Goal: Task Accomplishment & Management: Complete application form

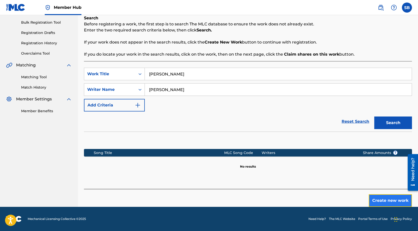
click at [393, 200] on button "Create new work" at bounding box center [390, 200] width 43 height 13
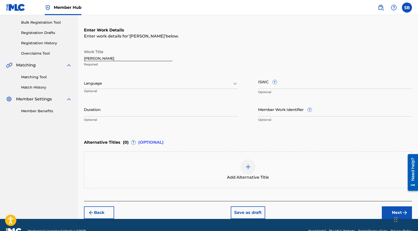
click at [135, 91] on div "Language Optional" at bounding box center [161, 85] width 154 height 23
click at [133, 84] on div at bounding box center [161, 83] width 154 height 6
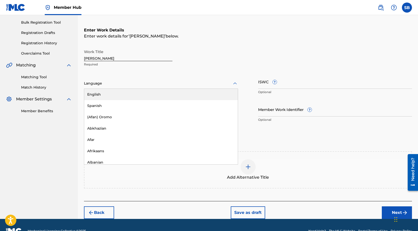
click at [109, 48] on input "[PERSON_NAME]" at bounding box center [128, 54] width 88 height 14
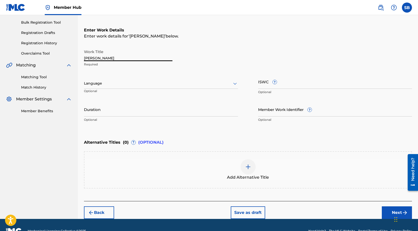
drag, startPoint x: 109, startPoint y: 58, endPoint x: 62, endPoint y: 57, distance: 47.5
click at [62, 57] on main "REGALIAS DIGITALES Summary Catalog Works Registration Claiming Tool Individual …" at bounding box center [209, 81] width 418 height 276
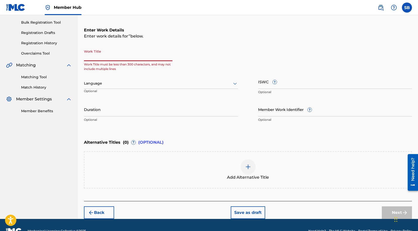
paste input "[PERSON_NAME]"
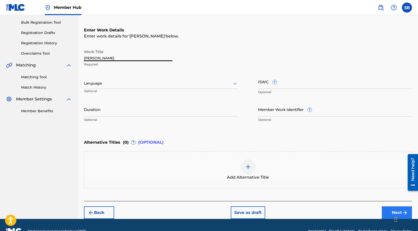
type input "[PERSON_NAME]"
click at [391, 212] on button "Next" at bounding box center [397, 212] width 30 height 13
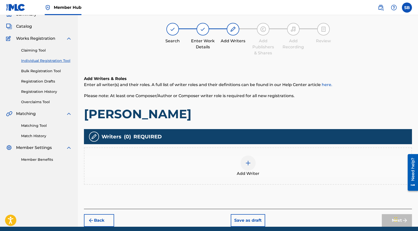
scroll to position [23, 0]
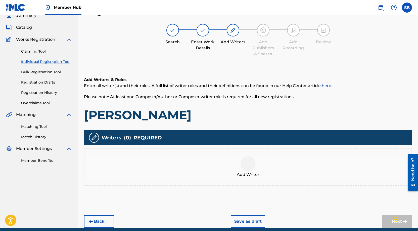
click at [311, 194] on div "Add Writers & Roles Enter all writer(s) and their roles. A full list of writer …" at bounding box center [248, 137] width 328 height 145
click at [250, 164] on img at bounding box center [248, 164] width 6 height 6
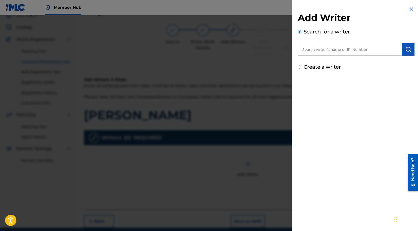
click at [344, 49] on input "text" at bounding box center [350, 49] width 104 height 13
paste input "[PERSON_NAME]"
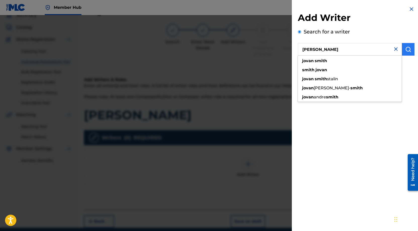
type input "[PERSON_NAME]"
click at [406, 48] on img "submit" at bounding box center [408, 49] width 6 height 6
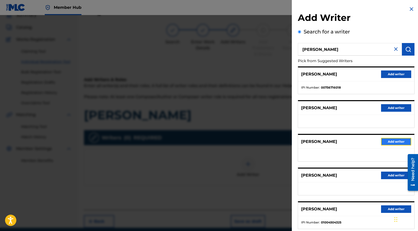
click at [385, 142] on button "Add writer" at bounding box center [396, 142] width 30 height 8
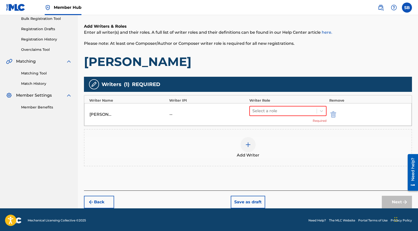
scroll to position [77, 0]
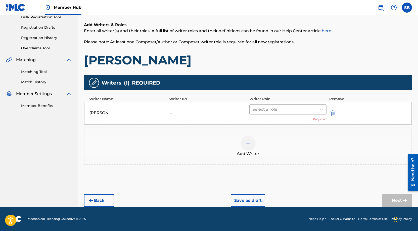
click at [280, 112] on div at bounding box center [283, 109] width 62 height 7
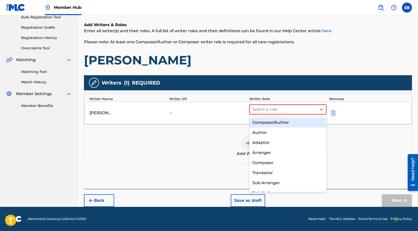
click at [284, 125] on div "Composer/Author" at bounding box center [287, 122] width 77 height 10
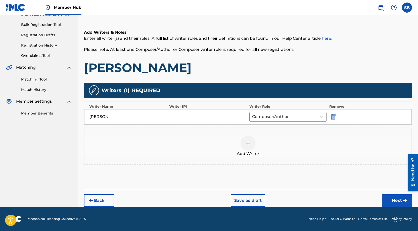
scroll to position [70, 0]
click at [384, 195] on button "Next" at bounding box center [397, 200] width 30 height 13
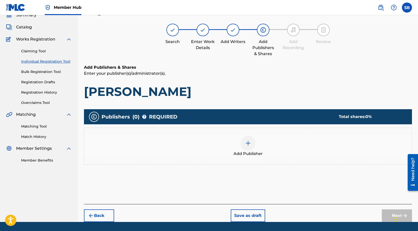
scroll to position [23, 0]
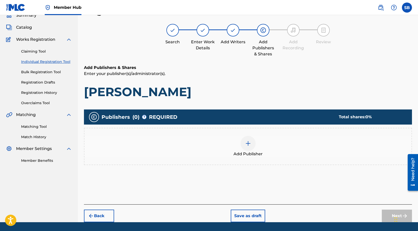
click at [261, 148] on div "Add Publisher" at bounding box center [247, 146] width 327 height 21
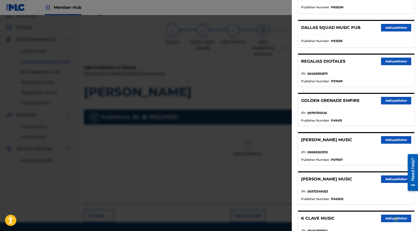
scroll to position [153, 0]
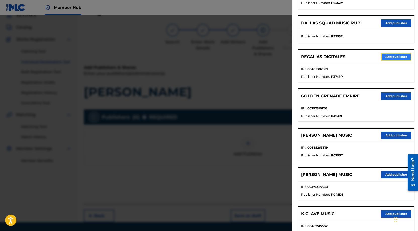
click at [390, 56] on button "Add publisher" at bounding box center [396, 57] width 30 height 8
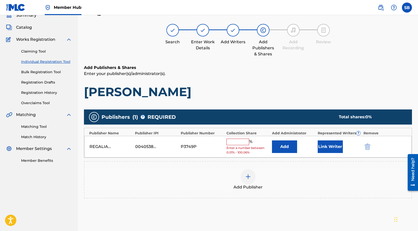
click at [237, 143] on input "text" at bounding box center [238, 142] width 23 height 7
type input "50"
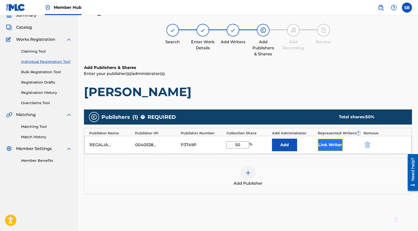
click at [330, 144] on button "Link Writer" at bounding box center [330, 145] width 25 height 13
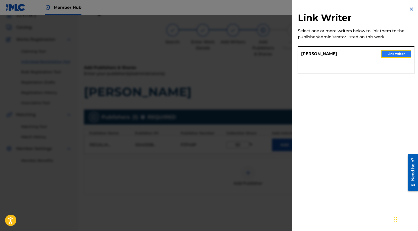
click at [391, 56] on button "Link writer" at bounding box center [396, 54] width 30 height 8
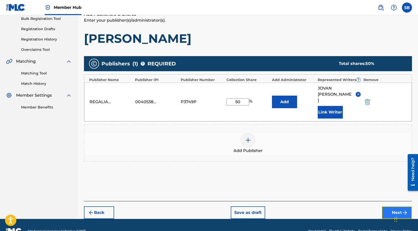
click at [394, 206] on button "Next" at bounding box center [397, 212] width 30 height 13
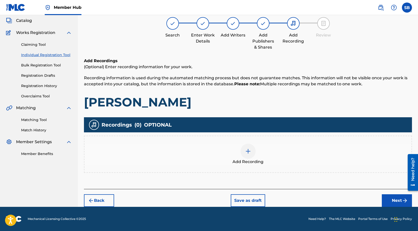
scroll to position [23, 0]
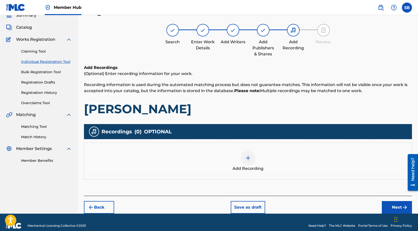
click at [259, 159] on div "Add Recording" at bounding box center [247, 160] width 327 height 21
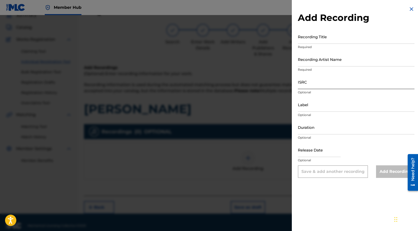
click at [319, 83] on input "ISRC" at bounding box center [356, 82] width 117 height 14
paste input "USUYG1757899"
type input "USUYG1757899"
click at [358, 57] on input "Recording Artist Name" at bounding box center [356, 59] width 117 height 14
paste input "[PERSON_NAME]"
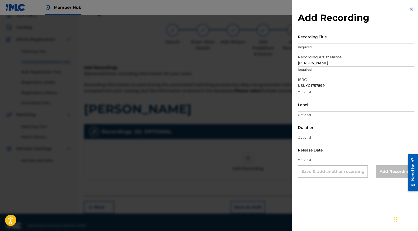
type input "[PERSON_NAME]"
click at [351, 41] on input "Recording Title" at bounding box center [356, 36] width 117 height 14
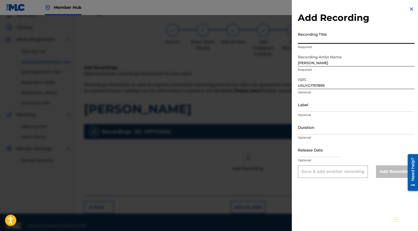
paste input "[PERSON_NAME]"
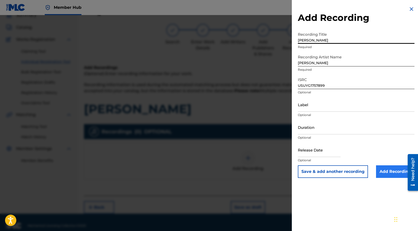
type input "[PERSON_NAME]"
click at [390, 170] on input "Add Recording" at bounding box center [395, 171] width 38 height 13
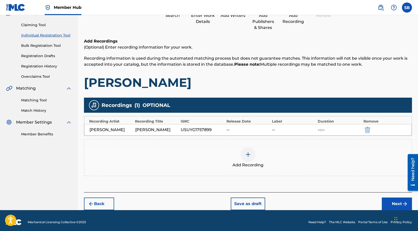
scroll to position [52, 0]
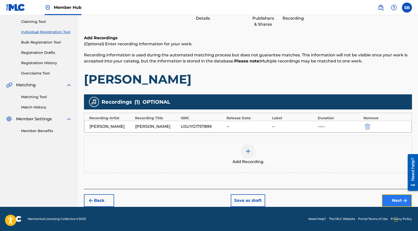
click at [393, 202] on button "Next" at bounding box center [397, 200] width 30 height 13
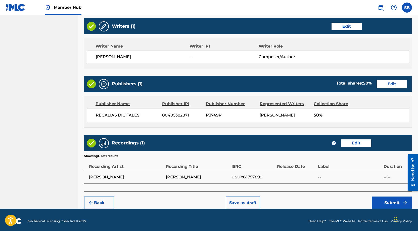
scroll to position [194, 0]
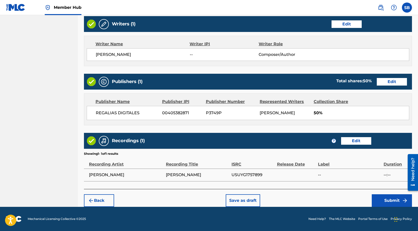
drag, startPoint x: 342, startPoint y: 196, endPoint x: 361, endPoint y: 200, distance: 19.9
click at [342, 196] on div "Back Save as draft Submit" at bounding box center [248, 198] width 328 height 18
click at [391, 203] on button "Submit" at bounding box center [392, 200] width 40 height 13
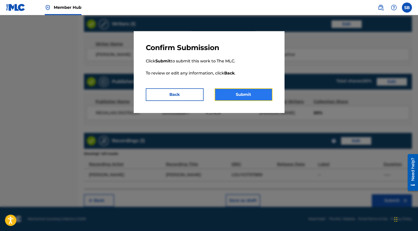
click at [250, 92] on button "Submit" at bounding box center [244, 94] width 58 height 13
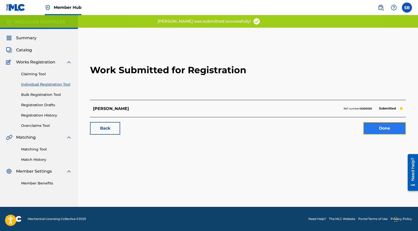
click at [387, 126] on link "Done" at bounding box center [384, 128] width 43 height 13
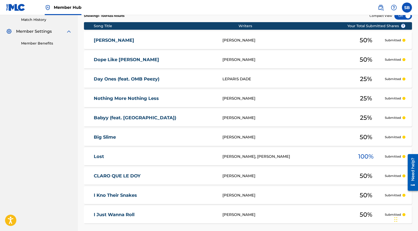
scroll to position [44, 0]
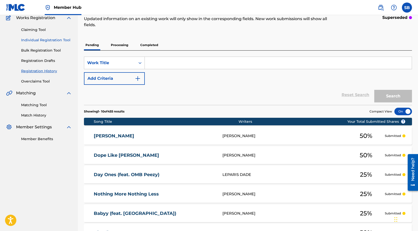
click at [59, 39] on link "Individual Registration Tool" at bounding box center [46, 39] width 51 height 5
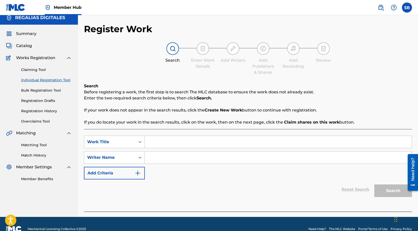
scroll to position [14, 0]
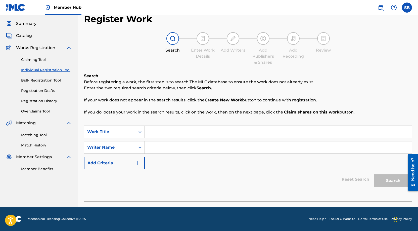
click at [181, 132] on input "Search Form" at bounding box center [278, 132] width 267 height 12
paste input "Foes on the Delt (feat. [PERSON_NAME] & MDM [GEOGRAPHIC_DATA])"
type input "Foes on the Delt (feat. [PERSON_NAME] & MDM [GEOGRAPHIC_DATA])"
click at [174, 149] on input "Search Form" at bounding box center [278, 147] width 267 height 12
click at [183, 148] on input "Search Form" at bounding box center [278, 147] width 267 height 12
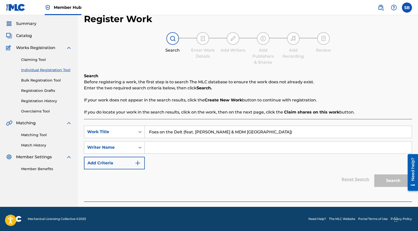
click at [183, 148] on input "Search Form" at bounding box center [278, 147] width 267 height 12
paste input "[PERSON_NAME]"
type input "[PERSON_NAME]"
click at [382, 178] on button "Search" at bounding box center [393, 180] width 38 height 13
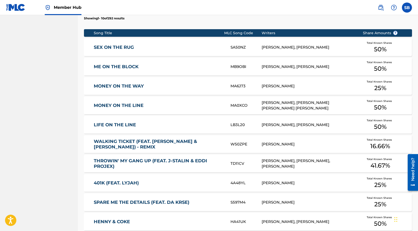
scroll to position [284, 0]
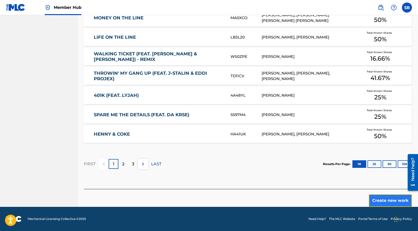
click at [385, 203] on button "Create new work" at bounding box center [390, 200] width 43 height 13
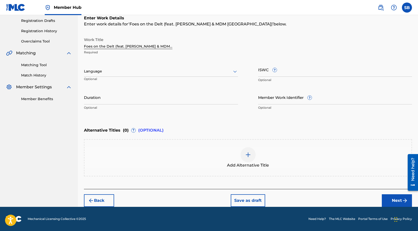
click at [112, 72] on div at bounding box center [161, 71] width 154 height 6
click at [110, 82] on div "English" at bounding box center [161, 82] width 154 height 11
click at [387, 198] on button "Next" at bounding box center [397, 200] width 30 height 13
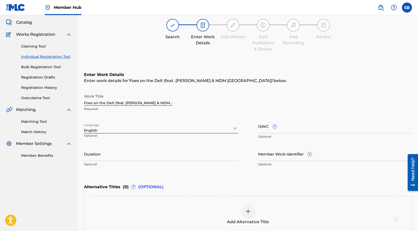
scroll to position [23, 0]
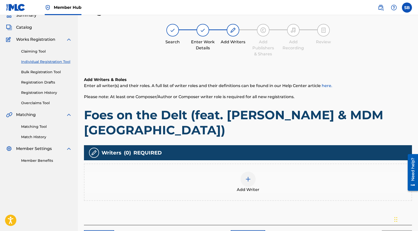
click at [265, 173] on div "Add Writer" at bounding box center [247, 181] width 327 height 21
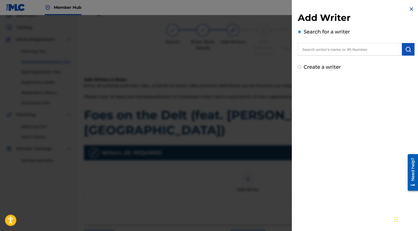
click at [362, 47] on input "text" at bounding box center [350, 49] width 104 height 13
paste input "[PERSON_NAME]"
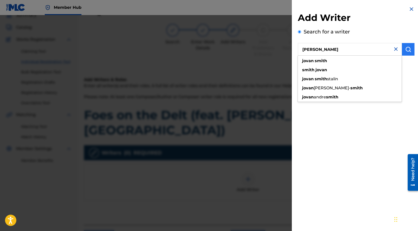
type input "[PERSON_NAME]"
click at [409, 51] on img "submit" at bounding box center [408, 49] width 6 height 6
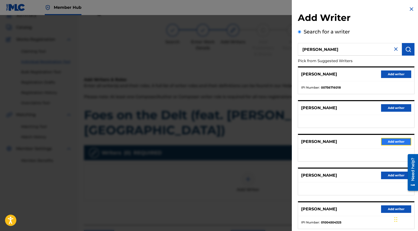
click at [393, 141] on button "Add writer" at bounding box center [396, 142] width 30 height 8
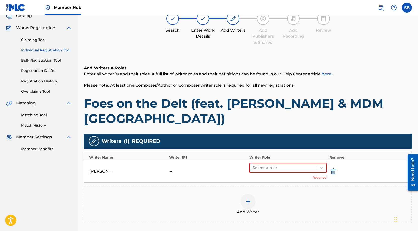
scroll to position [93, 0]
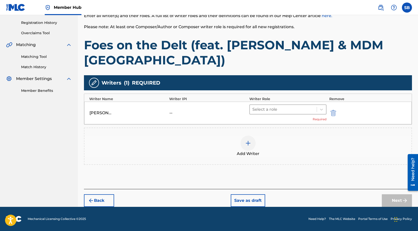
click at [289, 111] on div at bounding box center [283, 109] width 62 height 7
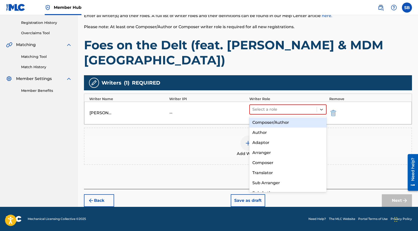
click at [291, 122] on div "Composer/Author" at bounding box center [287, 122] width 77 height 10
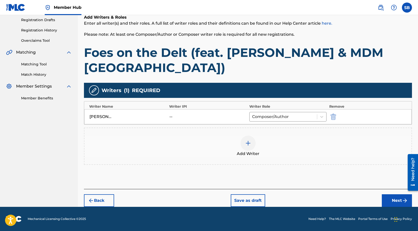
scroll to position [85, 0]
click at [394, 196] on button "Next" at bounding box center [397, 200] width 30 height 13
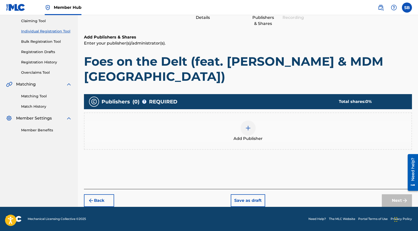
scroll to position [23, 0]
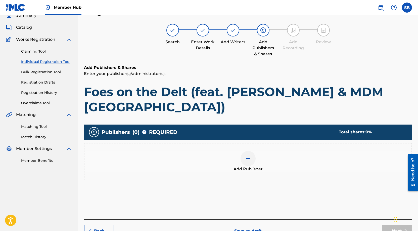
click at [241, 155] on div at bounding box center [248, 158] width 15 height 15
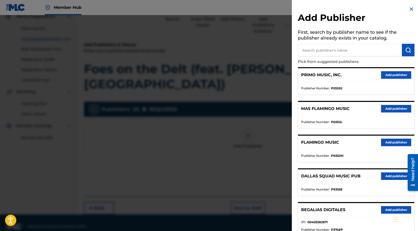
scroll to position [53, 0]
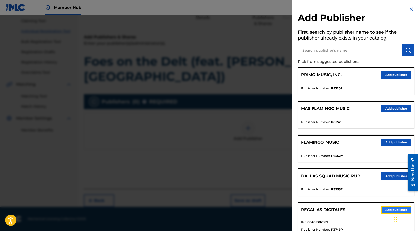
click at [390, 212] on button "Add publisher" at bounding box center [396, 210] width 30 height 8
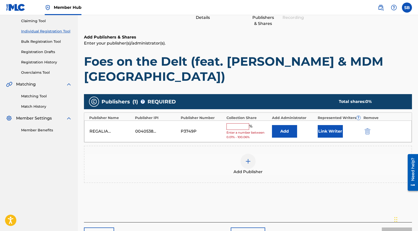
click at [243, 127] on input "text" at bounding box center [238, 126] width 23 height 7
type input "16.66"
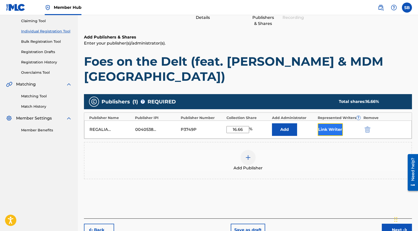
click at [327, 131] on button "Link Writer" at bounding box center [330, 129] width 25 height 13
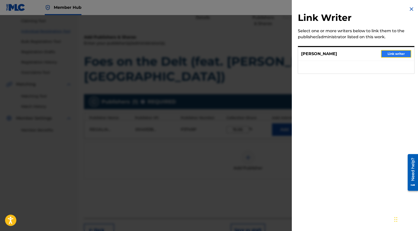
click at [400, 51] on button "Link writer" at bounding box center [396, 54] width 30 height 8
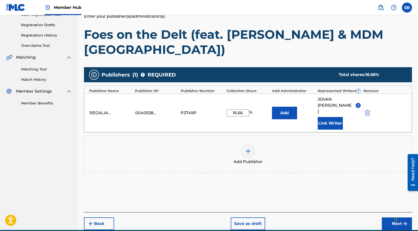
scroll to position [91, 0]
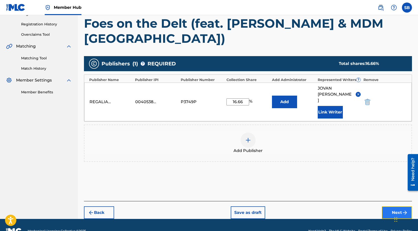
click at [395, 206] on button "Next" at bounding box center [397, 212] width 30 height 13
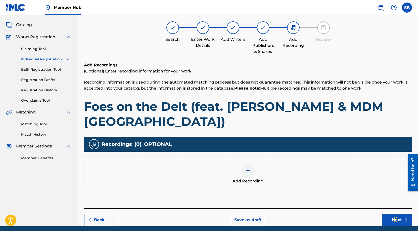
scroll to position [23, 0]
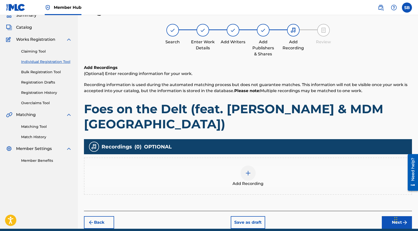
click at [253, 172] on div at bounding box center [248, 172] width 15 height 15
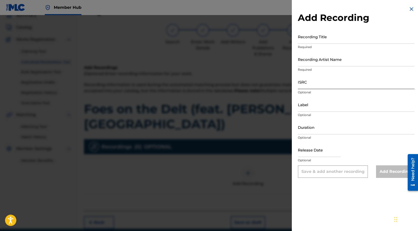
click at [333, 87] on input "ISRC" at bounding box center [356, 82] width 117 height 14
paste input "USUYG1757900"
type input "USUYG1757900"
click at [341, 57] on input "Recording Artist Name" at bounding box center [356, 59] width 117 height 14
paste input "[PERSON_NAME], [PERSON_NAME], MDM [GEOGRAPHIC_DATA]"
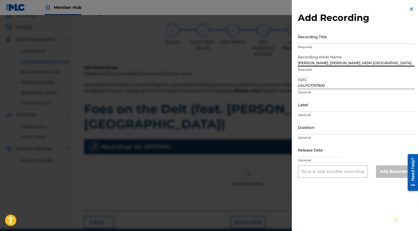
type input "[PERSON_NAME], [PERSON_NAME], MDM [GEOGRAPHIC_DATA]"
click at [344, 39] on input "Recording Title" at bounding box center [356, 36] width 117 height 14
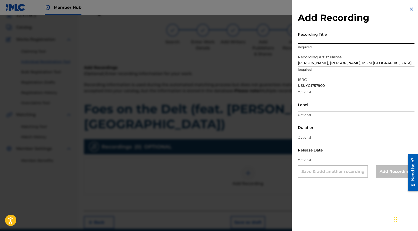
paste input "Foes on the Delt (feat. [PERSON_NAME] & MDM [GEOGRAPHIC_DATA])"
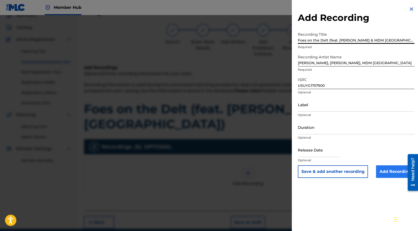
type input "Foes on the Delt (feat. [PERSON_NAME] & MDM [GEOGRAPHIC_DATA])"
click at [387, 169] on input "Add Recording" at bounding box center [395, 171] width 38 height 13
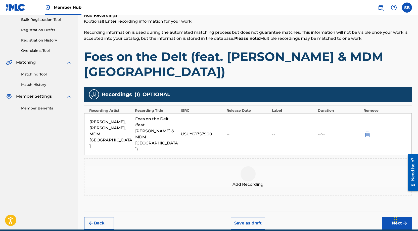
scroll to position [79, 0]
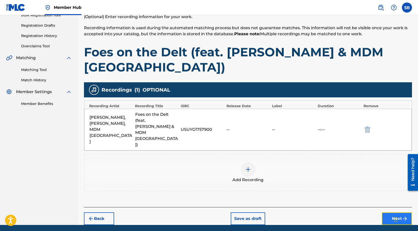
click at [395, 212] on button "Next" at bounding box center [397, 218] width 30 height 13
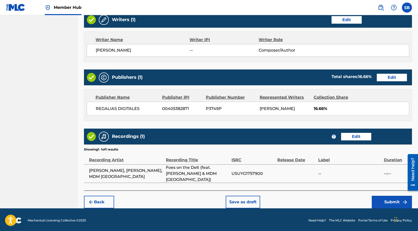
scroll to position [215, 0]
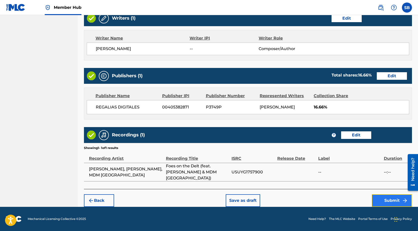
click at [382, 199] on button "Submit" at bounding box center [392, 200] width 40 height 13
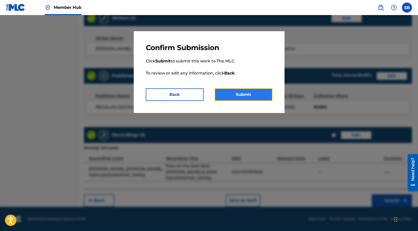
click at [259, 93] on button "Submit" at bounding box center [244, 94] width 58 height 13
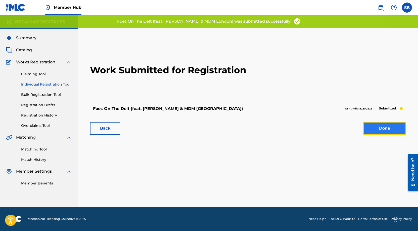
click at [383, 132] on link "Done" at bounding box center [384, 128] width 43 height 13
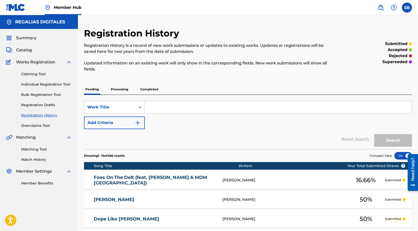
click at [181, 106] on input "Search Form" at bounding box center [278, 107] width 267 height 12
paste input "Cry in a Benz"
type input "Cry in a Benz"
click at [391, 143] on button "Search" at bounding box center [393, 140] width 38 height 13
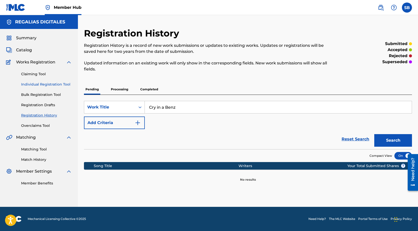
click at [52, 84] on link "Individual Registration Tool" at bounding box center [46, 84] width 51 height 5
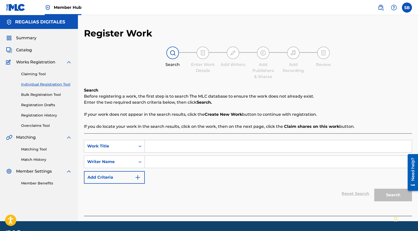
click at [165, 146] on input "Search Form" at bounding box center [278, 146] width 267 height 12
paste input "Cry in a Benz"
type input "Cry in a Benz"
click at [184, 164] on input "Search Form" at bounding box center [278, 162] width 267 height 12
type input "[PERSON_NAME]"
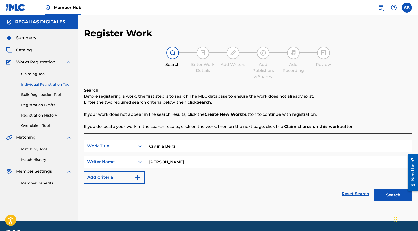
click at [374, 189] on button "Search" at bounding box center [393, 195] width 38 height 13
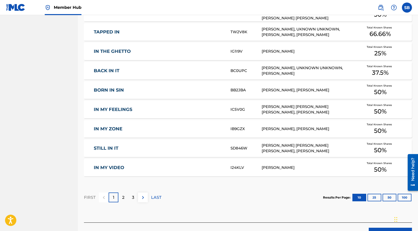
scroll to position [284, 0]
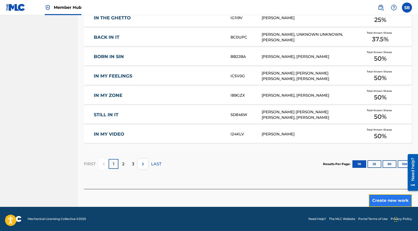
click at [381, 196] on button "Create new work" at bounding box center [390, 200] width 43 height 13
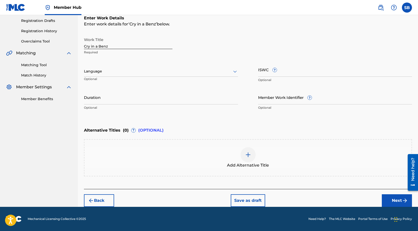
click at [140, 66] on div "Language Optional" at bounding box center [161, 73] width 154 height 23
click at [140, 78] on div "Language Optional" at bounding box center [161, 73] width 154 height 23
click at [140, 76] on div "Language" at bounding box center [161, 71] width 154 height 11
click at [139, 85] on div "English" at bounding box center [161, 82] width 154 height 11
click at [386, 200] on button "Next" at bounding box center [397, 200] width 30 height 13
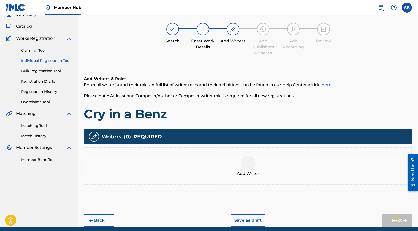
scroll to position [23, 0]
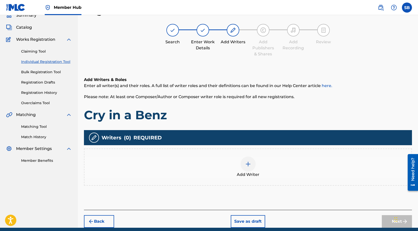
click at [263, 168] on div "Add Writer" at bounding box center [247, 166] width 327 height 21
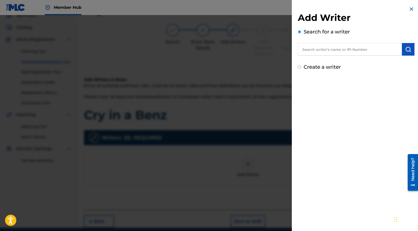
click at [361, 49] on input "text" at bounding box center [350, 49] width 104 height 13
paste input "[PERSON_NAME]"
type input "[PERSON_NAME]"
click at [408, 50] on img "submit" at bounding box center [408, 49] width 6 height 6
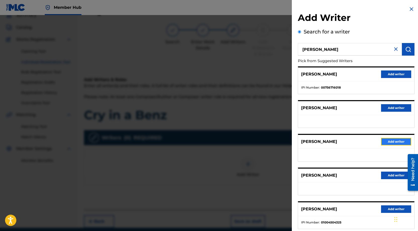
click at [393, 141] on button "Add writer" at bounding box center [396, 142] width 30 height 8
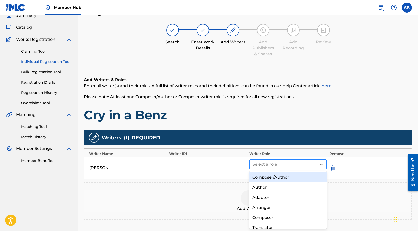
click at [310, 162] on div at bounding box center [283, 164] width 62 height 7
click at [304, 180] on div "Composer/Author" at bounding box center [287, 177] width 77 height 10
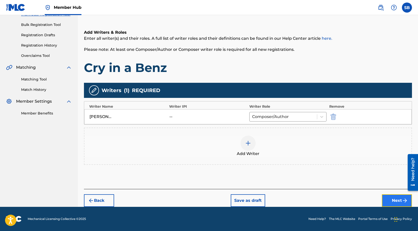
click at [390, 196] on button "Next" at bounding box center [397, 200] width 30 height 13
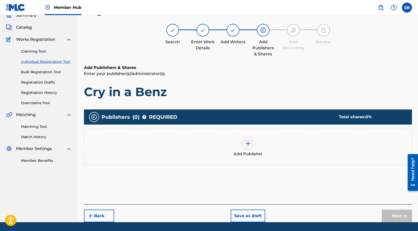
click at [250, 142] on img at bounding box center [248, 143] width 6 height 6
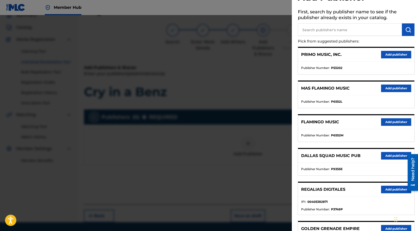
scroll to position [46, 0]
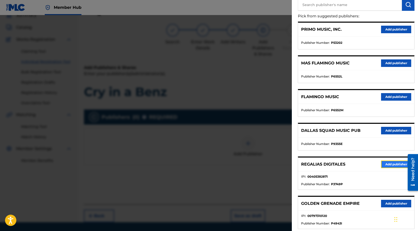
click at [392, 163] on button "Add publisher" at bounding box center [396, 164] width 30 height 8
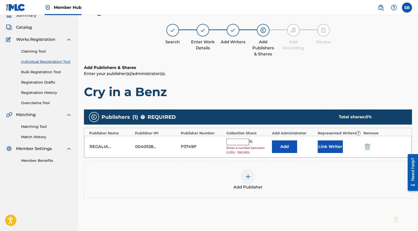
click at [246, 142] on input "text" at bounding box center [238, 142] width 23 height 7
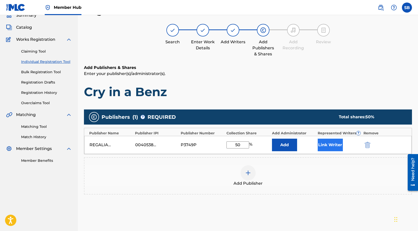
type input "50"
click at [327, 147] on button "Link Writer" at bounding box center [330, 145] width 25 height 13
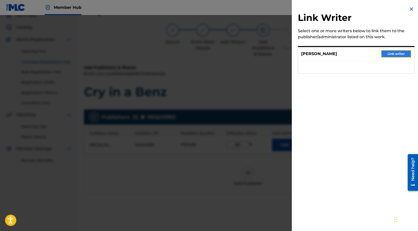
click at [392, 52] on button "Link writer" at bounding box center [396, 54] width 30 height 8
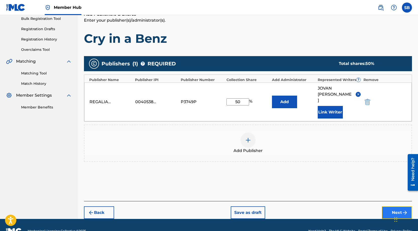
click at [398, 206] on button "Next" at bounding box center [397, 212] width 30 height 13
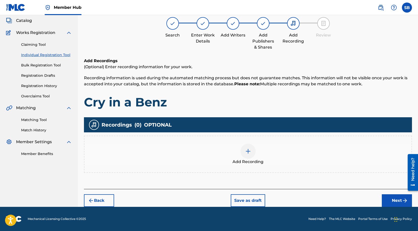
scroll to position [23, 0]
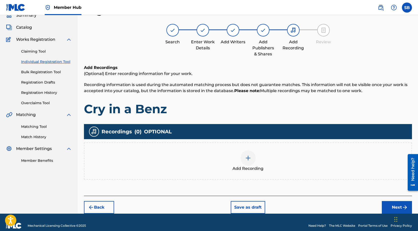
click at [256, 163] on div "Add Recording" at bounding box center [247, 160] width 327 height 21
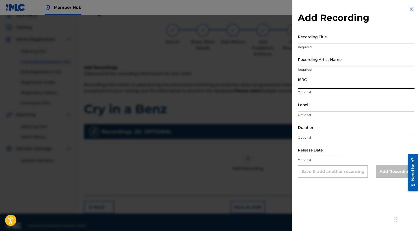
click at [336, 82] on input "ISRC" at bounding box center [356, 82] width 117 height 14
paste input "USUYG1757901"
type input "USUYG1757901"
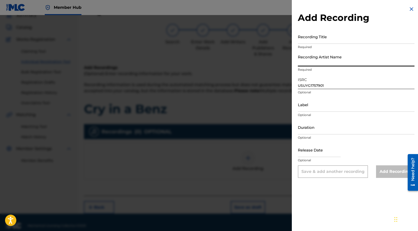
click at [346, 58] on input "Recording Artist Name" at bounding box center [356, 59] width 117 height 14
paste input "[PERSON_NAME]"
type input "[PERSON_NAME]"
click at [375, 38] on input "Recording Title" at bounding box center [356, 36] width 117 height 14
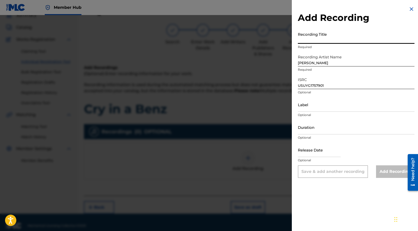
paste input "Cry in a Benz"
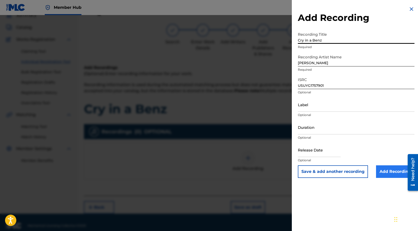
type input "Cry in a Benz"
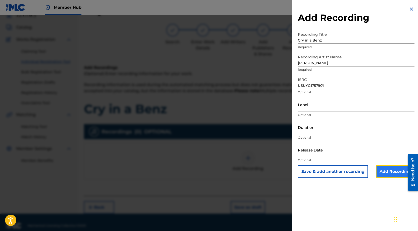
click at [384, 174] on input "Add Recording" at bounding box center [395, 171] width 38 height 13
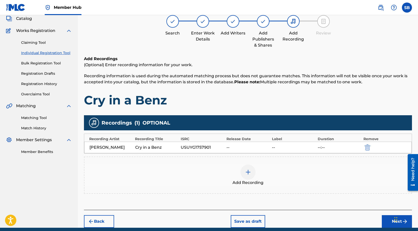
scroll to position [52, 0]
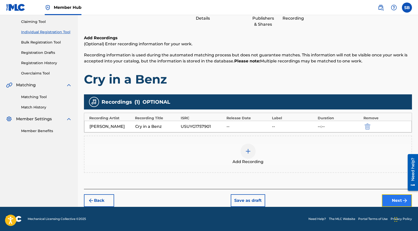
click at [391, 204] on button "Next" at bounding box center [397, 200] width 30 height 13
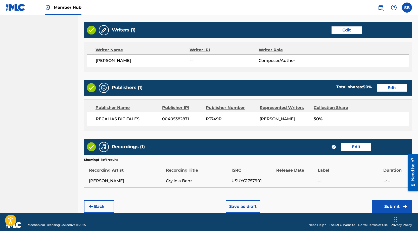
scroll to position [194, 0]
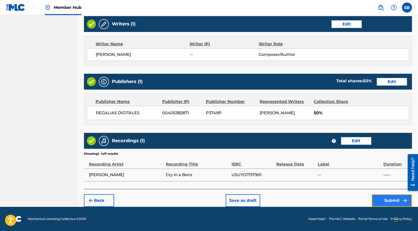
click at [379, 198] on button "Submit" at bounding box center [392, 200] width 40 height 13
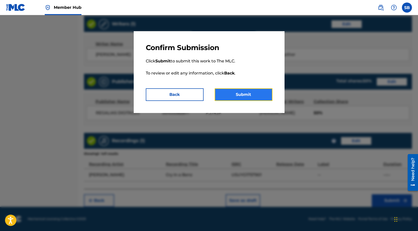
click at [263, 96] on button "Submit" at bounding box center [244, 94] width 58 height 13
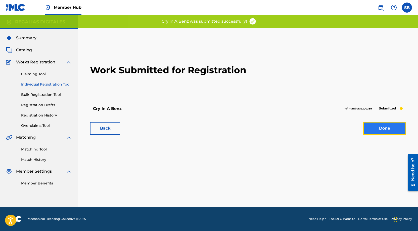
click at [395, 128] on link "Done" at bounding box center [384, 128] width 43 height 13
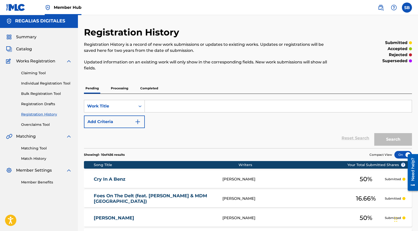
scroll to position [2, 0]
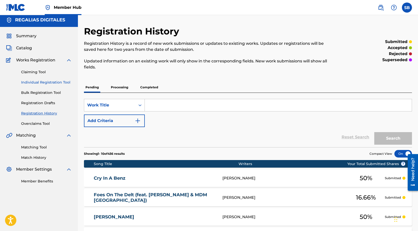
click at [63, 82] on link "Individual Registration Tool" at bounding box center [46, 82] width 51 height 5
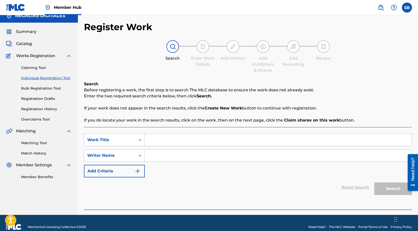
scroll to position [14, 0]
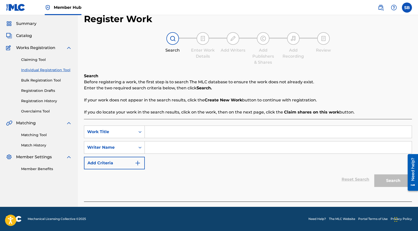
click at [168, 126] on input "Search Form" at bounding box center [278, 132] width 267 height 12
paste input "All Weekend"
type input "All Weekend"
click at [173, 145] on input "Search Form" at bounding box center [278, 147] width 267 height 12
click at [224, 143] on input "Search Form" at bounding box center [278, 147] width 267 height 12
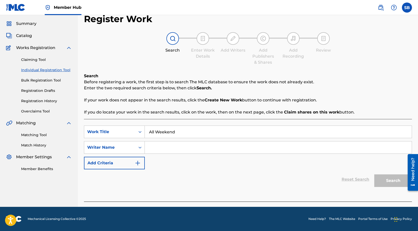
paste input "[PERSON_NAME]"
type input "[PERSON_NAME]"
click at [393, 186] on button "Search" at bounding box center [393, 180] width 38 height 13
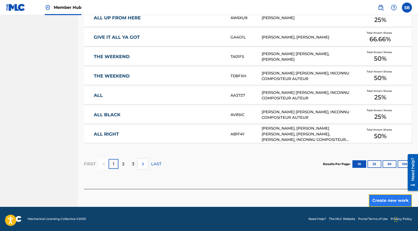
click at [384, 202] on button "Create new work" at bounding box center [390, 200] width 43 height 13
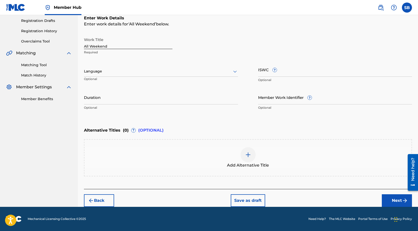
click at [103, 71] on div at bounding box center [161, 71] width 154 height 6
click at [104, 81] on div "English" at bounding box center [161, 82] width 154 height 11
click at [390, 200] on button "Next" at bounding box center [397, 200] width 30 height 13
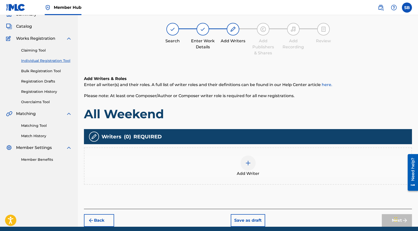
scroll to position [23, 0]
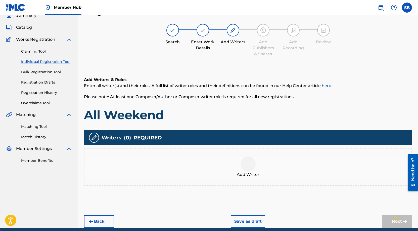
click at [252, 165] on div at bounding box center [248, 163] width 15 height 15
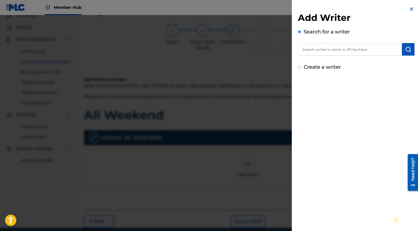
click at [360, 53] on input "text" at bounding box center [350, 49] width 104 height 13
paste input "[PERSON_NAME]"
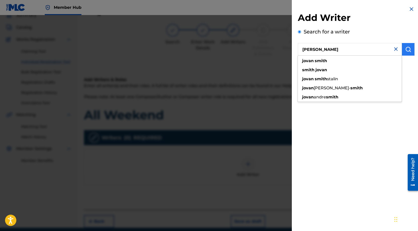
type input "[PERSON_NAME]"
click at [408, 49] on img "submit" at bounding box center [408, 49] width 6 height 6
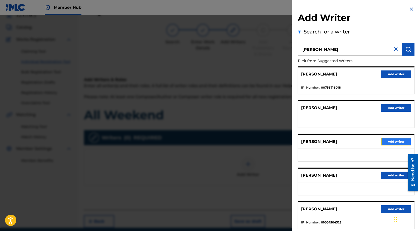
click at [400, 143] on button "Add writer" at bounding box center [396, 142] width 30 height 8
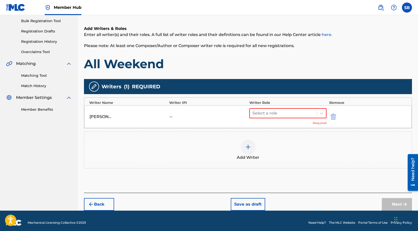
scroll to position [77, 0]
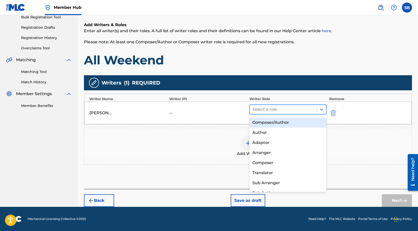
click at [275, 109] on div at bounding box center [283, 109] width 62 height 7
click at [285, 123] on div "Composer/Author" at bounding box center [287, 122] width 77 height 10
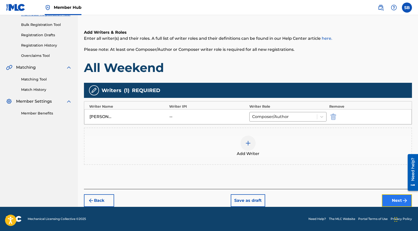
click at [394, 198] on button "Next" at bounding box center [397, 200] width 30 height 13
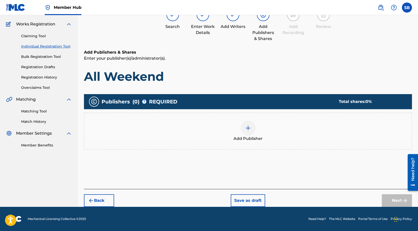
scroll to position [23, 0]
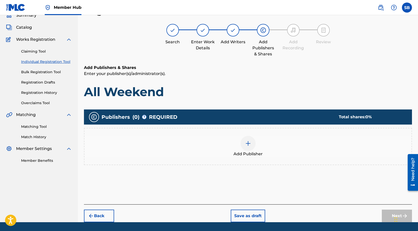
click at [260, 151] on span "Add Publisher" at bounding box center [248, 154] width 29 height 6
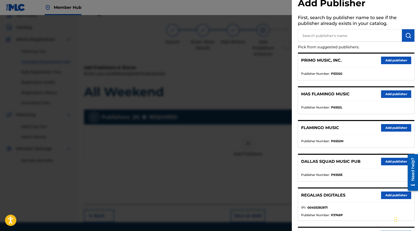
scroll to position [138, 0]
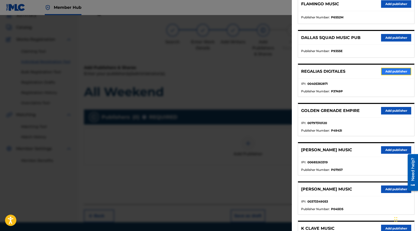
click at [399, 69] on button "Add publisher" at bounding box center [396, 72] width 30 height 8
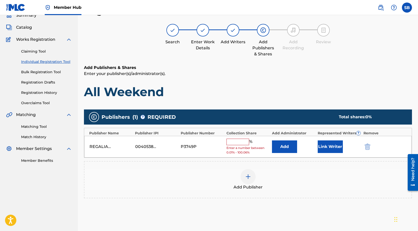
click at [241, 142] on input "text" at bounding box center [238, 142] width 23 height 7
type input "50"
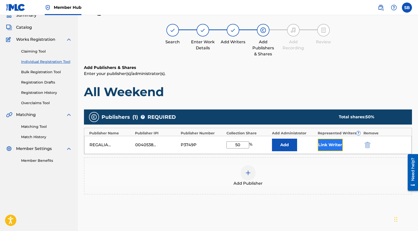
click at [326, 144] on button "Link Writer" at bounding box center [330, 145] width 25 height 13
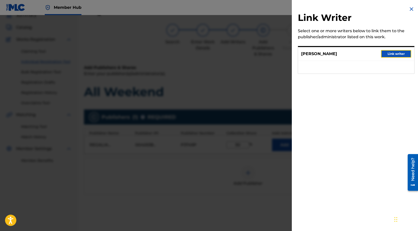
click at [398, 53] on button "Link writer" at bounding box center [396, 54] width 30 height 8
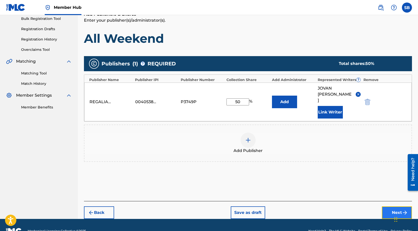
click at [391, 206] on button "Next" at bounding box center [397, 212] width 30 height 13
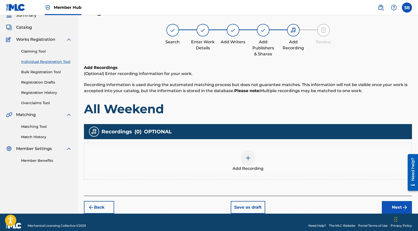
click at [232, 157] on div "Add Recording" at bounding box center [247, 160] width 327 height 21
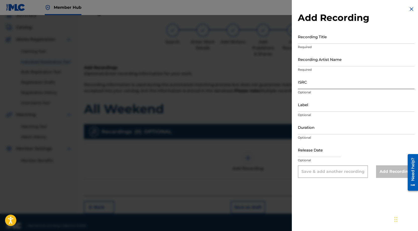
click at [323, 82] on input "ISRC" at bounding box center [356, 82] width 117 height 14
paste input "USUYG1757902"
type input "USUYG1757902"
click at [354, 64] on input "Recording Artist Name" at bounding box center [356, 59] width 117 height 14
paste input "[PERSON_NAME]"
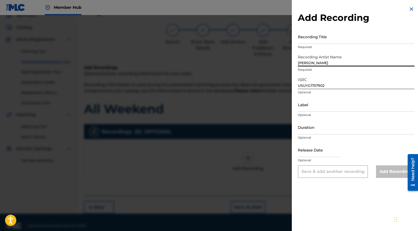
type input "[PERSON_NAME]"
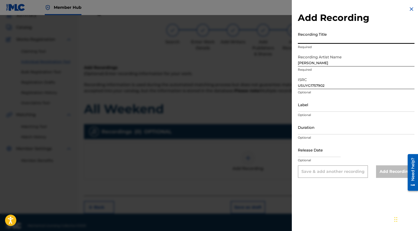
click at [350, 40] on input "Recording Title" at bounding box center [356, 36] width 117 height 14
paste input "All Weekend"
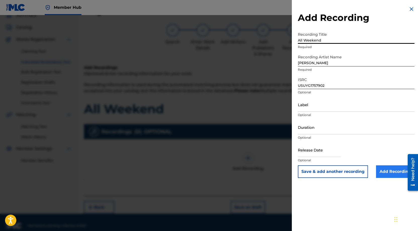
type input "All Weekend"
click at [387, 168] on input "Add Recording" at bounding box center [395, 171] width 38 height 13
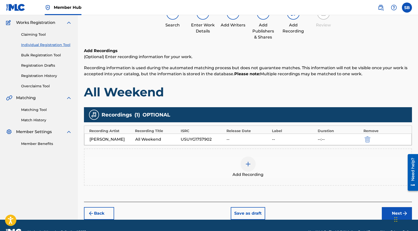
scroll to position [50, 0]
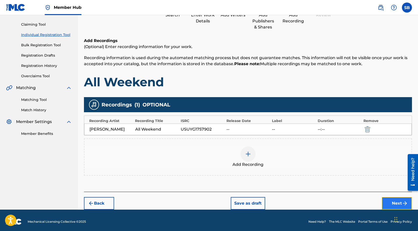
click at [390, 203] on button "Next" at bounding box center [397, 203] width 30 height 13
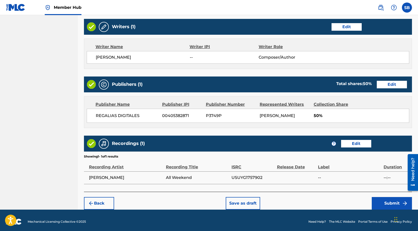
scroll to position [194, 0]
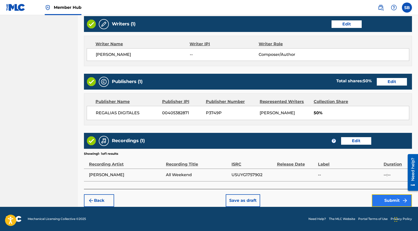
click at [376, 196] on button "Submit" at bounding box center [392, 200] width 40 height 13
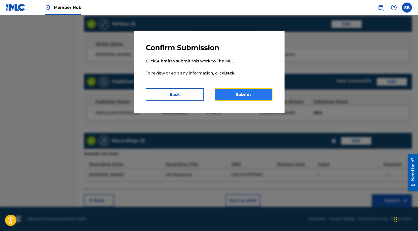
click at [261, 97] on button "Submit" at bounding box center [244, 94] width 58 height 13
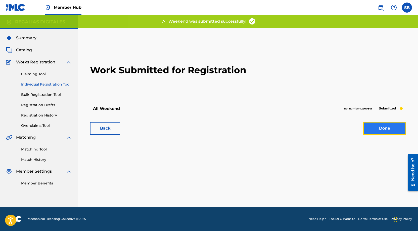
click at [373, 132] on link "Done" at bounding box center [384, 128] width 43 height 13
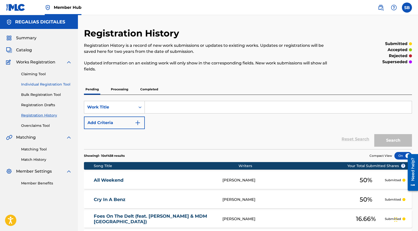
click at [60, 84] on link "Individual Registration Tool" at bounding box center [46, 84] width 51 height 5
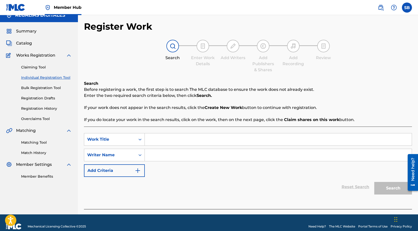
scroll to position [14, 0]
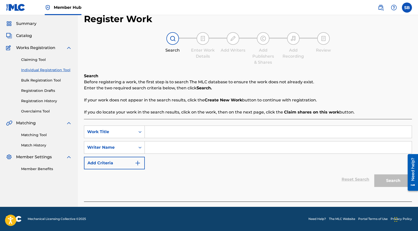
click at [214, 128] on input "Search Form" at bounding box center [278, 132] width 267 height 12
paste input "One Up"
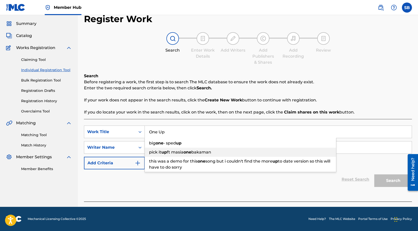
click at [196, 150] on span "bakaman" at bounding box center [201, 152] width 20 height 5
type input "pick it up ft masia one bakaman"
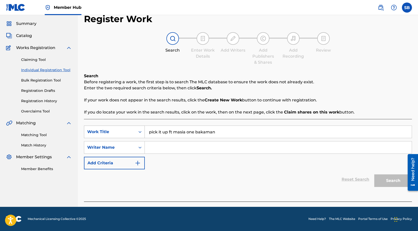
drag, startPoint x: 225, startPoint y: 137, endPoint x: 143, endPoint y: 126, distance: 82.7
click at [145, 127] on input "pick it up ft masia one bakaman" at bounding box center [278, 132] width 267 height 12
paste input "One Up"
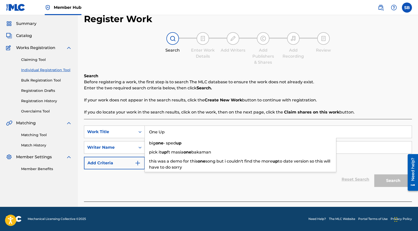
type input "One Up"
click at [321, 186] on div "Reset Search Search" at bounding box center [248, 179] width 328 height 20
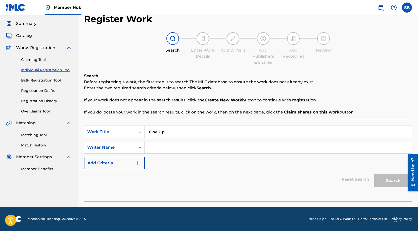
click at [185, 150] on input "Search Form" at bounding box center [278, 147] width 267 height 12
paste input "[PERSON_NAME]"
type input "[PERSON_NAME]"
click at [395, 183] on button "Search" at bounding box center [393, 180] width 38 height 13
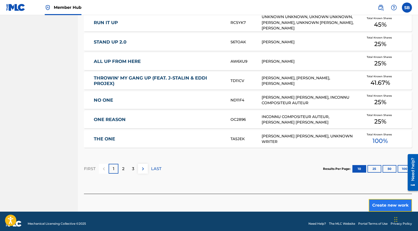
click at [387, 202] on button "Create new work" at bounding box center [390, 205] width 43 height 13
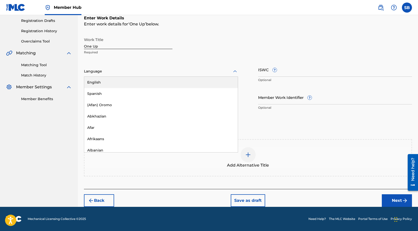
click at [155, 69] on div at bounding box center [161, 71] width 154 height 6
click at [145, 84] on div "English" at bounding box center [161, 82] width 154 height 11
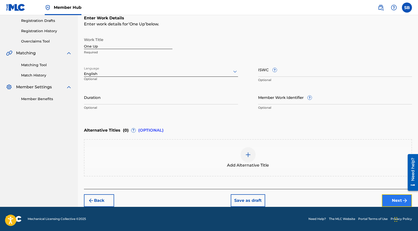
click at [387, 197] on button "Next" at bounding box center [397, 200] width 30 height 13
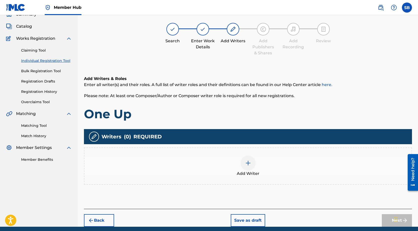
scroll to position [23, 0]
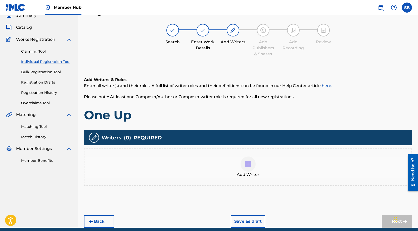
click at [260, 167] on div "Add Writer" at bounding box center [247, 166] width 327 height 21
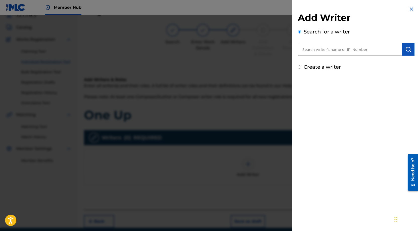
click at [363, 51] on input "text" at bounding box center [350, 49] width 104 height 13
paste input "[PERSON_NAME]"
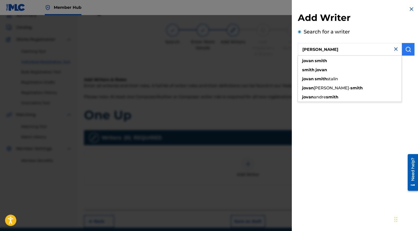
type input "[PERSON_NAME]"
click at [409, 50] on img "submit" at bounding box center [408, 49] width 6 height 6
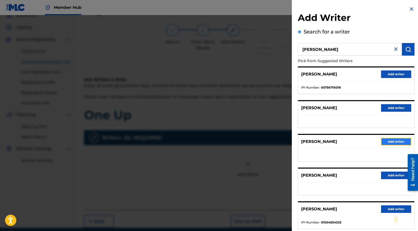
click at [394, 142] on button "Add writer" at bounding box center [396, 142] width 30 height 8
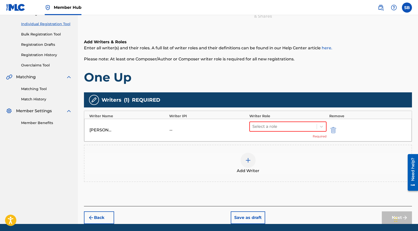
scroll to position [61, 0]
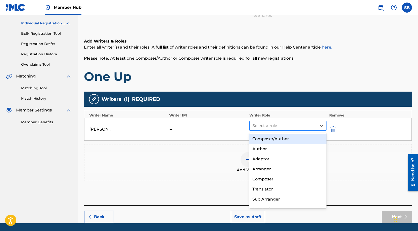
click at [274, 122] on div at bounding box center [283, 125] width 62 height 7
click at [280, 142] on div "Composer/Author" at bounding box center [287, 139] width 77 height 10
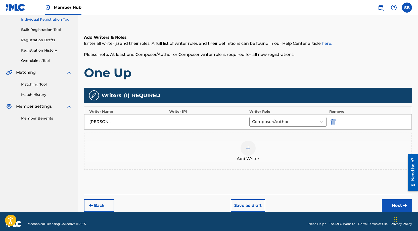
scroll to position [70, 0]
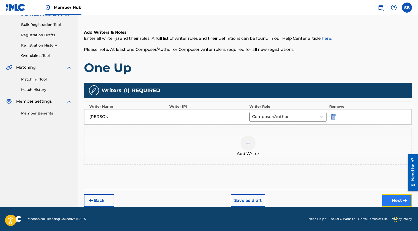
click at [394, 199] on button "Next" at bounding box center [397, 200] width 30 height 13
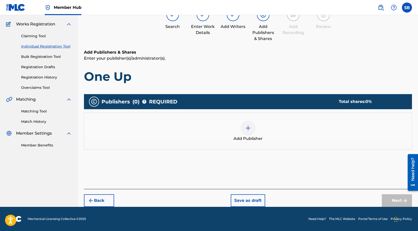
scroll to position [23, 0]
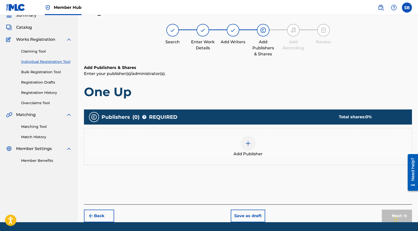
click at [244, 151] on span "Add Publisher" at bounding box center [248, 154] width 29 height 6
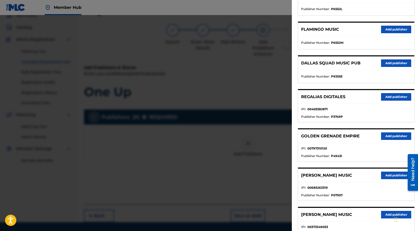
scroll to position [118, 0]
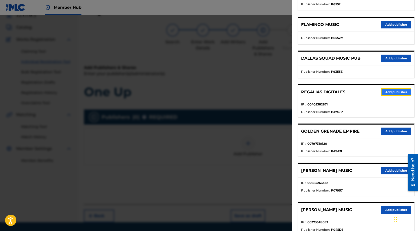
click at [397, 93] on button "Add publisher" at bounding box center [396, 92] width 30 height 8
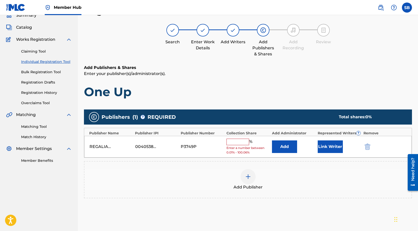
click at [218, 141] on div "REGALIAS DIGITALES 00405382871 P3749P % Enter a number between 0.01% - 100.06% …" at bounding box center [248, 147] width 328 height 22
click at [237, 144] on input "text" at bounding box center [238, 142] width 23 height 7
type input "50"
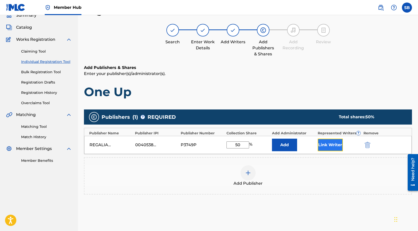
click at [336, 146] on button "Link Writer" at bounding box center [330, 145] width 25 height 13
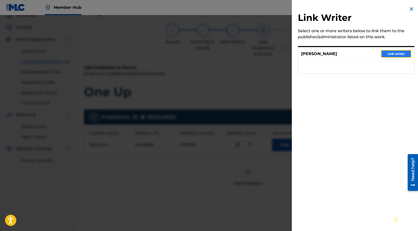
click at [396, 54] on button "Link writer" at bounding box center [396, 54] width 30 height 8
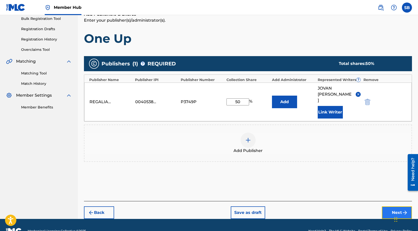
click at [389, 206] on button "Next" at bounding box center [397, 212] width 30 height 13
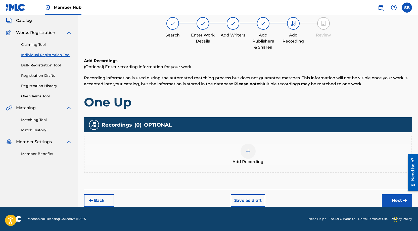
scroll to position [23, 0]
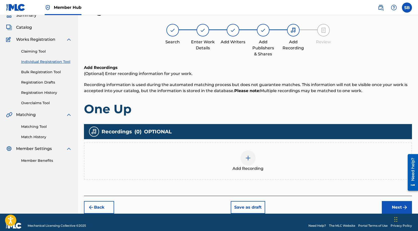
click at [244, 160] on div at bounding box center [248, 157] width 15 height 15
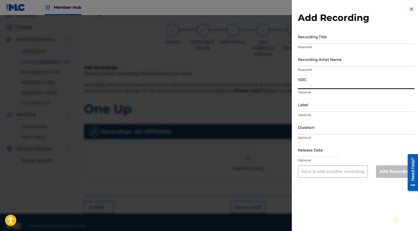
click at [326, 80] on input "ISRC" at bounding box center [356, 82] width 117 height 14
paste input "USUYG1757903"
type input "USUYG1757903"
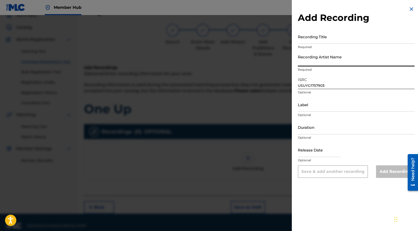
click at [320, 58] on input "Recording Artist Name" at bounding box center [356, 59] width 117 height 14
paste input "[PERSON_NAME]"
type input "[PERSON_NAME]"
click at [342, 36] on input "Recording Title" at bounding box center [356, 36] width 117 height 14
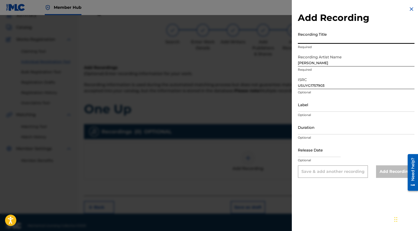
paste input "One Up"
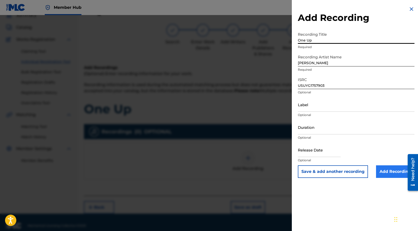
type input "One Up"
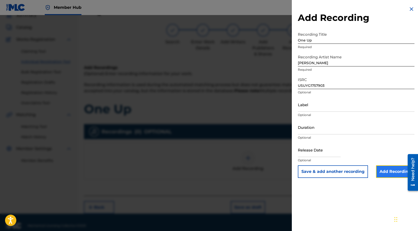
click at [391, 172] on input "Add Recording" at bounding box center [395, 171] width 38 height 13
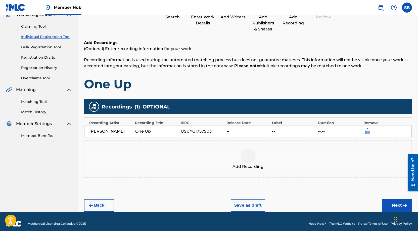
scroll to position [52, 0]
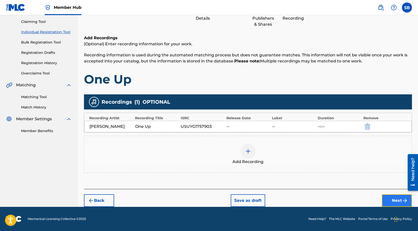
click at [391, 196] on button "Next" at bounding box center [397, 200] width 30 height 13
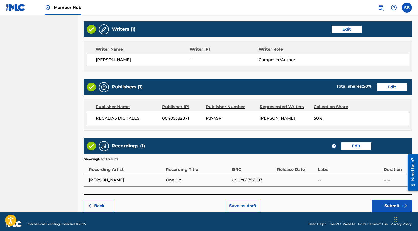
scroll to position [194, 0]
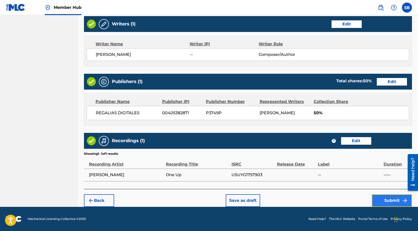
click at [375, 201] on button "Submit" at bounding box center [392, 200] width 40 height 13
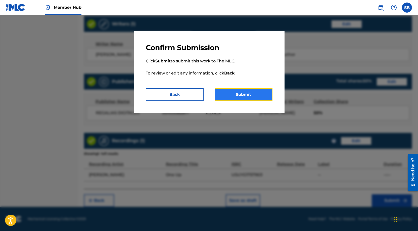
click at [257, 97] on button "Submit" at bounding box center [244, 94] width 58 height 13
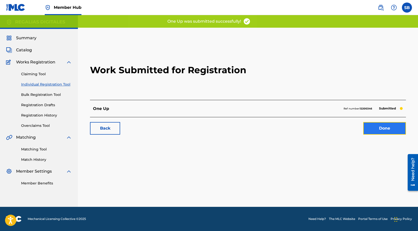
click at [388, 130] on link "Done" at bounding box center [384, 128] width 43 height 13
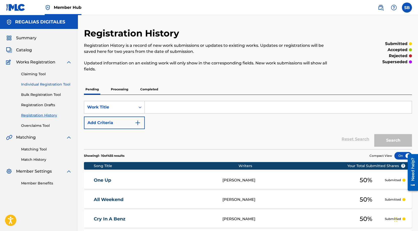
click at [58, 86] on link "Individual Registration Tool" at bounding box center [46, 84] width 51 height 5
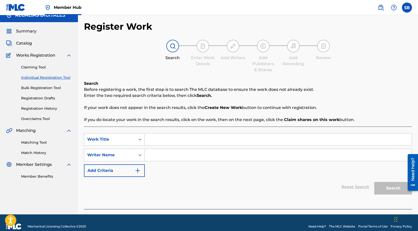
scroll to position [14, 0]
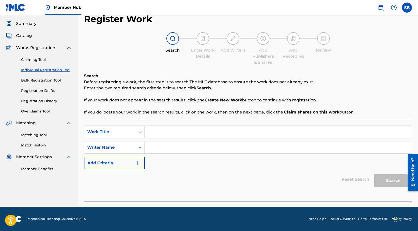
click at [165, 134] on input "Search Form" at bounding box center [278, 132] width 267 height 12
paste input "A Love Like This"
type input "A Love Like This"
click at [254, 147] on input "Search Form" at bounding box center [278, 147] width 267 height 12
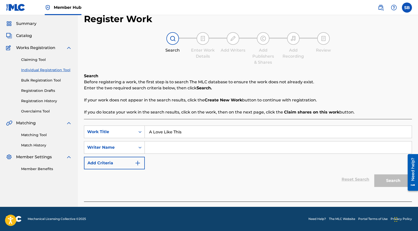
paste input "[PERSON_NAME]"
type input "[PERSON_NAME]"
click at [388, 186] on button "Search" at bounding box center [393, 180] width 38 height 13
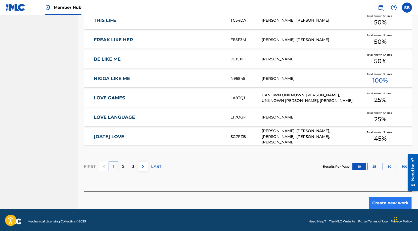
click at [392, 202] on button "Create new work" at bounding box center [390, 203] width 43 height 13
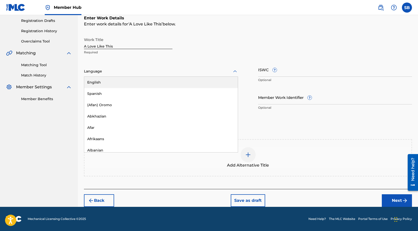
click at [133, 69] on div at bounding box center [161, 71] width 154 height 6
click at [129, 82] on div "English" at bounding box center [161, 82] width 154 height 11
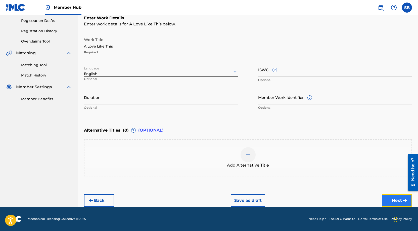
click at [392, 196] on button "Next" at bounding box center [397, 200] width 30 height 13
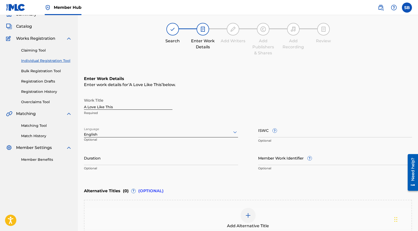
scroll to position [23, 0]
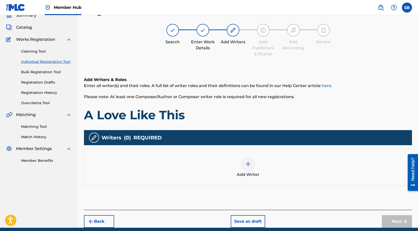
click at [249, 163] on img at bounding box center [248, 164] width 6 height 6
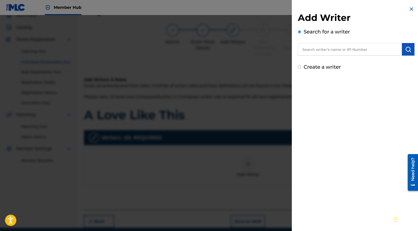
click at [334, 47] on input "text" at bounding box center [350, 49] width 104 height 13
paste input "[PERSON_NAME]"
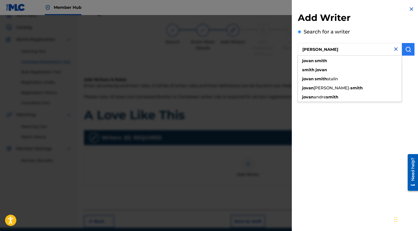
type input "[PERSON_NAME]"
click at [405, 50] on img "submit" at bounding box center [408, 49] width 6 height 6
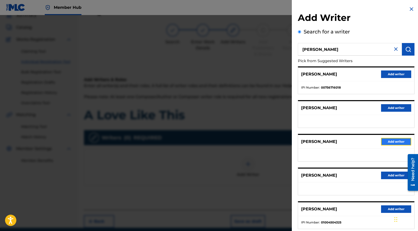
click at [396, 142] on button "Add writer" at bounding box center [396, 142] width 30 height 8
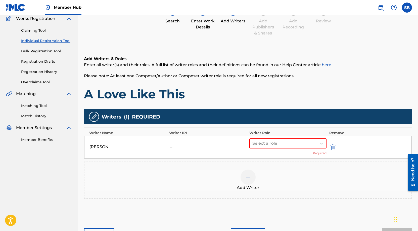
scroll to position [77, 0]
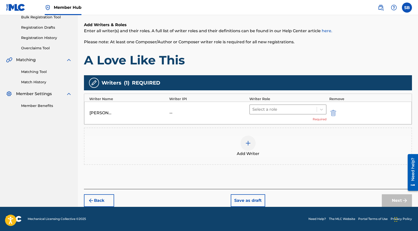
click at [259, 111] on div at bounding box center [283, 109] width 62 height 7
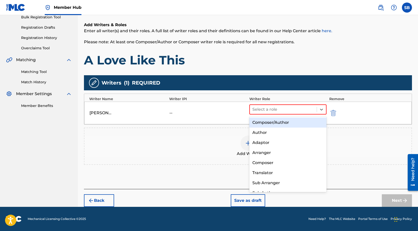
click at [259, 120] on div "Composer/Author" at bounding box center [287, 122] width 77 height 10
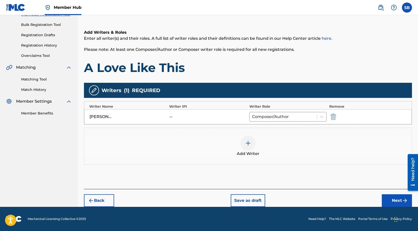
scroll to position [70, 0]
click at [389, 197] on button "Next" at bounding box center [397, 200] width 30 height 13
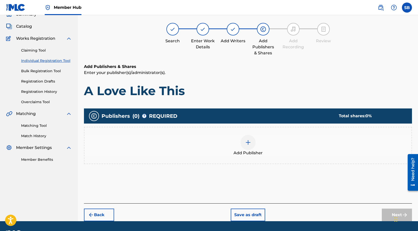
scroll to position [23, 0]
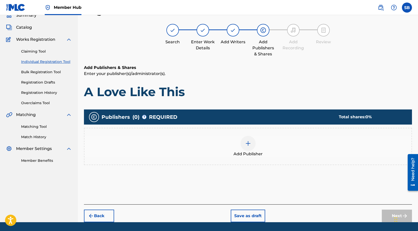
click at [251, 147] on div at bounding box center [248, 143] width 15 height 15
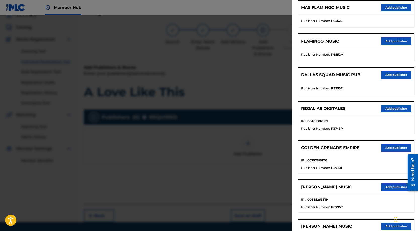
scroll to position [102, 0]
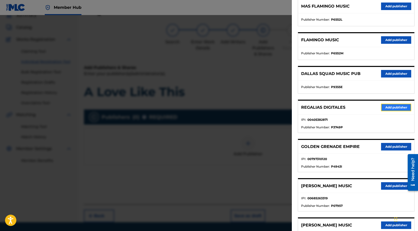
click at [398, 109] on button "Add publisher" at bounding box center [396, 108] width 30 height 8
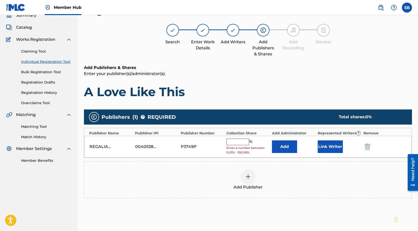
click at [238, 142] on input "text" at bounding box center [238, 142] width 23 height 7
type input "50"
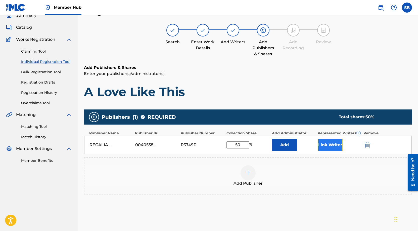
click at [330, 143] on button "Link Writer" at bounding box center [330, 145] width 25 height 13
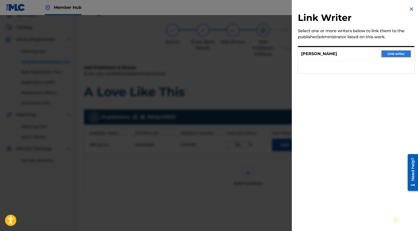
click at [393, 55] on button "Link writer" at bounding box center [396, 54] width 30 height 8
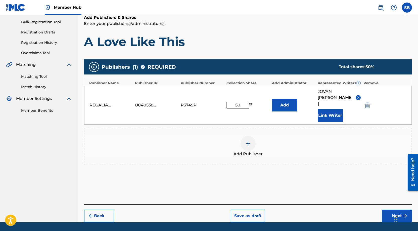
scroll to position [76, 0]
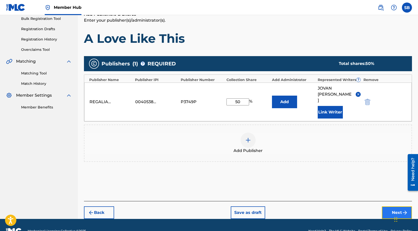
click at [396, 206] on button "Next" at bounding box center [397, 212] width 30 height 13
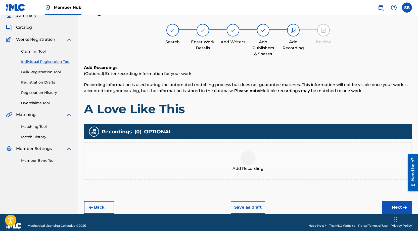
click at [246, 156] on img at bounding box center [248, 158] width 6 height 6
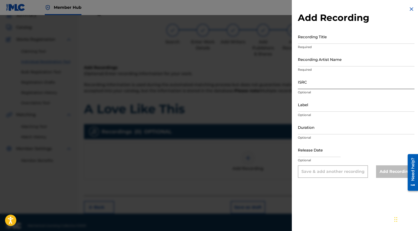
click at [329, 86] on input "ISRC" at bounding box center [356, 82] width 117 height 14
paste input "USUYG1757904"
type input "USUYG1757904"
click at [349, 59] on input "Recording Artist Name" at bounding box center [356, 59] width 117 height 14
paste input "[PERSON_NAME]"
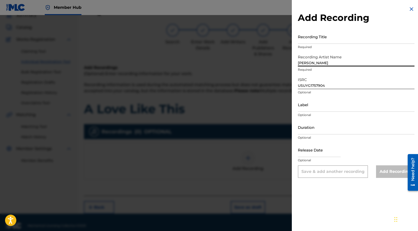
type input "[PERSON_NAME]"
click at [363, 36] on input "Recording Title" at bounding box center [356, 36] width 117 height 14
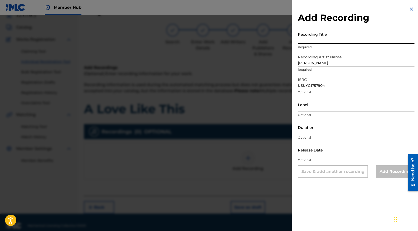
paste input "A Love Like This"
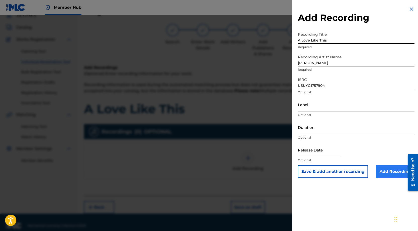
type input "A Love Like This"
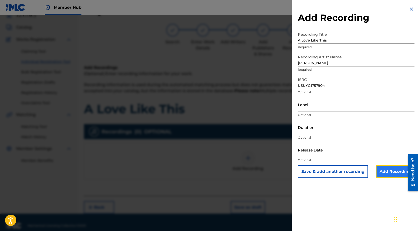
click at [385, 174] on input "Add Recording" at bounding box center [395, 171] width 38 height 13
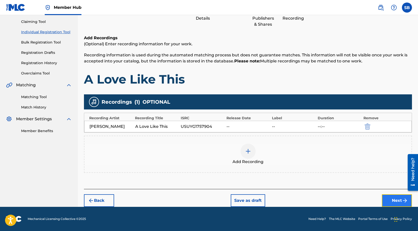
click at [392, 202] on button "Next" at bounding box center [397, 200] width 30 height 13
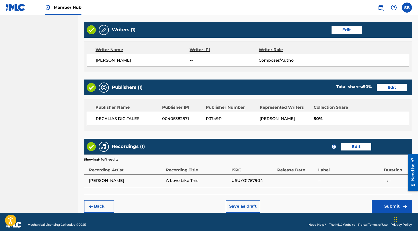
scroll to position [194, 0]
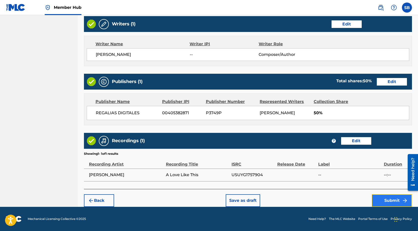
click at [385, 196] on button "Submit" at bounding box center [392, 200] width 40 height 13
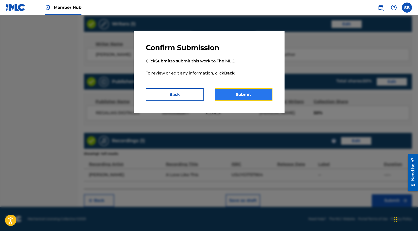
click at [252, 93] on button "Submit" at bounding box center [244, 94] width 58 height 13
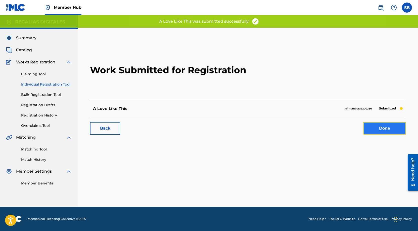
click at [392, 129] on link "Done" at bounding box center [384, 128] width 43 height 13
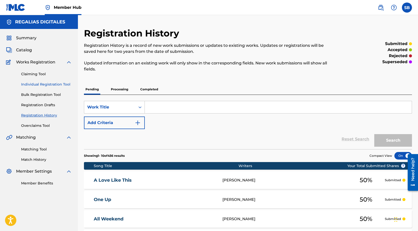
click at [67, 85] on link "Individual Registration Tool" at bounding box center [46, 84] width 51 height 5
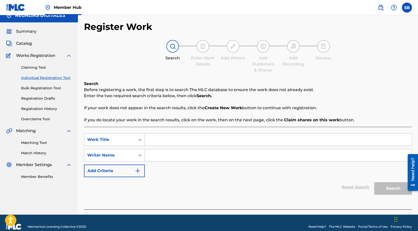
scroll to position [14, 0]
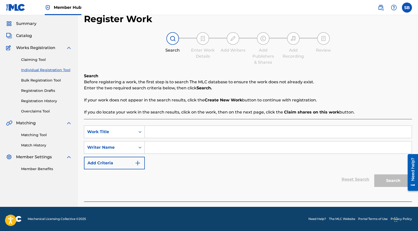
click at [171, 133] on input "Search Form" at bounding box center [278, 132] width 267 height 12
paste input "Merry Go Round"
type input "Merry Go Round"
click at [189, 145] on input "Search Form" at bounding box center [278, 147] width 267 height 12
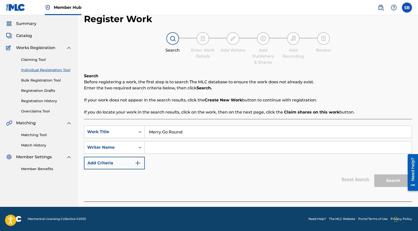
paste input "[PERSON_NAME]"
type input "[PERSON_NAME]"
click at [388, 180] on button "Search" at bounding box center [393, 180] width 38 height 13
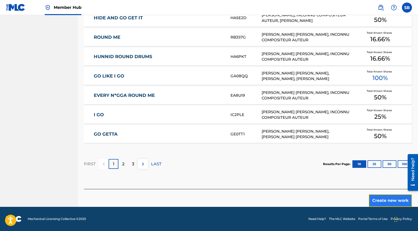
click at [383, 198] on button "Create new work" at bounding box center [390, 200] width 43 height 13
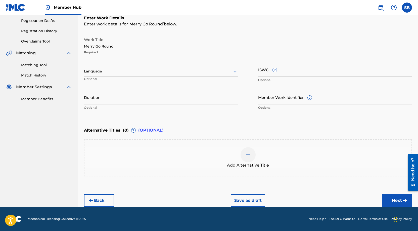
scroll to position [84, 0]
click at [115, 72] on div at bounding box center [161, 71] width 154 height 6
click at [115, 78] on div "English" at bounding box center [161, 82] width 154 height 11
click at [392, 196] on button "Next" at bounding box center [397, 200] width 30 height 13
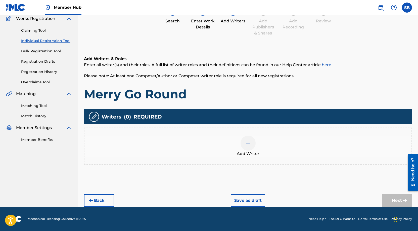
scroll to position [23, 0]
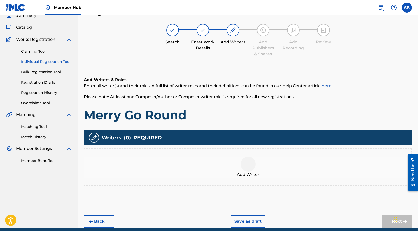
click at [268, 161] on div "Add Writer" at bounding box center [247, 166] width 327 height 21
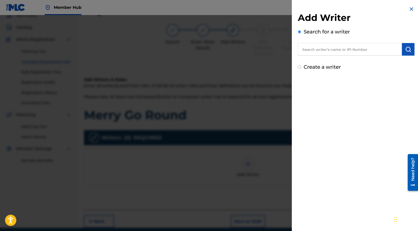
click at [352, 52] on input "text" at bounding box center [350, 49] width 104 height 13
paste input "[PERSON_NAME]"
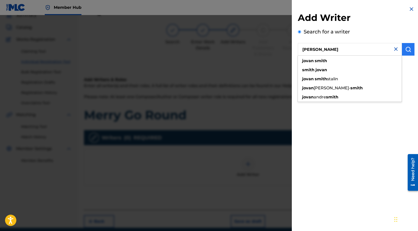
type input "[PERSON_NAME]"
click at [411, 50] on button "submit" at bounding box center [408, 49] width 13 height 13
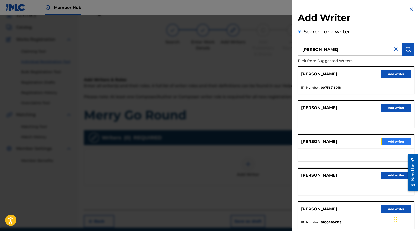
click at [395, 143] on button "Add writer" at bounding box center [396, 142] width 30 height 8
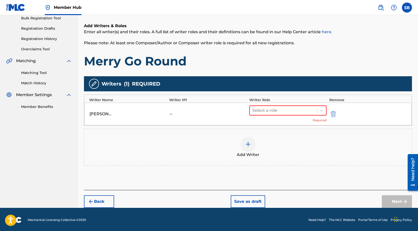
scroll to position [77, 0]
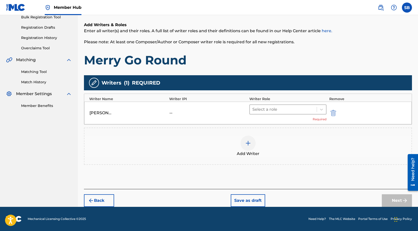
click at [279, 109] on div at bounding box center [283, 109] width 62 height 7
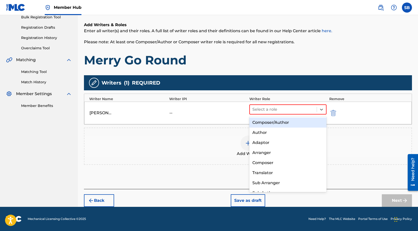
click at [286, 124] on div "Composer/Author" at bounding box center [287, 122] width 77 height 10
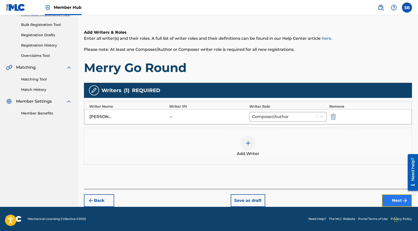
click at [386, 198] on button "Next" at bounding box center [397, 200] width 30 height 13
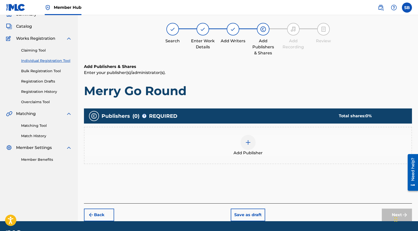
scroll to position [23, 0]
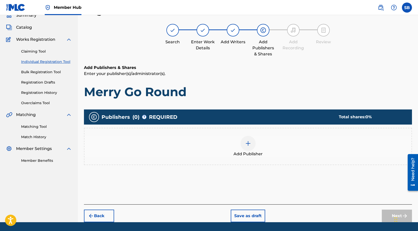
click at [241, 149] on div "Add Publisher" at bounding box center [247, 146] width 327 height 21
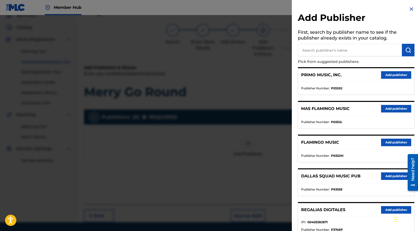
scroll to position [7, 0]
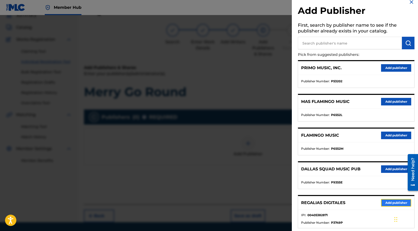
click at [386, 200] on button "Add publisher" at bounding box center [396, 203] width 30 height 8
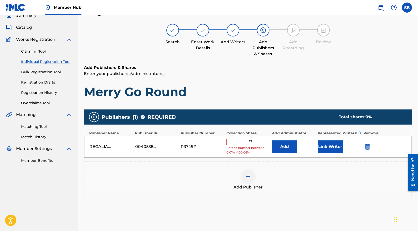
click at [232, 142] on input "text" at bounding box center [238, 142] width 23 height 7
type input "50"
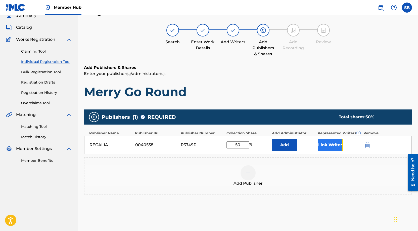
click at [328, 147] on button "Link Writer" at bounding box center [330, 145] width 25 height 13
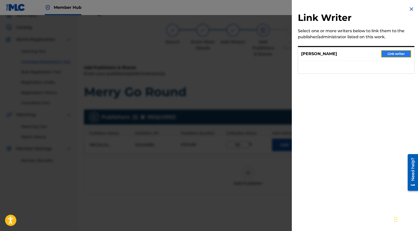
click at [390, 52] on button "Link writer" at bounding box center [396, 54] width 30 height 8
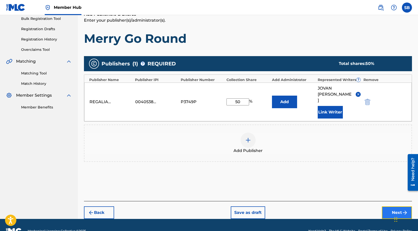
click at [392, 206] on button "Next" at bounding box center [397, 212] width 30 height 13
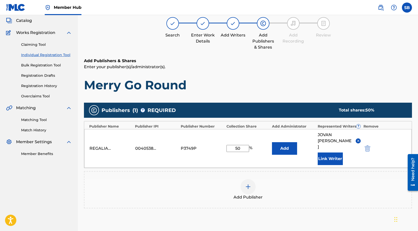
scroll to position [23, 0]
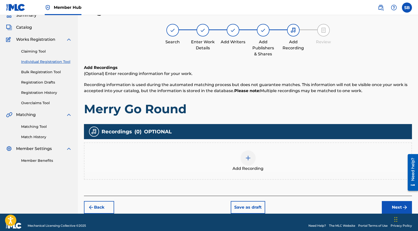
click at [255, 156] on div at bounding box center [248, 157] width 15 height 15
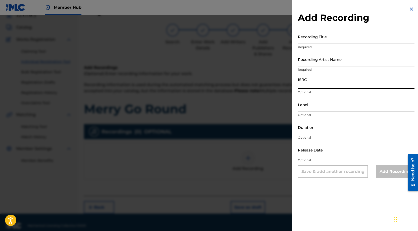
click at [335, 82] on input "ISRC" at bounding box center [356, 82] width 117 height 14
paste input "USUYG1757905"
type input "USUYG1757905"
click at [356, 62] on input "Recording Artist Name" at bounding box center [356, 59] width 117 height 14
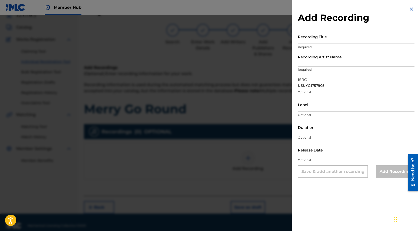
paste input "[PERSON_NAME]"
type input "[PERSON_NAME]"
click at [334, 44] on div "Recording Title Required" at bounding box center [356, 40] width 117 height 23
click at [334, 41] on input "Recording Title" at bounding box center [356, 36] width 117 height 14
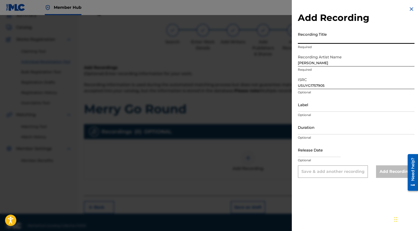
paste input "Merry Go Round"
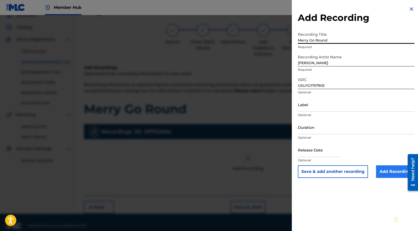
type input "Merry Go Round"
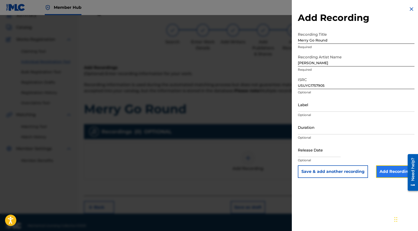
click at [380, 170] on input "Add Recording" at bounding box center [395, 171] width 38 height 13
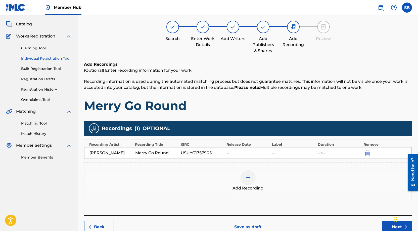
scroll to position [52, 0]
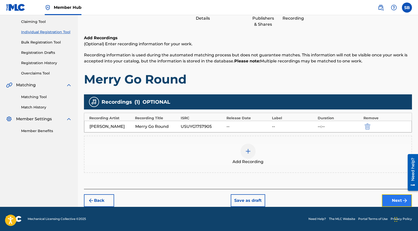
click at [388, 198] on button "Next" at bounding box center [397, 200] width 30 height 13
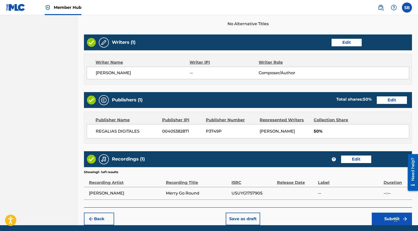
scroll to position [194, 0]
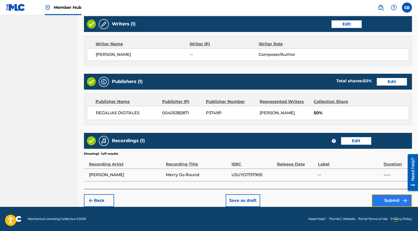
click at [382, 196] on button "Submit" at bounding box center [392, 200] width 40 height 13
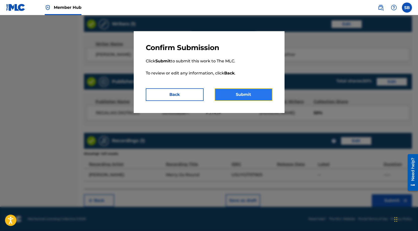
click at [241, 95] on button "Submit" at bounding box center [244, 94] width 58 height 13
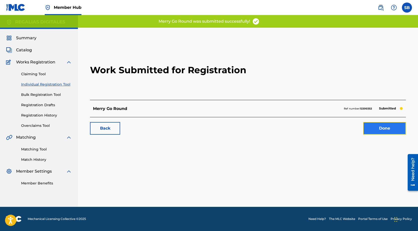
click at [387, 126] on link "Done" at bounding box center [384, 128] width 43 height 13
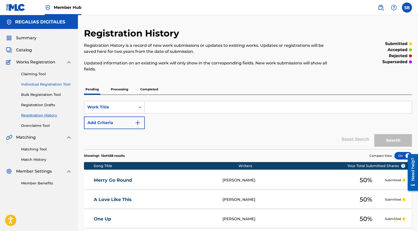
click at [62, 86] on link "Individual Registration Tool" at bounding box center [46, 84] width 51 height 5
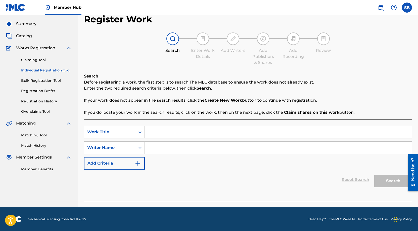
scroll to position [14, 0]
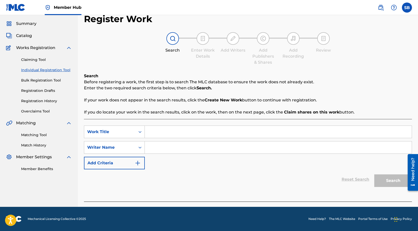
click at [183, 128] on input "Search Form" at bounding box center [278, 132] width 267 height 12
paste input "Do For Drugs"
type input "Do For Drugs"
click at [177, 148] on input "Search Form" at bounding box center [278, 147] width 267 height 12
click at [208, 145] on input "Search Form" at bounding box center [278, 147] width 267 height 12
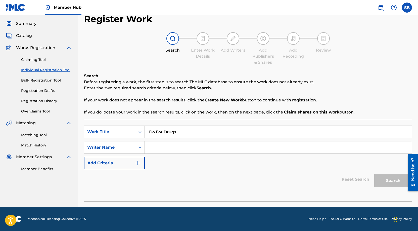
click at [208, 145] on input "Search Form" at bounding box center [278, 147] width 267 height 12
paste input "[PERSON_NAME]"
type input "[PERSON_NAME]"
click at [384, 181] on button "Search" at bounding box center [393, 180] width 38 height 13
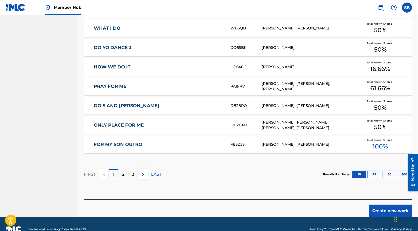
scroll to position [284, 0]
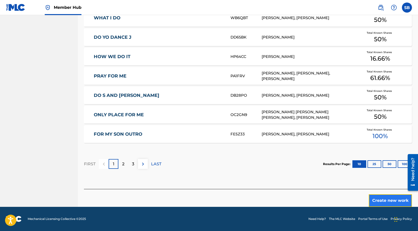
click at [380, 202] on button "Create new work" at bounding box center [390, 200] width 43 height 13
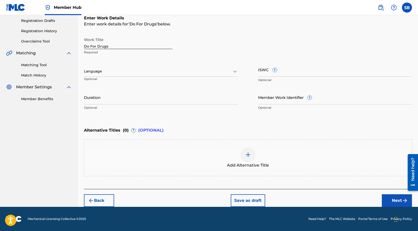
scroll to position [84, 0]
click at [161, 77] on div "Language Optional" at bounding box center [161, 73] width 154 height 23
click at [162, 75] on div "Language" at bounding box center [161, 71] width 154 height 11
click at [161, 82] on div "English" at bounding box center [161, 82] width 154 height 11
click at [390, 198] on button "Next" at bounding box center [397, 200] width 30 height 13
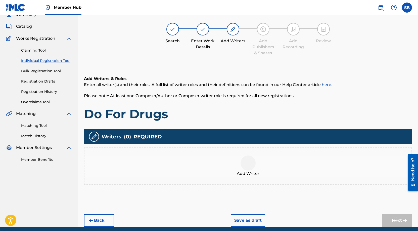
scroll to position [23, 0]
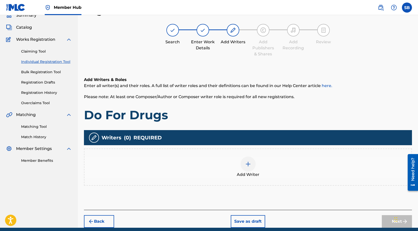
click at [276, 164] on div "Add Writer" at bounding box center [247, 166] width 327 height 21
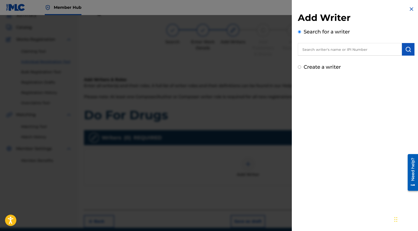
click at [359, 50] on input "text" at bounding box center [350, 49] width 104 height 13
paste input "[PERSON_NAME]"
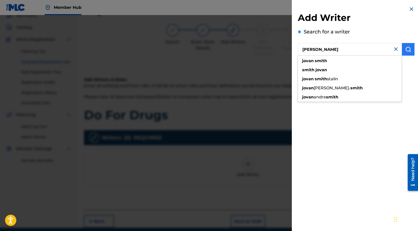
type input "[PERSON_NAME]"
click at [408, 51] on img "submit" at bounding box center [408, 49] width 6 height 6
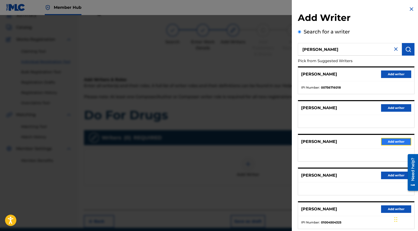
click at [402, 141] on button "Add writer" at bounding box center [396, 142] width 30 height 8
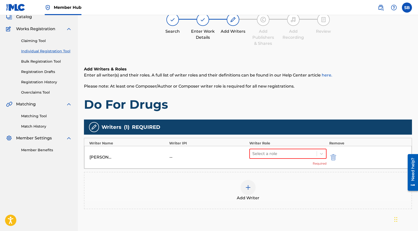
scroll to position [77, 0]
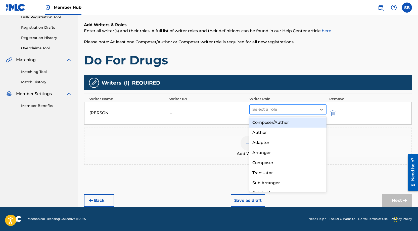
click at [283, 110] on div at bounding box center [283, 109] width 62 height 7
click at [283, 122] on div "Composer/Author" at bounding box center [287, 122] width 77 height 10
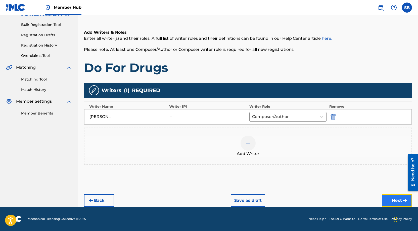
click at [392, 199] on button "Next" at bounding box center [397, 200] width 30 height 13
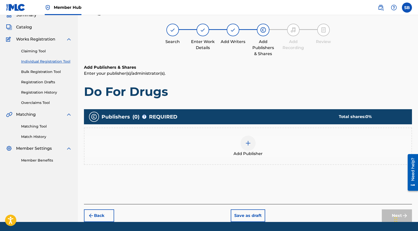
scroll to position [23, 0]
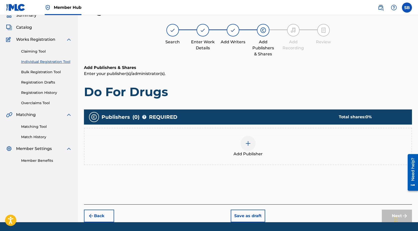
click at [245, 145] on img at bounding box center [248, 143] width 6 height 6
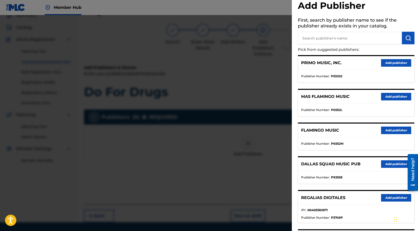
scroll to position [19, 0]
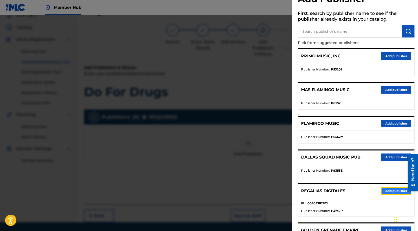
click at [388, 188] on button "Add publisher" at bounding box center [396, 191] width 30 height 8
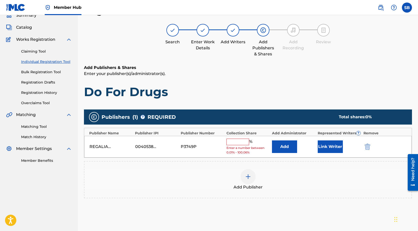
click at [244, 144] on input "text" at bounding box center [238, 142] width 23 height 7
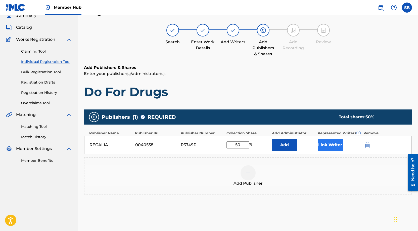
type input "50"
click at [328, 140] on button "Link Writer" at bounding box center [330, 145] width 25 height 13
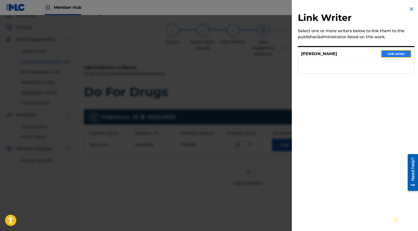
click at [393, 50] on button "Link writer" at bounding box center [396, 54] width 30 height 8
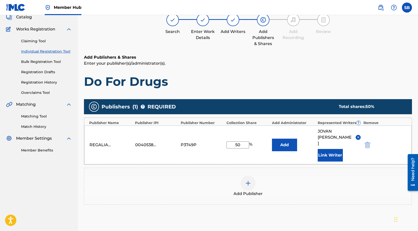
scroll to position [76, 0]
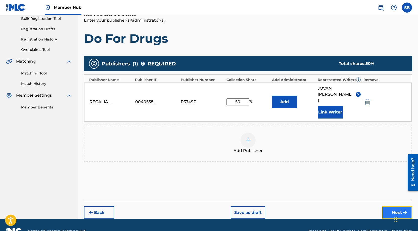
click at [392, 206] on button "Next" at bounding box center [397, 212] width 30 height 13
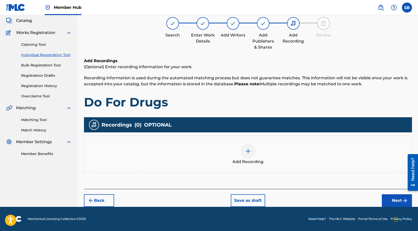
scroll to position [23, 0]
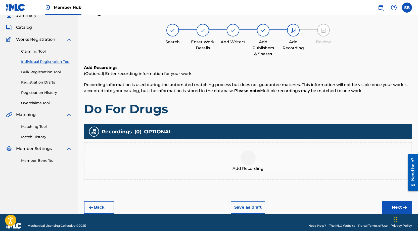
click at [271, 166] on div "Add Recording" at bounding box center [247, 160] width 327 height 21
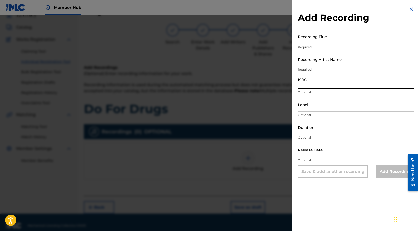
click at [334, 79] on input "ISRC" at bounding box center [356, 82] width 117 height 14
paste input "USUYG1757906"
type input "USUYG1757906"
click at [354, 60] on input "Recording Artist Name" at bounding box center [356, 59] width 117 height 14
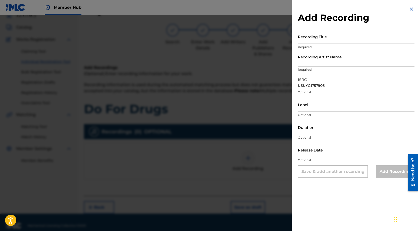
click at [334, 44] on div "Recording Title Required" at bounding box center [356, 40] width 117 height 23
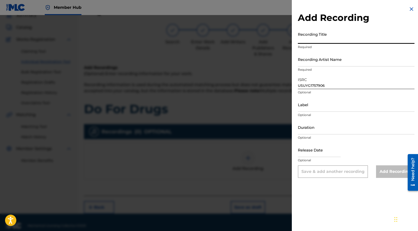
click at [332, 37] on input "Recording Title" at bounding box center [356, 36] width 117 height 14
paste input "Do For Drugs"
type input "Do For Drugs"
click at [338, 63] on input "Recording Artist Name" at bounding box center [356, 59] width 117 height 14
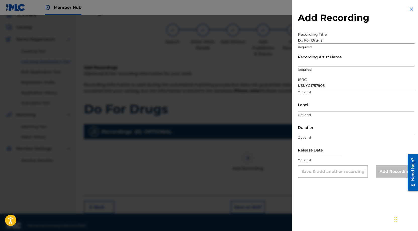
paste input "[PERSON_NAME]"
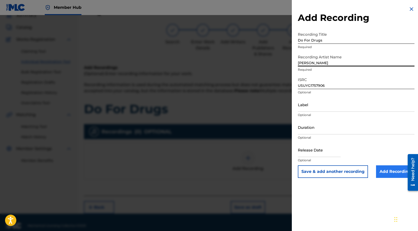
type input "[PERSON_NAME]"
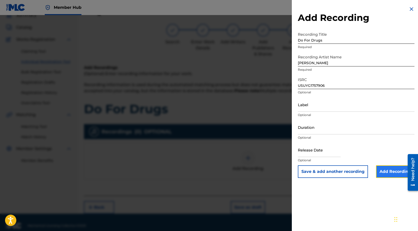
click at [393, 167] on input "Add Recording" at bounding box center [395, 171] width 38 height 13
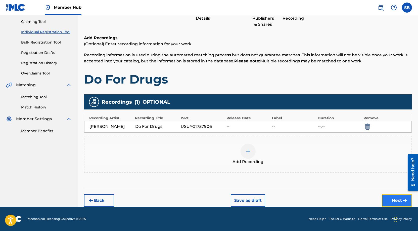
click at [391, 205] on button "Next" at bounding box center [397, 200] width 30 height 13
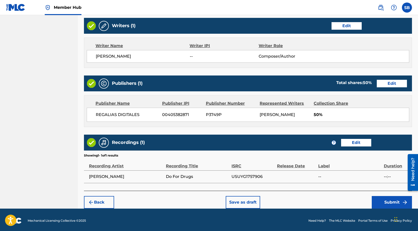
scroll to position [194, 0]
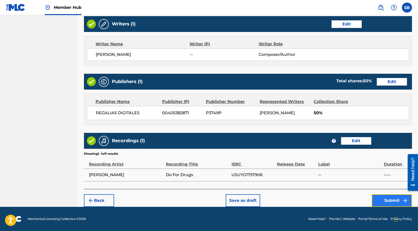
click at [385, 200] on button "Submit" at bounding box center [392, 200] width 40 height 13
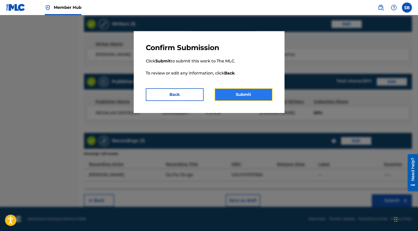
click at [238, 98] on button "Submit" at bounding box center [244, 94] width 58 height 13
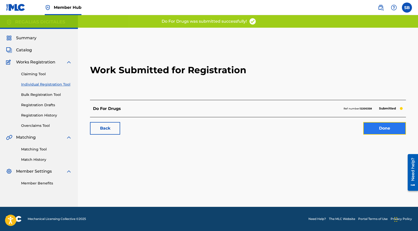
click at [384, 132] on link "Done" at bounding box center [384, 128] width 43 height 13
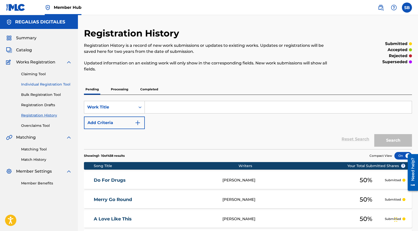
click at [63, 84] on link "Individual Registration Tool" at bounding box center [46, 84] width 51 height 5
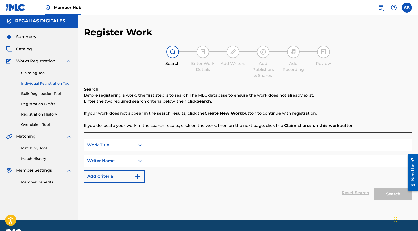
scroll to position [14, 0]
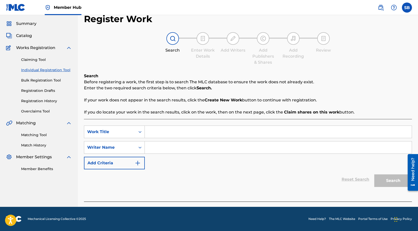
click at [179, 131] on input "Search Form" at bounding box center [278, 132] width 267 height 12
paste input "They Say"
type input "They Say"
click at [213, 148] on input "Search Form" at bounding box center [278, 147] width 267 height 12
paste input "[PERSON_NAME]"
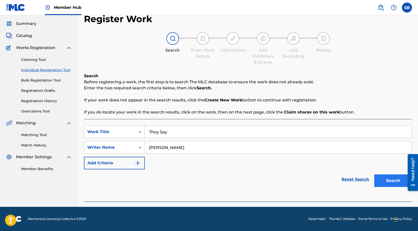
type input "[PERSON_NAME]"
click at [392, 181] on button "Search" at bounding box center [393, 180] width 38 height 13
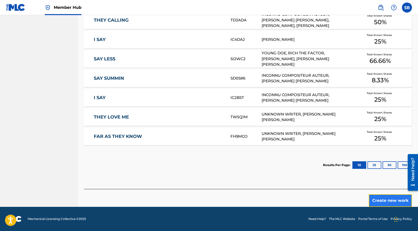
click at [381, 199] on button "Create new work" at bounding box center [390, 200] width 43 height 13
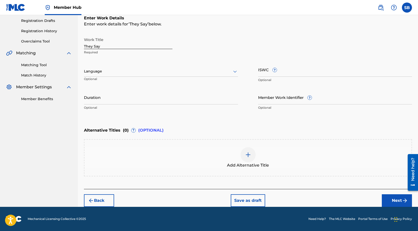
click at [140, 77] on div "Language Optional" at bounding box center [161, 73] width 154 height 23
click at [140, 74] on div at bounding box center [161, 71] width 154 height 6
click at [139, 78] on div "English" at bounding box center [161, 82] width 154 height 11
click at [399, 198] on button "Next" at bounding box center [397, 200] width 30 height 13
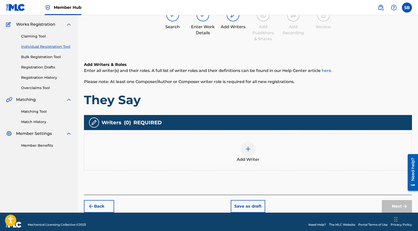
scroll to position [23, 0]
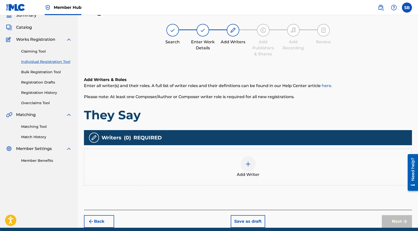
click at [275, 163] on div "Add Writer" at bounding box center [247, 166] width 327 height 21
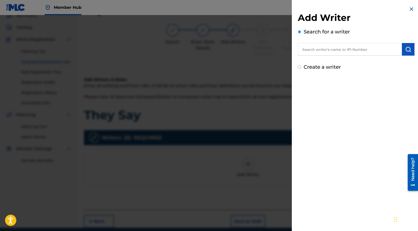
click at [349, 47] on input "text" at bounding box center [350, 49] width 104 height 13
paste input "[PERSON_NAME]"
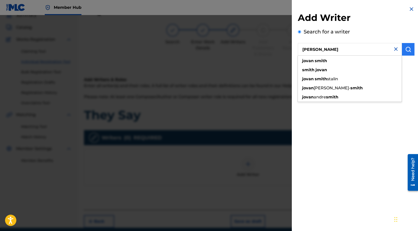
type input "[PERSON_NAME]"
click at [408, 51] on img "submit" at bounding box center [408, 49] width 6 height 6
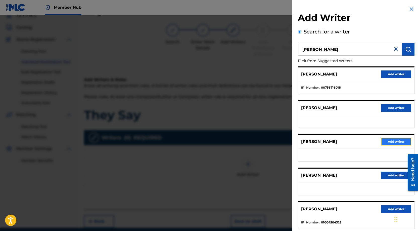
click at [393, 144] on button "Add writer" at bounding box center [396, 142] width 30 height 8
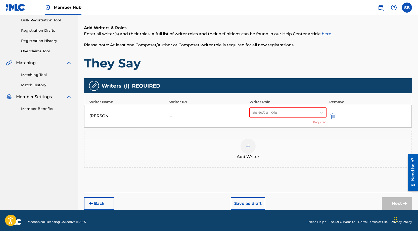
scroll to position [77, 0]
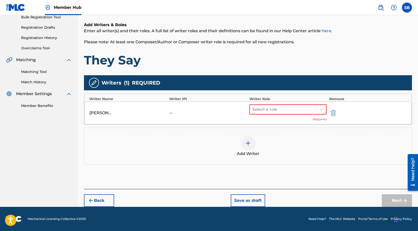
click at [299, 114] on div "Select a role Required" at bounding box center [287, 112] width 77 height 17
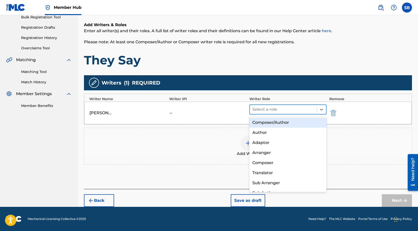
click at [298, 111] on div at bounding box center [283, 109] width 62 height 7
click at [301, 123] on div "Composer/Author" at bounding box center [287, 122] width 77 height 10
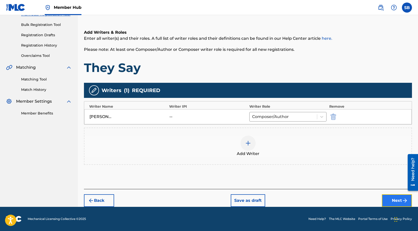
click at [391, 197] on button "Next" at bounding box center [397, 200] width 30 height 13
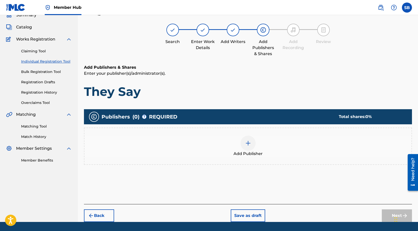
scroll to position [23, 0]
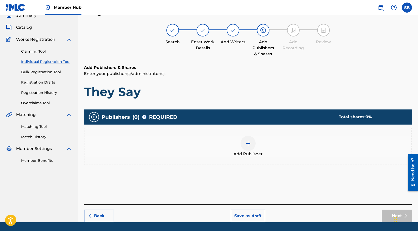
click at [241, 141] on div at bounding box center [248, 143] width 15 height 15
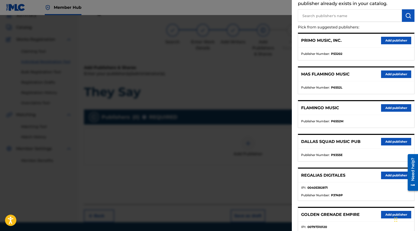
scroll to position [59, 0]
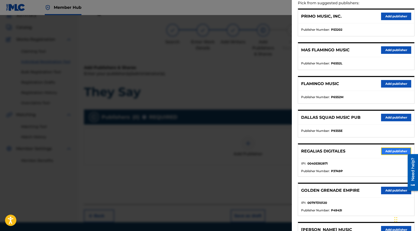
click at [392, 151] on button "Add publisher" at bounding box center [396, 151] width 30 height 8
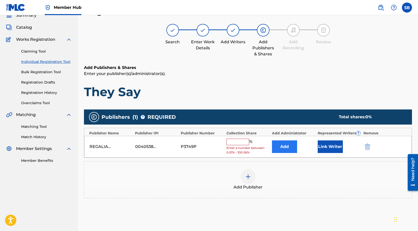
scroll to position [24, 0]
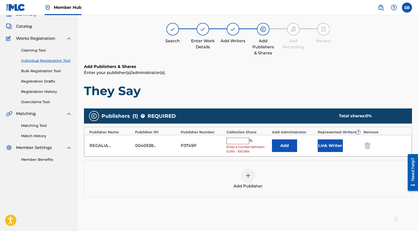
click at [244, 141] on input "text" at bounding box center [238, 141] width 23 height 7
type input "50"
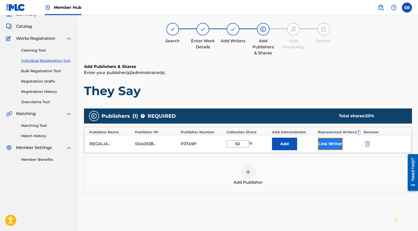
click at [325, 146] on button "Link Writer" at bounding box center [330, 144] width 25 height 13
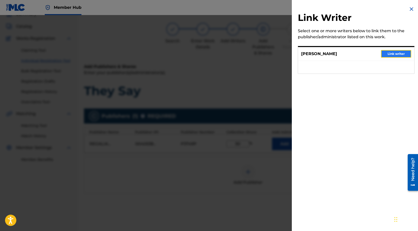
click at [401, 52] on button "Link writer" at bounding box center [396, 54] width 30 height 8
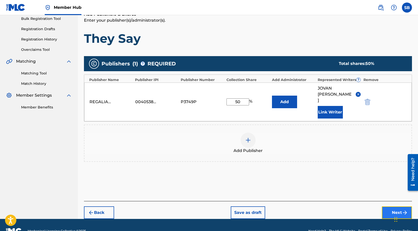
click at [399, 206] on button "Next" at bounding box center [397, 212] width 30 height 13
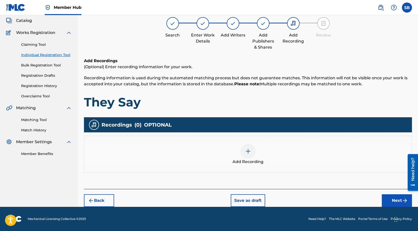
scroll to position [23, 0]
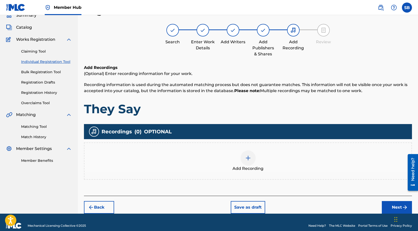
click at [233, 160] on div "Add Recording" at bounding box center [247, 160] width 327 height 21
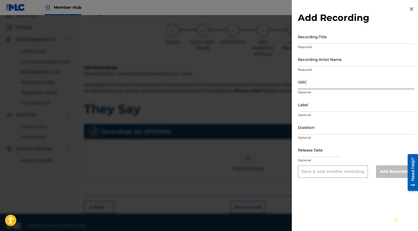
click at [324, 79] on input "ISRC" at bounding box center [356, 82] width 117 height 14
paste input "USUYG1757907"
type input "USUYG1757907"
click at [343, 60] on input "Recording Artist Name" at bounding box center [356, 59] width 117 height 14
paste input "[PERSON_NAME]"
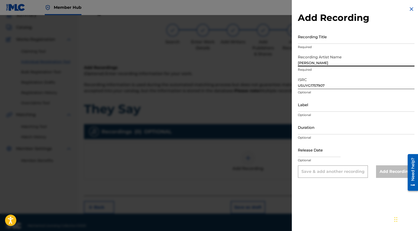
click at [358, 61] on input "[PERSON_NAME]" at bounding box center [356, 59] width 117 height 14
type input "[PERSON_NAME]"
click at [334, 37] on input "Recording Title" at bounding box center [356, 36] width 117 height 14
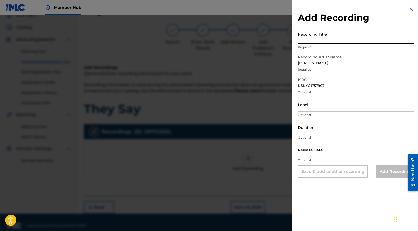
click at [374, 33] on input "Recording Title" at bounding box center [356, 36] width 117 height 14
paste input "They Say"
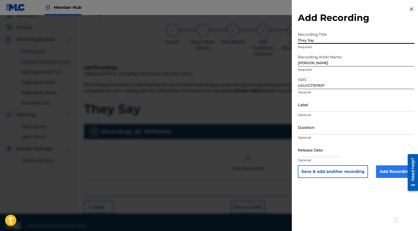
type input "They Say"
click at [383, 174] on input "Add Recording" at bounding box center [395, 171] width 38 height 13
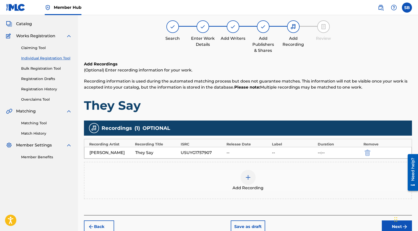
scroll to position [52, 0]
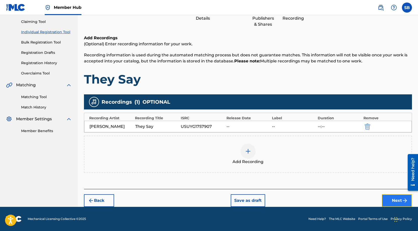
click at [390, 197] on button "Next" at bounding box center [397, 200] width 30 height 13
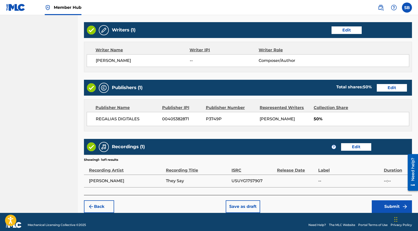
scroll to position [194, 0]
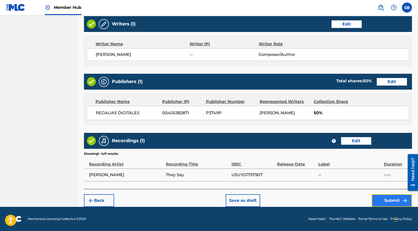
click at [386, 198] on button "Submit" at bounding box center [392, 200] width 40 height 13
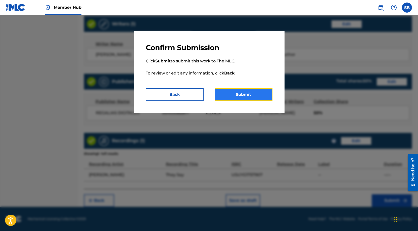
click at [249, 94] on button "Submit" at bounding box center [244, 94] width 58 height 13
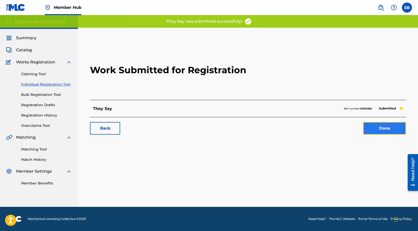
click at [383, 129] on link "Done" at bounding box center [384, 128] width 43 height 13
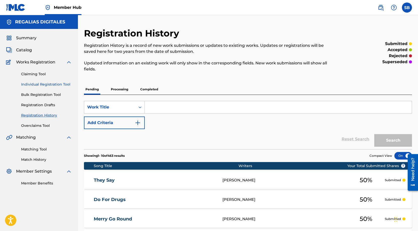
click at [65, 84] on link "Individual Registration Tool" at bounding box center [46, 84] width 51 height 5
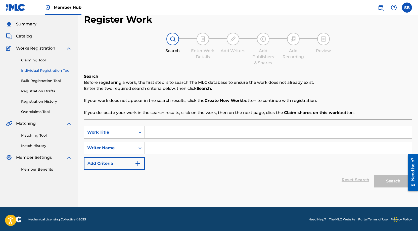
scroll to position [14, 0]
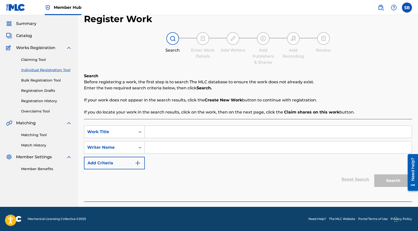
click at [174, 130] on input "Search Form" at bounding box center [278, 132] width 267 height 12
paste input "Stalking Me"
type input "Stalking Me"
click at [174, 144] on input "Search Form" at bounding box center [278, 147] width 267 height 12
click at [263, 151] on input "Search Form" at bounding box center [278, 147] width 267 height 12
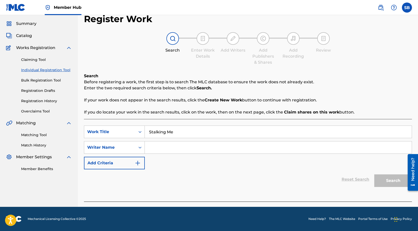
paste input "[PERSON_NAME]"
type input "[PERSON_NAME]"
click at [393, 182] on button "Search" at bounding box center [393, 180] width 38 height 13
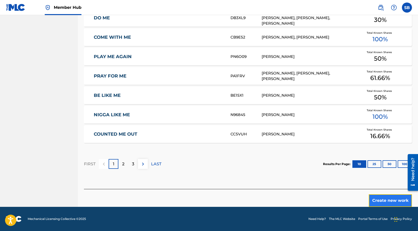
click at [381, 202] on button "Create new work" at bounding box center [390, 200] width 43 height 13
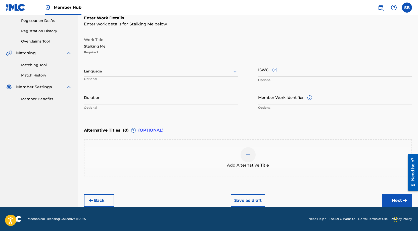
scroll to position [84, 0]
click at [119, 74] on div at bounding box center [161, 71] width 154 height 6
click at [119, 79] on div "English" at bounding box center [161, 82] width 154 height 11
click at [387, 197] on button "Next" at bounding box center [397, 200] width 30 height 13
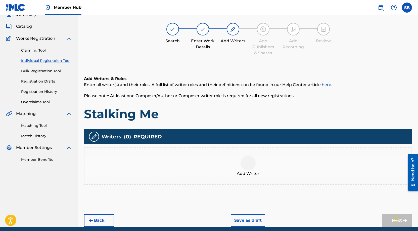
scroll to position [23, 0]
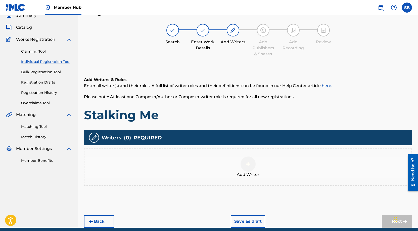
click at [251, 164] on div at bounding box center [248, 163] width 15 height 15
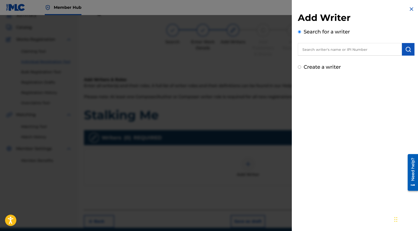
click at [358, 49] on input "text" at bounding box center [350, 49] width 104 height 13
paste input "[PERSON_NAME]"
type input "[PERSON_NAME]"
click at [408, 50] on img "submit" at bounding box center [408, 49] width 6 height 6
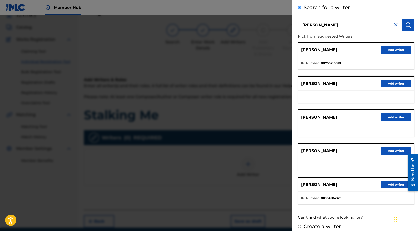
scroll to position [30, 0]
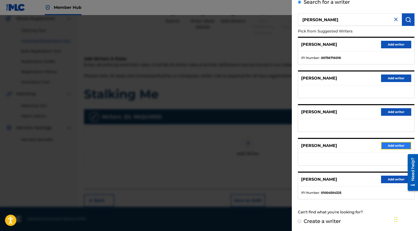
click at [393, 145] on button "Add writer" at bounding box center [396, 146] width 30 height 8
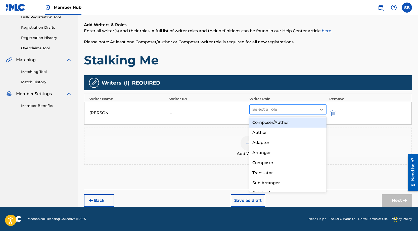
click at [293, 113] on div "Select a role" at bounding box center [283, 109] width 67 height 9
click at [292, 122] on div "Composer/Author" at bounding box center [287, 122] width 77 height 10
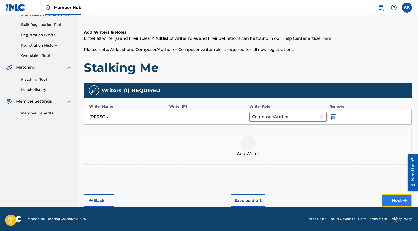
click at [382, 198] on button "Next" at bounding box center [397, 200] width 30 height 13
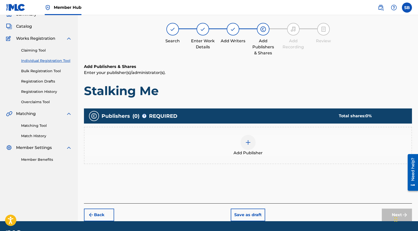
scroll to position [23, 0]
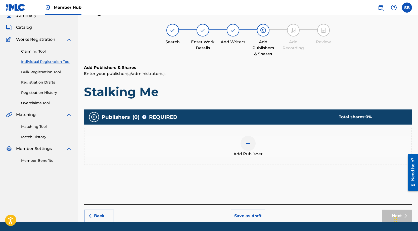
click at [239, 144] on div "Add Publisher" at bounding box center [247, 146] width 327 height 21
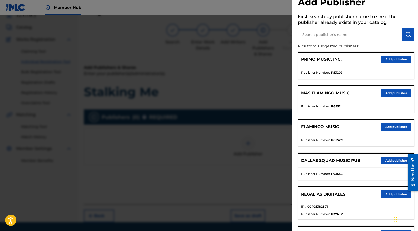
scroll to position [123, 0]
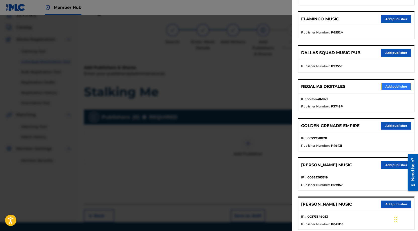
click at [395, 85] on button "Add publisher" at bounding box center [396, 87] width 30 height 8
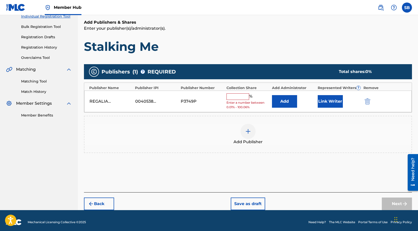
scroll to position [71, 0]
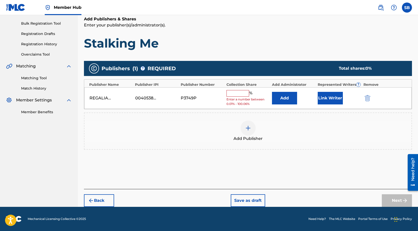
click at [245, 98] on span "Enter a number between 0.01% - 100.06%" at bounding box center [248, 101] width 43 height 9
click at [238, 94] on input "text" at bounding box center [238, 93] width 23 height 7
type input "50"
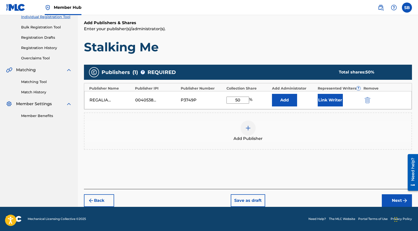
scroll to position [67, 0]
click at [326, 99] on button "Link Writer" at bounding box center [330, 100] width 25 height 13
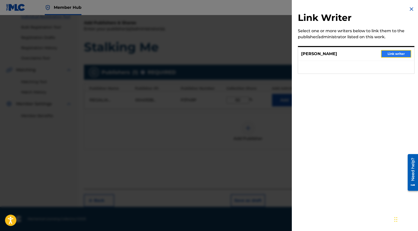
click at [389, 55] on button "Link writer" at bounding box center [396, 54] width 30 height 8
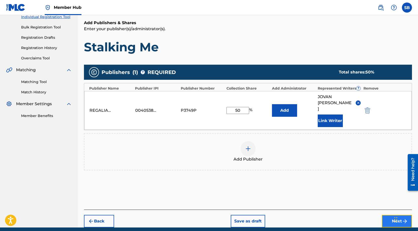
click at [389, 215] on button "Next" at bounding box center [397, 221] width 30 height 13
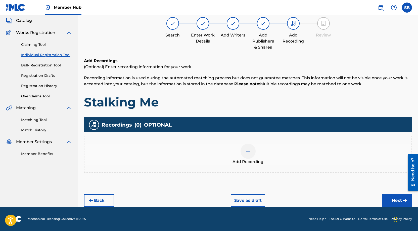
scroll to position [23, 0]
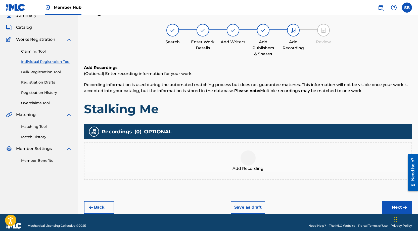
click at [254, 157] on div at bounding box center [248, 157] width 15 height 15
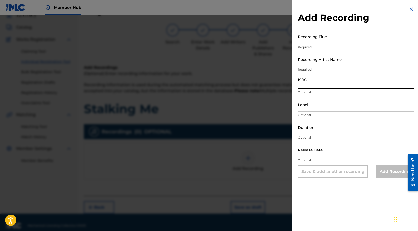
click at [320, 84] on input "ISRC" at bounding box center [356, 82] width 117 height 14
paste input "USUYG1757908"
type input "USUYG1757908"
click at [335, 63] on input "Recording Artist Name" at bounding box center [356, 59] width 117 height 14
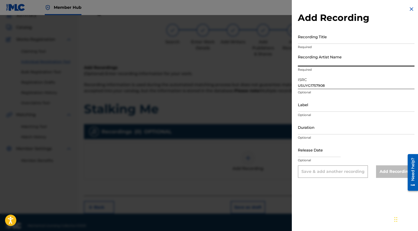
paste input "[PERSON_NAME]"
type input "[PERSON_NAME]"
click at [367, 37] on input "Recording Title" at bounding box center [356, 36] width 117 height 14
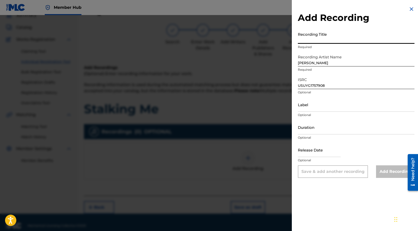
paste input "Stalking Me"
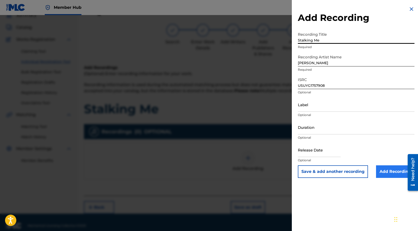
type input "Stalking Me"
click at [385, 168] on input "Add Recording" at bounding box center [395, 171] width 38 height 13
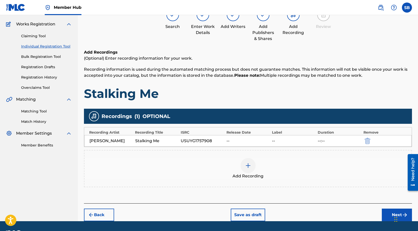
scroll to position [52, 0]
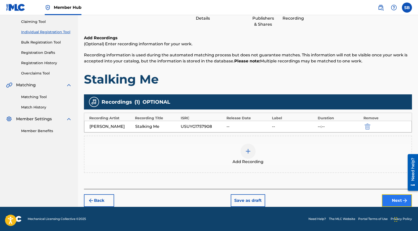
click at [383, 198] on button "Next" at bounding box center [397, 200] width 30 height 13
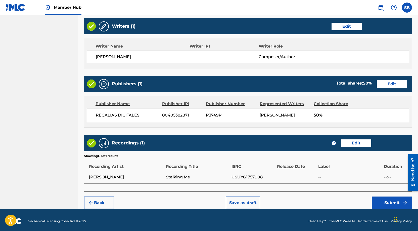
scroll to position [194, 0]
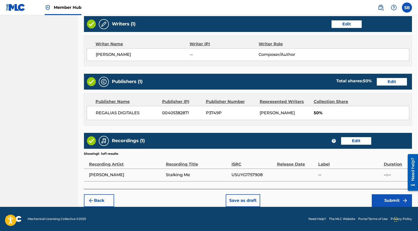
click at [390, 194] on div "Back Save as draft Submit" at bounding box center [248, 198] width 328 height 18
click at [390, 196] on button "Submit" at bounding box center [392, 200] width 40 height 13
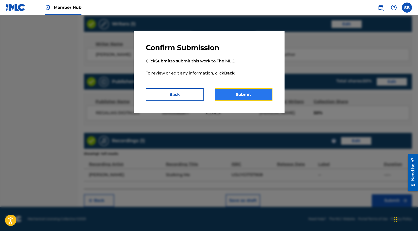
click at [262, 96] on button "Submit" at bounding box center [244, 94] width 58 height 13
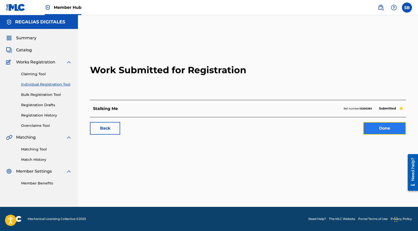
click at [376, 130] on link "Done" at bounding box center [384, 128] width 43 height 13
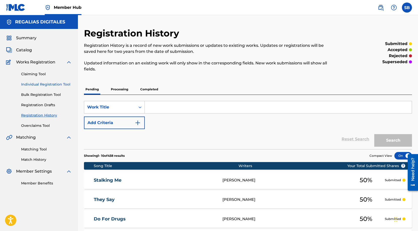
click at [60, 84] on link "Individual Registration Tool" at bounding box center [46, 84] width 51 height 5
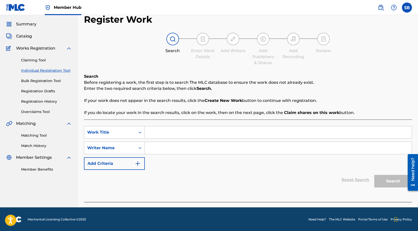
scroll to position [14, 0]
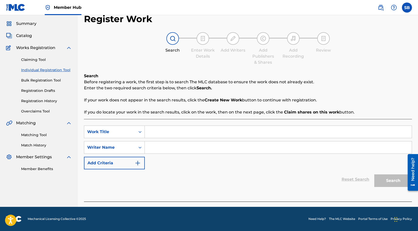
click at [179, 133] on input "Search Form" at bounding box center [278, 132] width 267 height 12
paste input "Imported Couch"
type input "Imported Couch"
click at [180, 147] on input "Search Form" at bounding box center [278, 147] width 267 height 12
paste input "[PERSON_NAME]"
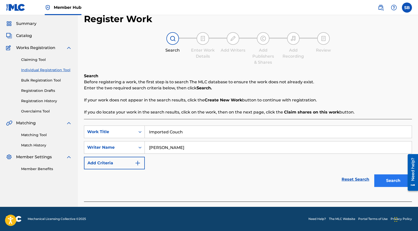
type input "[PERSON_NAME]"
click at [386, 179] on button "Search" at bounding box center [393, 180] width 38 height 13
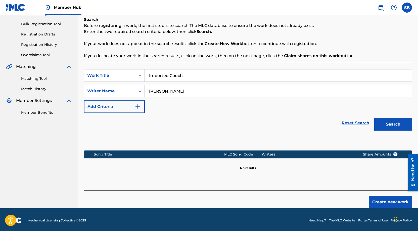
scroll to position [72, 0]
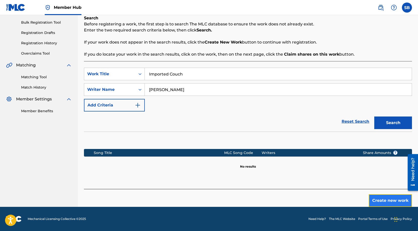
click at [379, 204] on button "Create new work" at bounding box center [390, 200] width 43 height 13
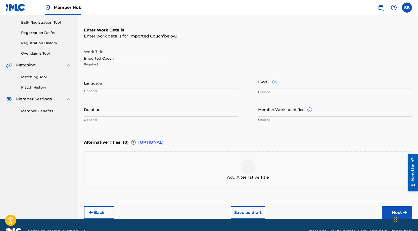
click at [144, 89] on div "Language Optional" at bounding box center [161, 85] width 154 height 23
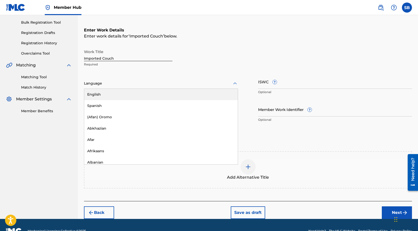
click at [142, 85] on div at bounding box center [161, 83] width 154 height 6
click at [144, 92] on div "English" at bounding box center [161, 94] width 154 height 11
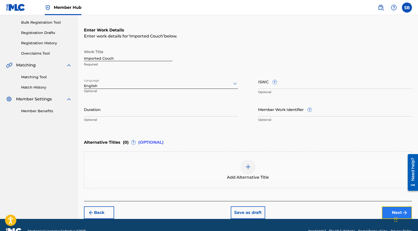
click at [388, 210] on button "Next" at bounding box center [397, 212] width 30 height 13
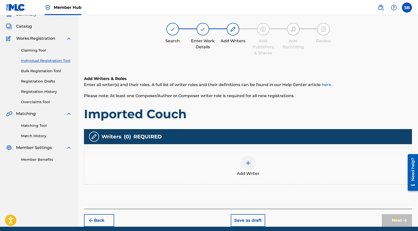
scroll to position [23, 0]
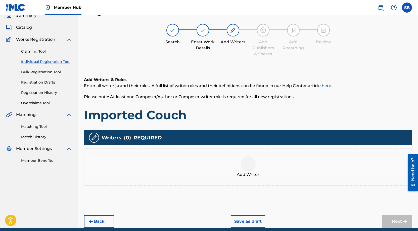
click at [251, 174] on span "Add Writer" at bounding box center [248, 174] width 23 height 6
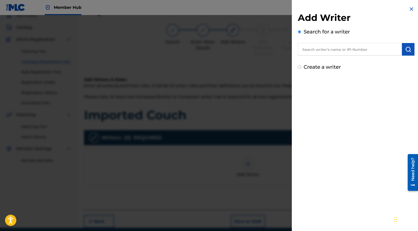
click at [344, 45] on input "text" at bounding box center [350, 49] width 104 height 13
paste input "[PERSON_NAME]"
type input "[PERSON_NAME]"
click at [405, 52] on img "submit" at bounding box center [408, 49] width 6 height 6
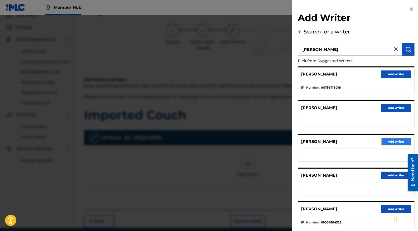
click at [393, 142] on button "Add writer" at bounding box center [396, 142] width 30 height 8
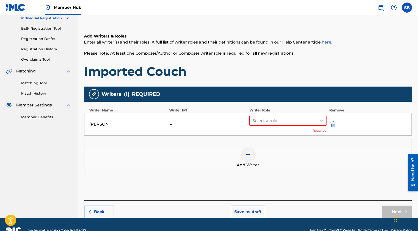
scroll to position [77, 0]
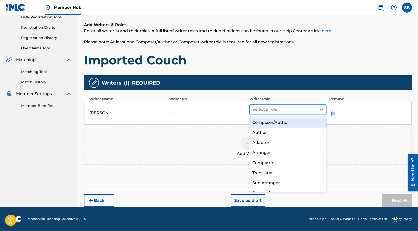
click at [280, 106] on div at bounding box center [283, 109] width 62 height 7
click at [283, 122] on div "Composer/Author" at bounding box center [287, 122] width 77 height 10
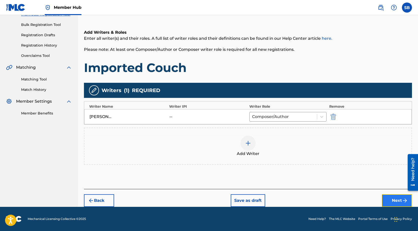
click at [388, 200] on button "Next" at bounding box center [397, 200] width 30 height 13
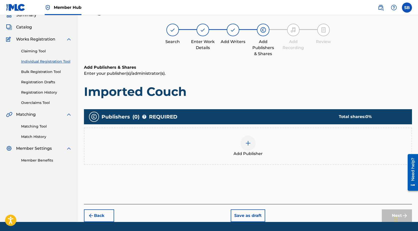
scroll to position [23, 0]
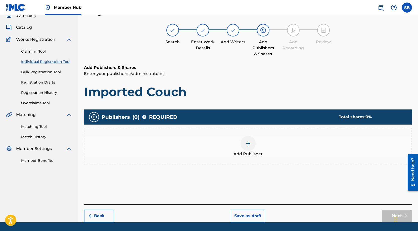
click at [250, 147] on div at bounding box center [248, 143] width 15 height 15
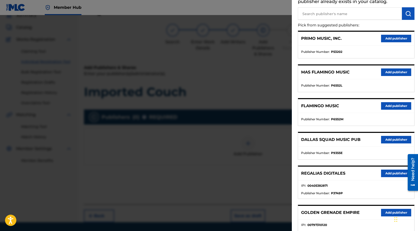
scroll to position [57, 0]
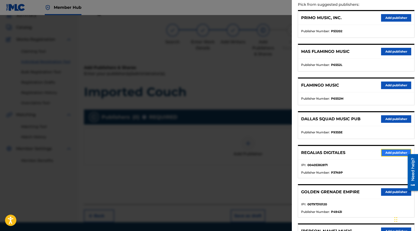
click at [387, 153] on button "Add publisher" at bounding box center [396, 153] width 30 height 8
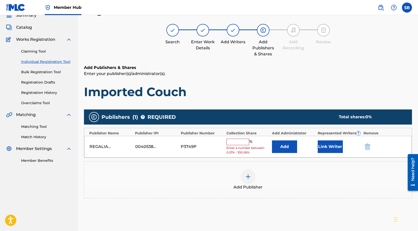
click at [243, 141] on input "text" at bounding box center [238, 142] width 23 height 7
type input "50"
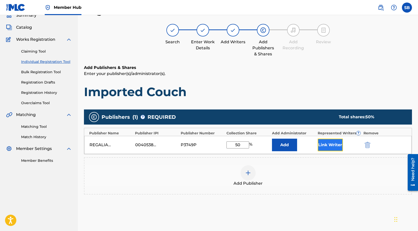
click at [332, 147] on button "Link Writer" at bounding box center [330, 145] width 25 height 13
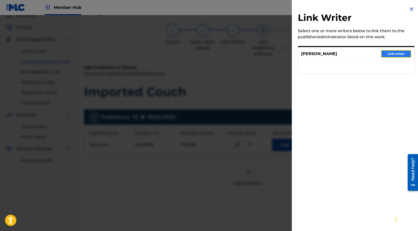
click at [398, 53] on button "Link writer" at bounding box center [396, 54] width 30 height 8
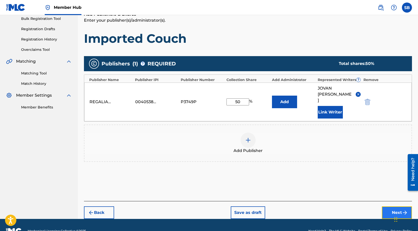
click at [391, 206] on button "Next" at bounding box center [397, 212] width 30 height 13
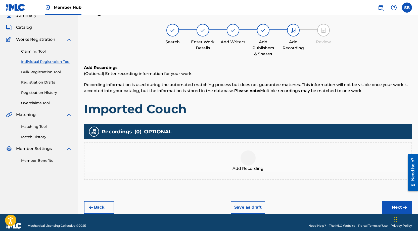
click at [262, 162] on div "Add Recording" at bounding box center [247, 160] width 327 height 21
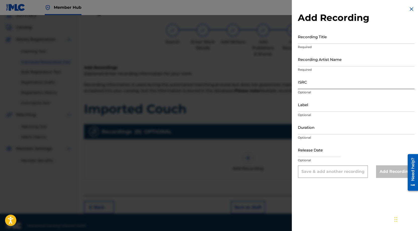
click at [322, 79] on input "ISRC" at bounding box center [356, 82] width 117 height 14
paste input "USUYG1757909"
type input "USUYG1757909"
click at [322, 64] on input "Recording Artist Name" at bounding box center [356, 59] width 117 height 14
paste input "[PERSON_NAME]"
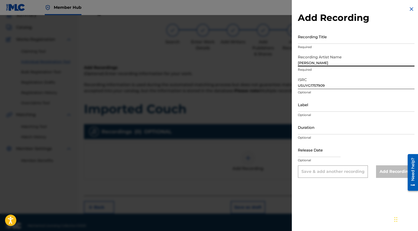
type input "[PERSON_NAME]"
click at [351, 35] on input "Recording Title" at bounding box center [356, 36] width 117 height 14
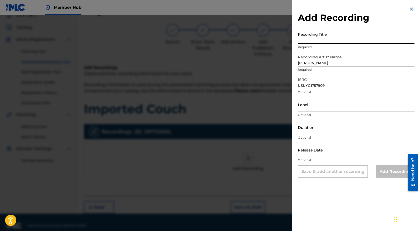
paste input "Imported Couch"
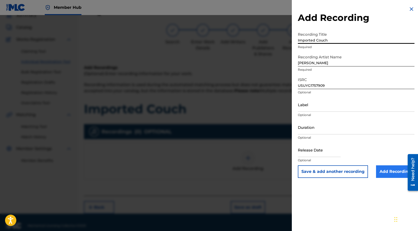
type input "Imported Couch"
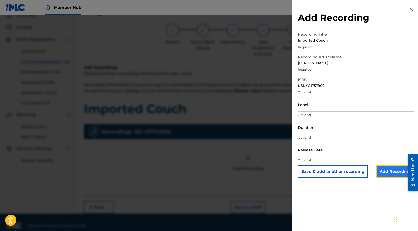
click at [390, 173] on input "Add Recording" at bounding box center [395, 171] width 38 height 13
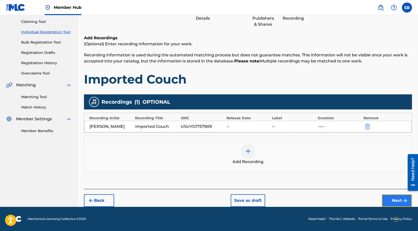
click at [392, 201] on button "Next" at bounding box center [397, 200] width 30 height 13
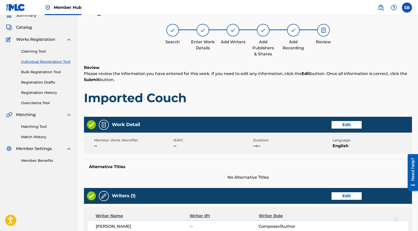
click at [255, 83] on div "Review Please review the information you have entered for this work. If you nee…" at bounding box center [248, 89] width 328 height 48
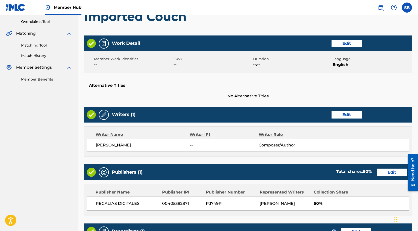
scroll to position [194, 0]
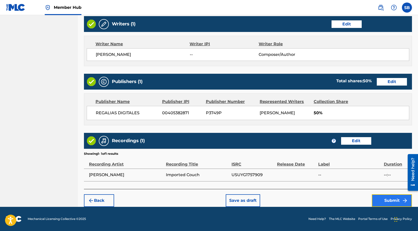
click at [382, 202] on button "Submit" at bounding box center [392, 200] width 40 height 13
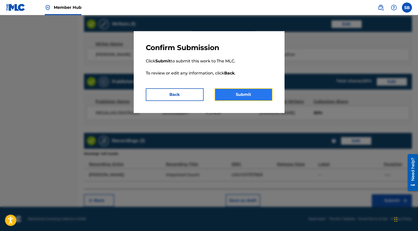
click at [253, 94] on button "Submit" at bounding box center [244, 94] width 58 height 13
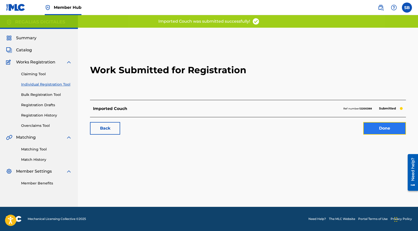
click at [393, 125] on link "Done" at bounding box center [384, 128] width 43 height 13
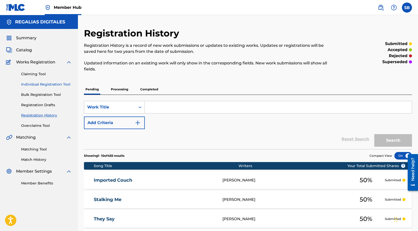
click at [52, 86] on link "Individual Registration Tool" at bounding box center [46, 84] width 51 height 5
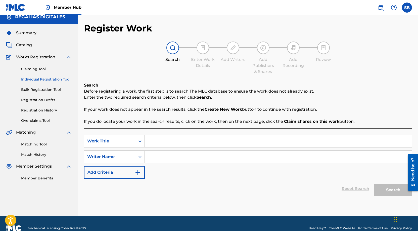
scroll to position [14, 0]
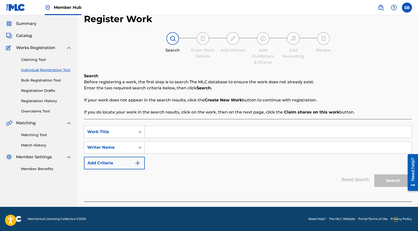
click at [162, 136] on input "Search Form" at bounding box center [278, 132] width 267 height 12
paste input "Time Flies (feat. Young Doe)"
type input "Time Flies (feat. Young Doe)"
click at [215, 152] on input "Search Form" at bounding box center [278, 147] width 267 height 12
click at [246, 146] on input "Search Form" at bounding box center [278, 147] width 267 height 12
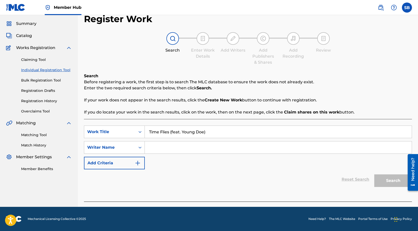
paste input "[PERSON_NAME]"
type input "[PERSON_NAME]"
click at [385, 182] on button "Search" at bounding box center [393, 180] width 38 height 13
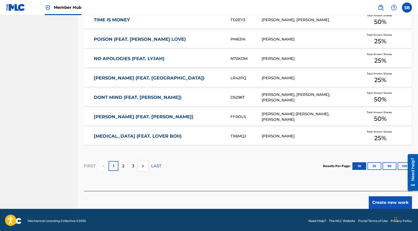
scroll to position [284, 0]
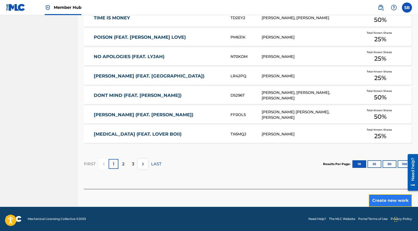
click at [385, 199] on button "Create new work" at bounding box center [390, 200] width 43 height 13
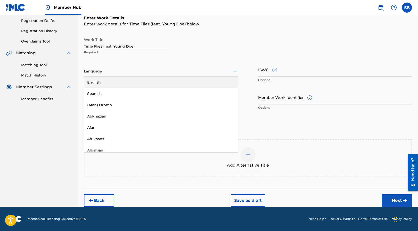
click at [125, 71] on div at bounding box center [161, 71] width 154 height 6
click at [121, 80] on div "English" at bounding box center [161, 82] width 154 height 11
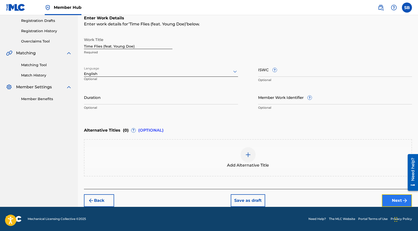
click at [393, 200] on button "Next" at bounding box center [397, 200] width 30 height 13
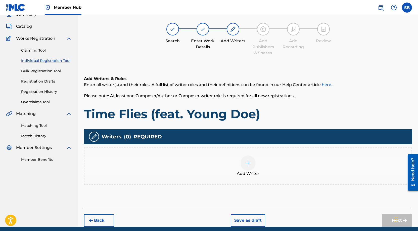
scroll to position [23, 0]
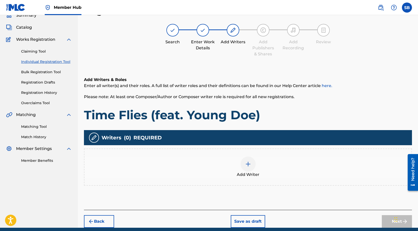
click at [249, 158] on div at bounding box center [248, 163] width 15 height 15
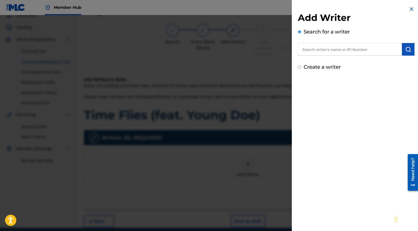
click at [318, 56] on div "Add Writer Search for a writer Create a writer" at bounding box center [356, 41] width 117 height 59
click at [318, 55] on input "text" at bounding box center [350, 49] width 104 height 13
click at [318, 52] on input "text" at bounding box center [350, 49] width 104 height 13
paste input "[PERSON_NAME]"
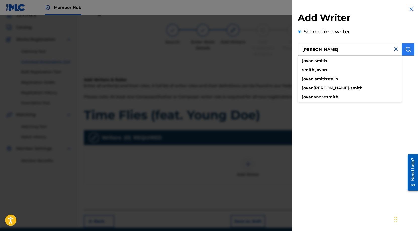
type input "[PERSON_NAME]"
click at [407, 49] on img "submit" at bounding box center [408, 49] width 6 height 6
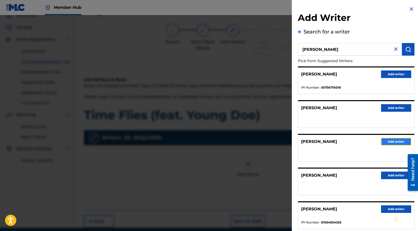
click at [389, 142] on button "Add writer" at bounding box center [396, 142] width 30 height 8
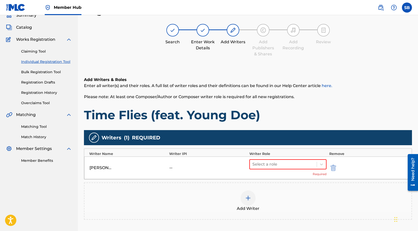
scroll to position [77, 0]
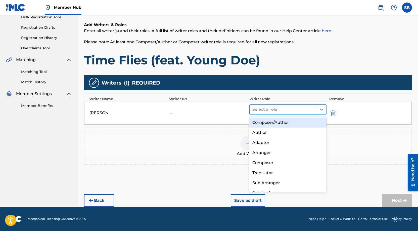
click at [281, 108] on div at bounding box center [283, 109] width 62 height 7
click at [281, 121] on div "Composer/Author" at bounding box center [287, 122] width 77 height 10
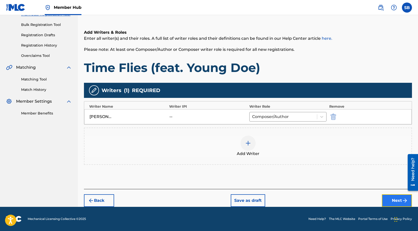
click at [396, 197] on button "Next" at bounding box center [397, 200] width 30 height 13
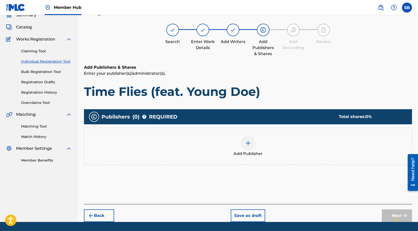
scroll to position [23, 0]
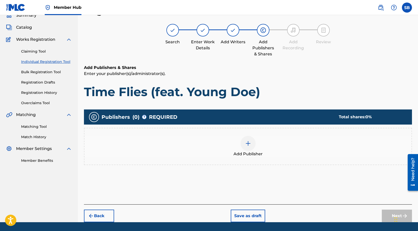
click at [250, 147] on div at bounding box center [248, 143] width 15 height 15
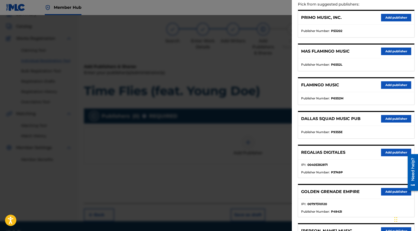
scroll to position [76, 0]
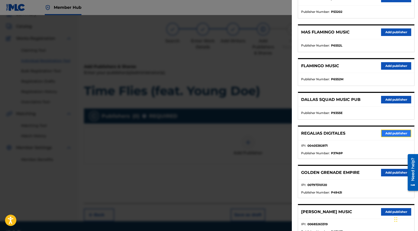
click at [395, 130] on button "Add publisher" at bounding box center [396, 133] width 30 height 8
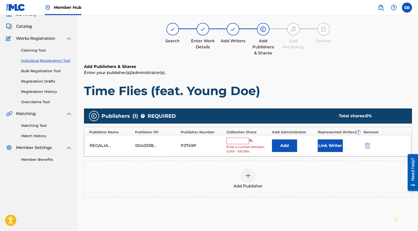
click at [245, 143] on input "text" at bounding box center [238, 141] width 23 height 7
type input "25"
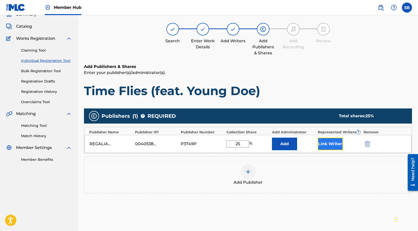
click at [323, 148] on button "Link Writer" at bounding box center [330, 144] width 25 height 13
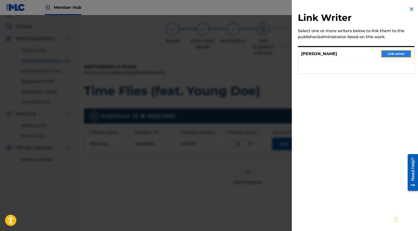
click at [398, 51] on button "Link writer" at bounding box center [396, 54] width 30 height 8
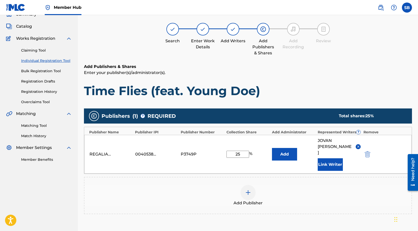
scroll to position [76, 0]
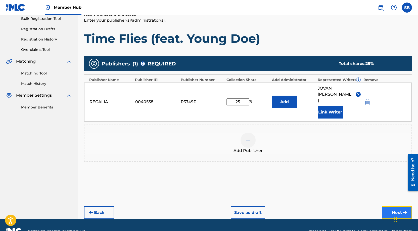
click at [391, 206] on button "Next" at bounding box center [397, 212] width 30 height 13
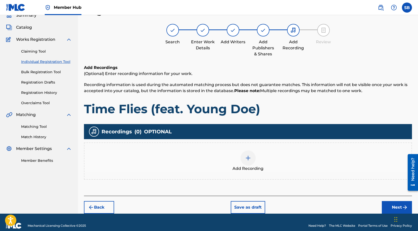
click at [253, 159] on div at bounding box center [248, 157] width 15 height 15
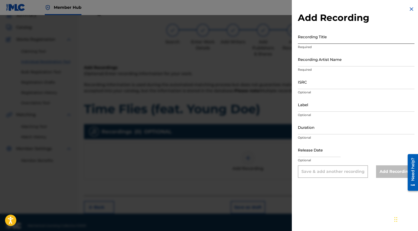
click at [354, 38] on input "Recording Title" at bounding box center [356, 36] width 117 height 14
paste input "Time Flies (feat. Young Doe)"
type input "Time Flies (feat. Young Doe)"
click at [351, 62] on input "Recording Artist Name" at bounding box center [356, 59] width 117 height 14
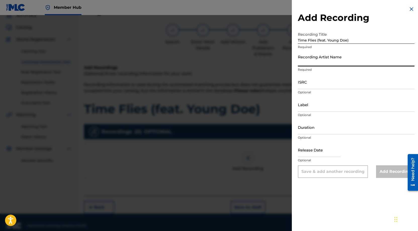
paste input "[PERSON_NAME]"
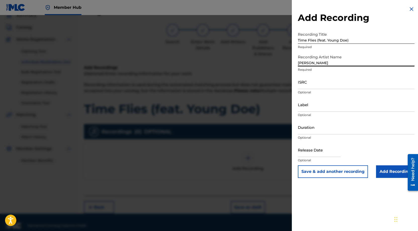
type input "[PERSON_NAME]"
click at [320, 85] on input "ISRC" at bounding box center [356, 82] width 117 height 14
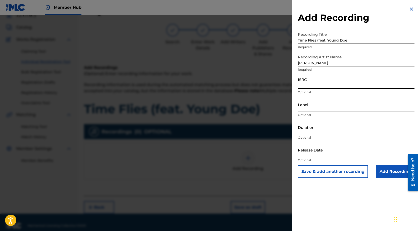
paste input "USUYG1757910"
type input "USUYG1757910"
click at [388, 173] on input "Add Recording" at bounding box center [395, 171] width 38 height 13
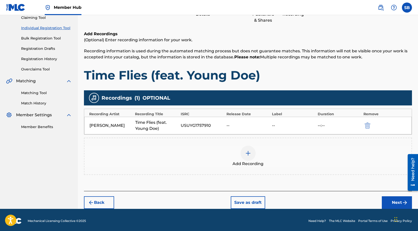
scroll to position [58, 0]
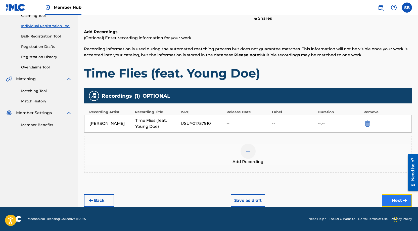
click at [394, 201] on button "Next" at bounding box center [397, 200] width 30 height 13
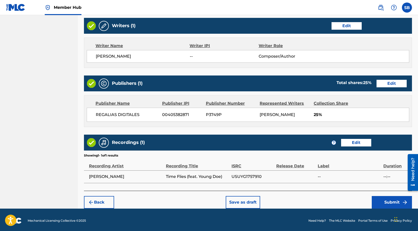
scroll to position [194, 0]
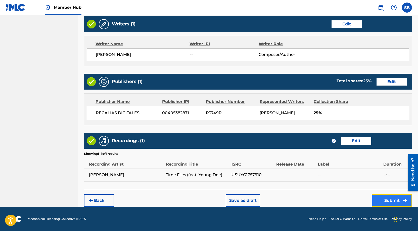
click at [378, 198] on button "Submit" at bounding box center [392, 200] width 40 height 13
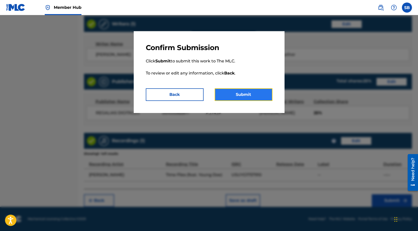
click at [262, 97] on button "Submit" at bounding box center [244, 94] width 58 height 13
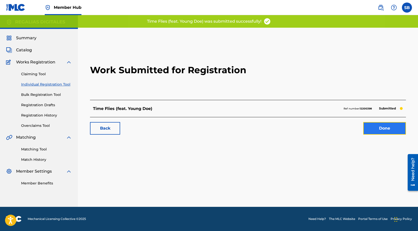
click at [376, 127] on link "Done" at bounding box center [384, 128] width 43 height 13
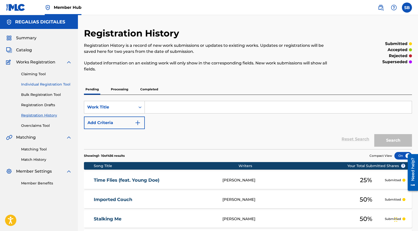
click at [64, 82] on link "Individual Registration Tool" at bounding box center [46, 84] width 51 height 5
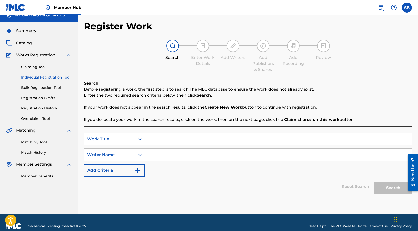
scroll to position [14, 0]
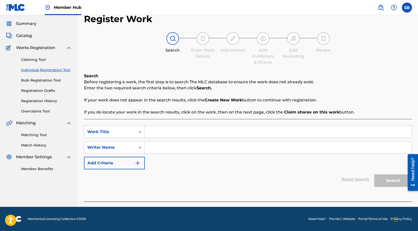
click at [176, 137] on input "Search Form" at bounding box center [278, 132] width 267 height 12
paste input "Focus (feat. MDM [GEOGRAPHIC_DATA])"
type input "Focus (feat. MDM [GEOGRAPHIC_DATA])"
click at [179, 146] on input "Search Form" at bounding box center [278, 147] width 267 height 12
click at [208, 147] on input "Search Form" at bounding box center [278, 147] width 267 height 12
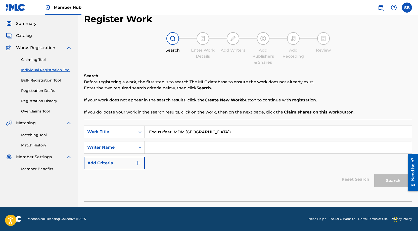
paste input "[PERSON_NAME]"
type input "[PERSON_NAME]"
click at [392, 182] on button "Search" at bounding box center [393, 180] width 38 height 13
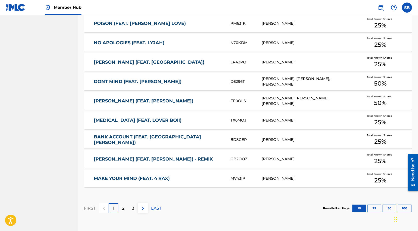
scroll to position [284, 0]
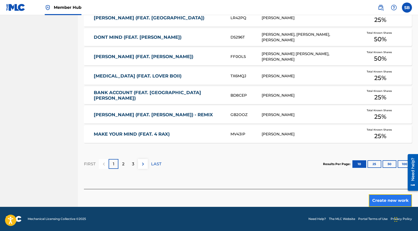
click at [380, 200] on button "Create new work" at bounding box center [390, 200] width 43 height 13
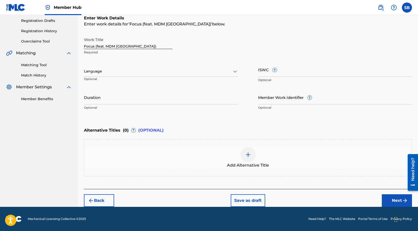
scroll to position [84, 0]
click at [123, 70] on div at bounding box center [161, 71] width 154 height 6
click at [125, 80] on div "English" at bounding box center [161, 82] width 154 height 11
click at [391, 194] on button "Next" at bounding box center [397, 200] width 30 height 13
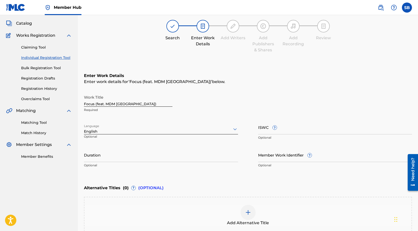
scroll to position [23, 0]
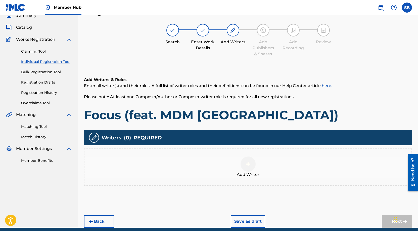
click at [248, 160] on div at bounding box center [248, 163] width 15 height 15
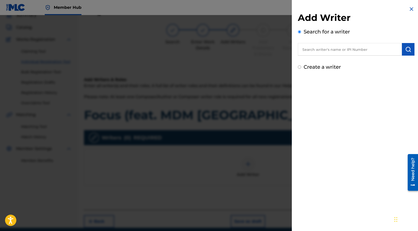
click at [355, 50] on input "text" at bounding box center [350, 49] width 104 height 13
paste input "[PERSON_NAME]"
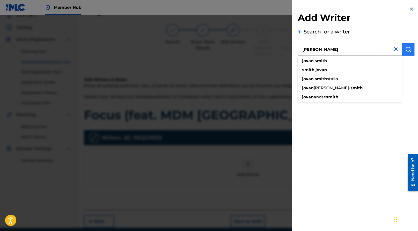
type input "[PERSON_NAME]"
click at [408, 51] on img "submit" at bounding box center [408, 49] width 6 height 6
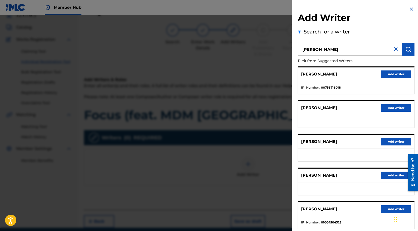
click at [387, 145] on div "[PERSON_NAME] Add writer" at bounding box center [356, 142] width 116 height 14
click at [387, 142] on button "Add writer" at bounding box center [396, 142] width 30 height 8
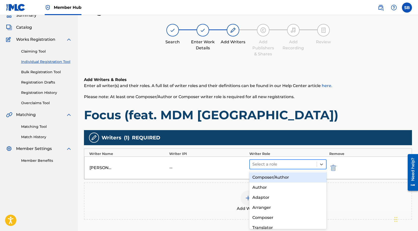
click at [290, 168] on div "Select a role" at bounding box center [287, 164] width 77 height 10
click at [287, 177] on div "Composer/Author" at bounding box center [287, 177] width 77 height 10
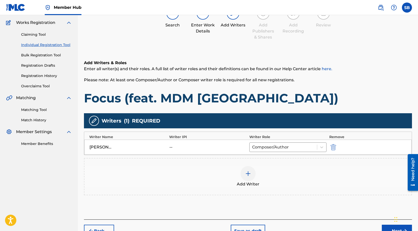
scroll to position [70, 0]
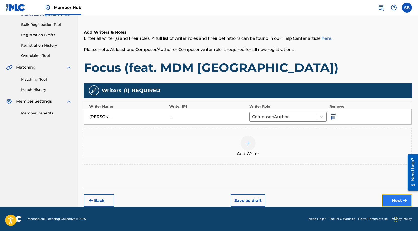
click at [387, 201] on button "Next" at bounding box center [397, 200] width 30 height 13
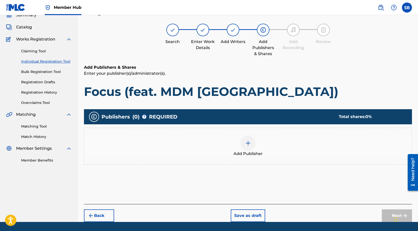
scroll to position [23, 0]
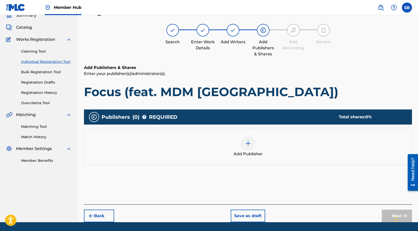
click at [252, 158] on div "Add Publisher" at bounding box center [248, 146] width 328 height 37
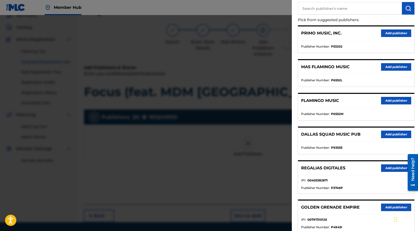
scroll to position [44, 0]
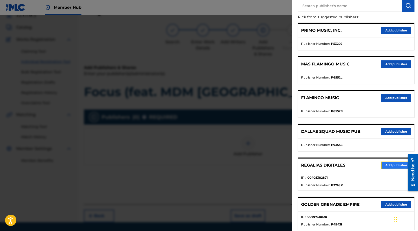
click at [381, 162] on button "Add publisher" at bounding box center [396, 165] width 30 height 8
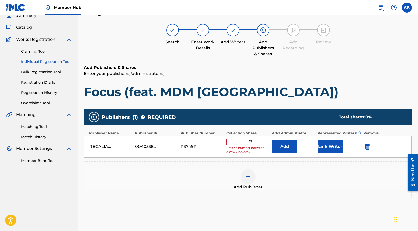
click at [234, 143] on input "text" at bounding box center [238, 142] width 23 height 7
type input "25"
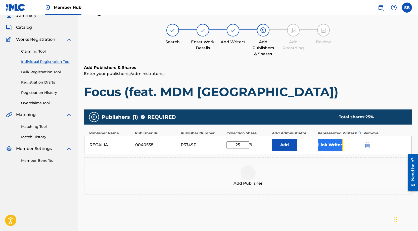
click at [319, 142] on button "Link Writer" at bounding box center [330, 145] width 25 height 13
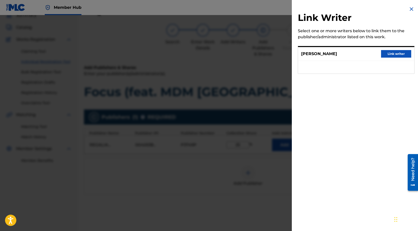
click at [402, 49] on div "[PERSON_NAME] Link writer" at bounding box center [356, 54] width 116 height 14
click at [399, 54] on button "Link writer" at bounding box center [396, 54] width 30 height 8
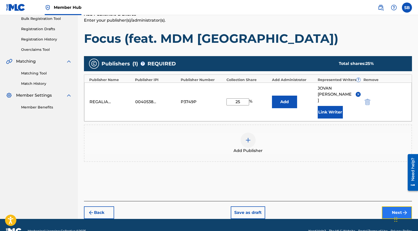
click at [390, 206] on button "Next" at bounding box center [397, 212] width 30 height 13
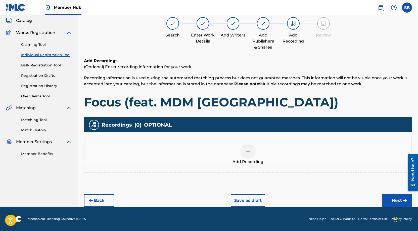
scroll to position [23, 0]
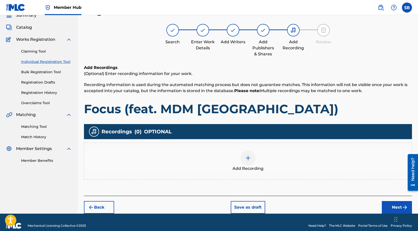
click at [243, 159] on div at bounding box center [248, 157] width 15 height 15
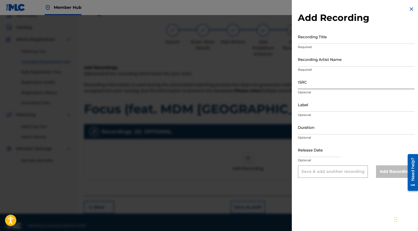
click at [321, 84] on input "ISRC" at bounding box center [356, 82] width 117 height 14
paste input "USUYG1757911"
type input "USUYG1757911"
click at [331, 59] on input "Recording Artist Name" at bounding box center [356, 59] width 117 height 14
paste input "[PERSON_NAME], MDM [GEOGRAPHIC_DATA]"
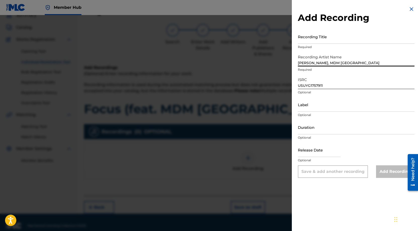
type input "[PERSON_NAME], MDM [GEOGRAPHIC_DATA]"
click at [342, 38] on input "Recording Title" at bounding box center [356, 36] width 117 height 14
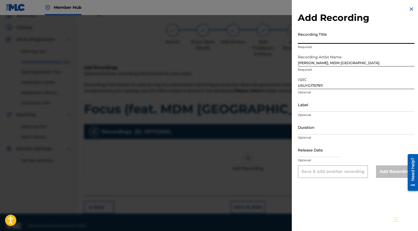
paste input "Focus (feat. MDM [GEOGRAPHIC_DATA])"
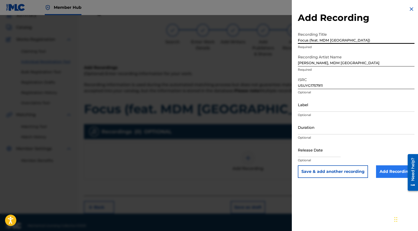
type input "Focus (feat. MDM [GEOGRAPHIC_DATA])"
click at [382, 173] on input "Add Recording" at bounding box center [395, 171] width 38 height 13
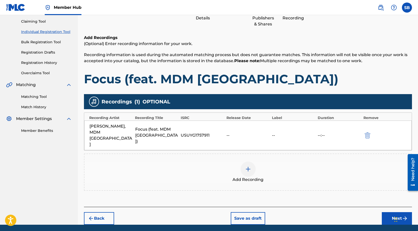
scroll to position [58, 0]
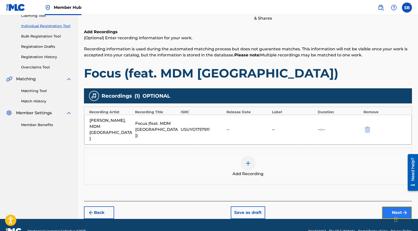
click at [385, 206] on button "Next" at bounding box center [397, 212] width 30 height 13
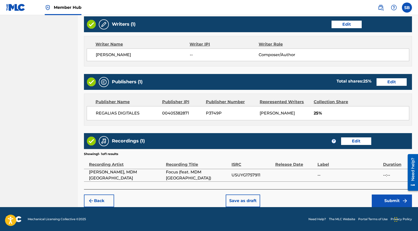
scroll to position [194, 0]
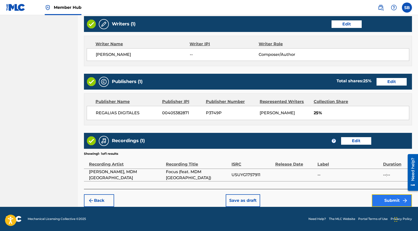
click at [380, 196] on button "Submit" at bounding box center [392, 200] width 40 height 13
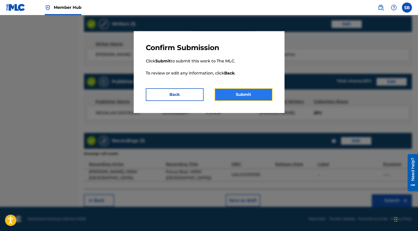
click at [263, 99] on button "Submit" at bounding box center [244, 94] width 58 height 13
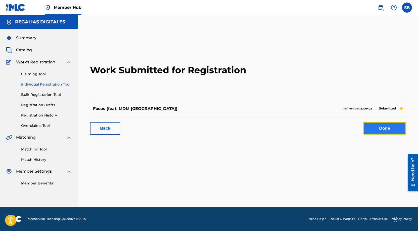
click at [379, 125] on link "Done" at bounding box center [384, 128] width 43 height 13
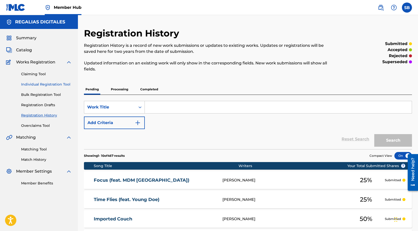
click at [54, 84] on link "Individual Registration Tool" at bounding box center [46, 84] width 51 height 5
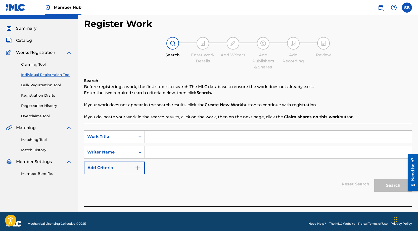
scroll to position [14, 0]
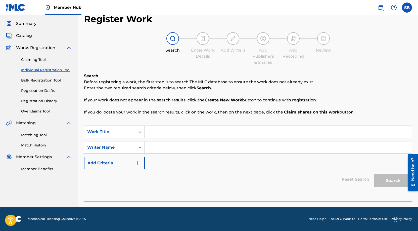
click at [198, 128] on input "Search Form" at bounding box center [278, 132] width 267 height 12
paste input "Hayward Plunge"
type input "Hayward Plunge"
click at [188, 144] on input "Search Form" at bounding box center [278, 147] width 267 height 12
click at [291, 150] on input "Search Form" at bounding box center [278, 147] width 267 height 12
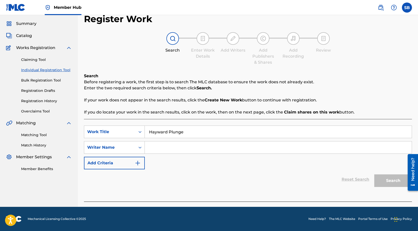
click at [291, 150] on input "Search Form" at bounding box center [278, 147] width 267 height 12
paste input "[PERSON_NAME]"
type input "[PERSON_NAME]"
click at [387, 176] on button "Search" at bounding box center [393, 180] width 38 height 13
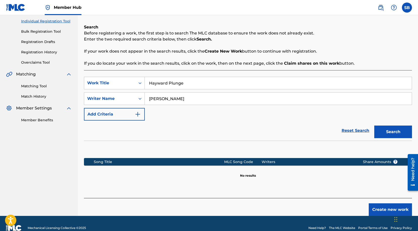
scroll to position [72, 0]
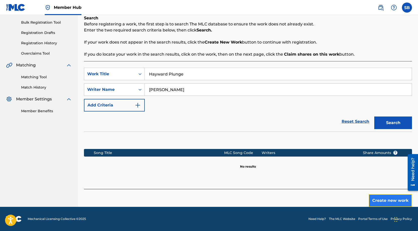
click at [380, 199] on button "Create new work" at bounding box center [390, 200] width 43 height 13
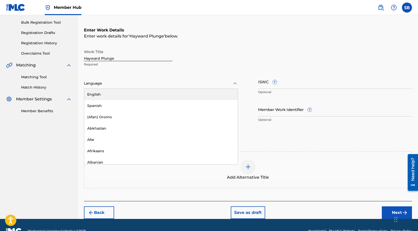
click at [150, 83] on div at bounding box center [161, 83] width 154 height 6
click at [148, 93] on div "English" at bounding box center [161, 94] width 154 height 11
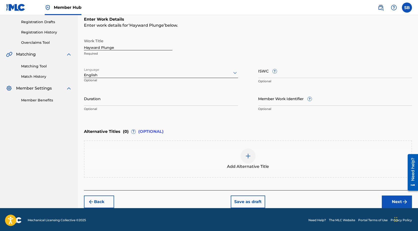
scroll to position [84, 0]
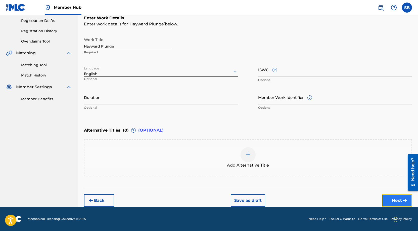
click at [393, 197] on button "Next" at bounding box center [397, 200] width 30 height 13
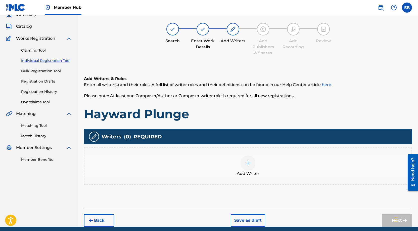
scroll to position [23, 0]
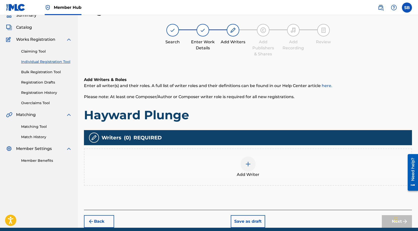
click at [256, 174] on span "Add Writer" at bounding box center [248, 174] width 23 height 6
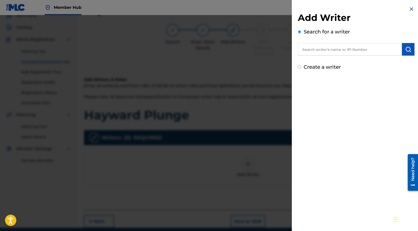
click at [361, 50] on input "text" at bounding box center [350, 49] width 104 height 13
paste input "[PERSON_NAME]"
type input "[PERSON_NAME]"
click at [405, 51] on img "submit" at bounding box center [408, 49] width 6 height 6
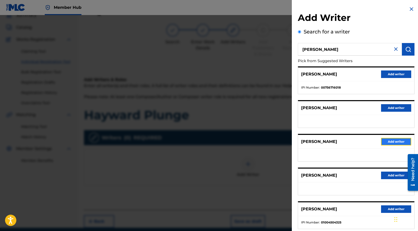
click at [387, 142] on button "Add writer" at bounding box center [396, 142] width 30 height 8
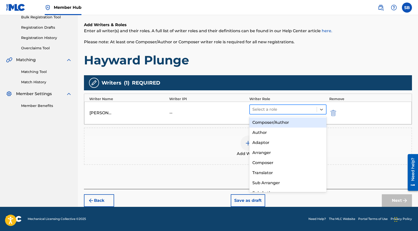
click at [282, 113] on div at bounding box center [283, 109] width 62 height 7
click at [282, 117] on div "Composer/Author" at bounding box center [287, 122] width 77 height 10
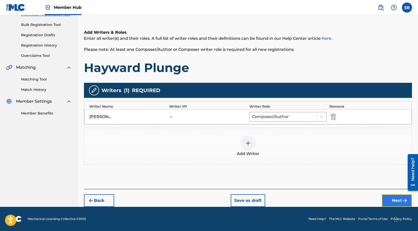
click at [390, 194] on button "Next" at bounding box center [397, 200] width 30 height 13
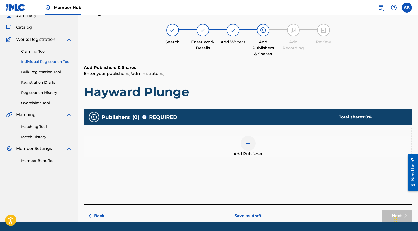
click at [250, 136] on div at bounding box center [248, 143] width 15 height 15
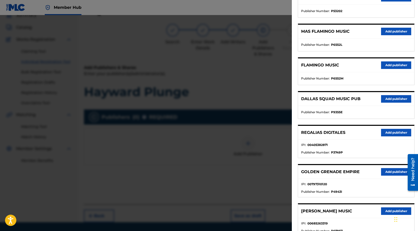
scroll to position [79, 0]
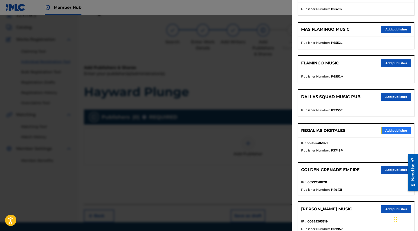
click at [399, 130] on button "Add publisher" at bounding box center [396, 131] width 30 height 8
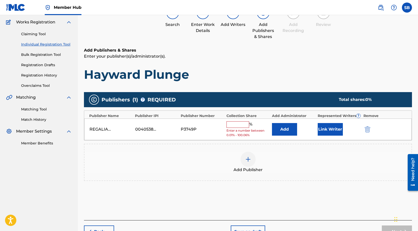
scroll to position [71, 0]
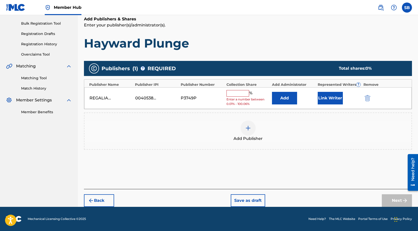
click at [236, 94] on input "text" at bounding box center [238, 93] width 23 height 7
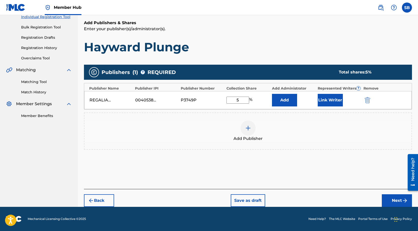
scroll to position [67, 0]
type input "50"
click at [326, 96] on button "Link Writer" at bounding box center [330, 100] width 25 height 13
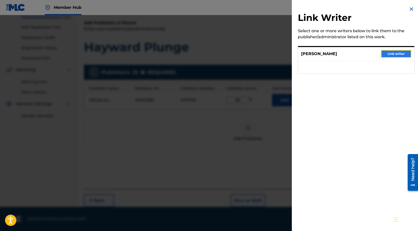
click at [396, 52] on button "Link writer" at bounding box center [396, 54] width 30 height 8
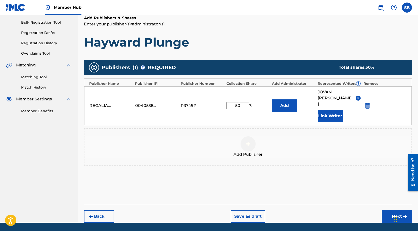
scroll to position [76, 0]
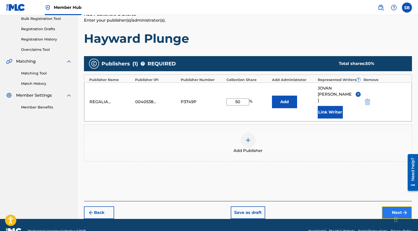
click at [393, 206] on button "Next" at bounding box center [397, 212] width 30 height 13
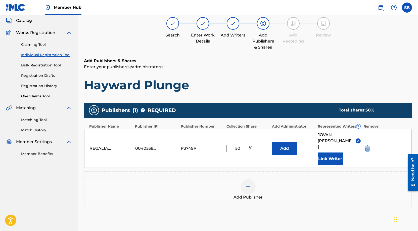
scroll to position [23, 0]
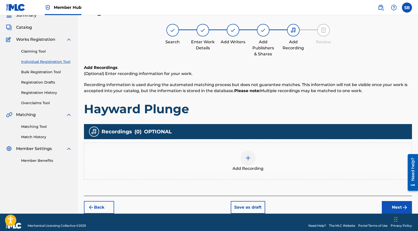
click at [249, 159] on img at bounding box center [248, 158] width 6 height 6
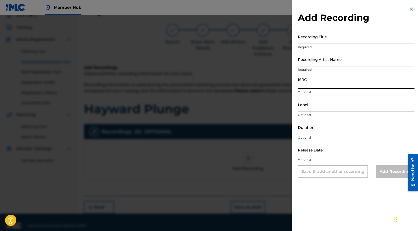
click at [319, 86] on input "ISRC" at bounding box center [356, 82] width 117 height 14
paste input "USUYG1757912"
type input "USUYG1757912"
click at [369, 69] on p "Required" at bounding box center [356, 69] width 117 height 5
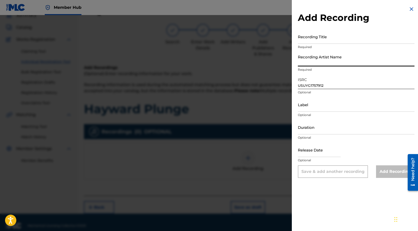
click at [363, 64] on input "Recording Artist Name" at bounding box center [356, 59] width 117 height 14
paste input "[PERSON_NAME]"
type input "[PERSON_NAME]"
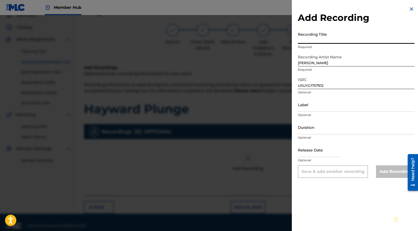
click at [377, 35] on input "Recording Title" at bounding box center [356, 36] width 117 height 14
paste input "Hayward Plunge"
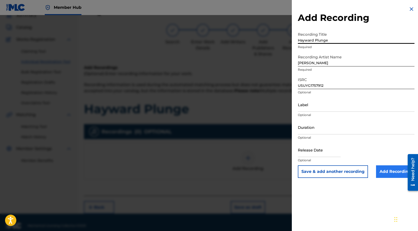
type input "Hayward Plunge"
click at [392, 173] on input "Add Recording" at bounding box center [395, 171] width 38 height 13
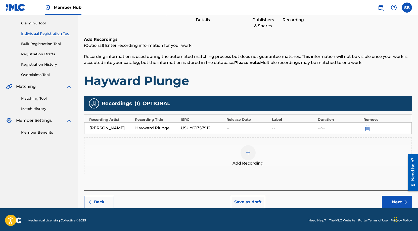
scroll to position [52, 0]
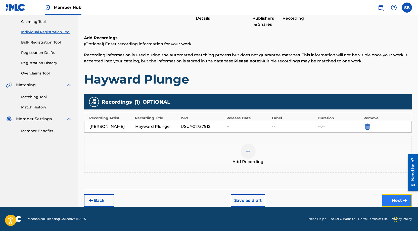
click at [391, 199] on button "Next" at bounding box center [397, 200] width 30 height 13
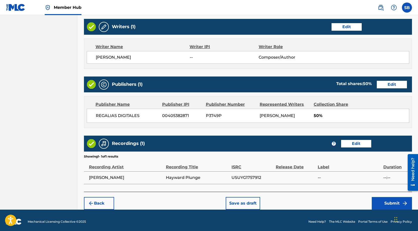
scroll to position [194, 0]
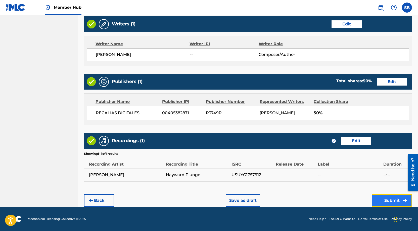
click at [385, 199] on button "Submit" at bounding box center [392, 200] width 40 height 13
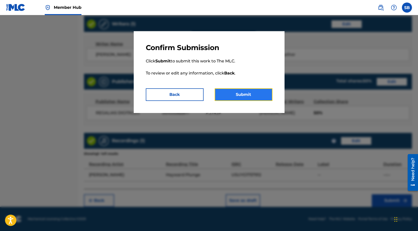
click at [251, 97] on button "Submit" at bounding box center [244, 94] width 58 height 13
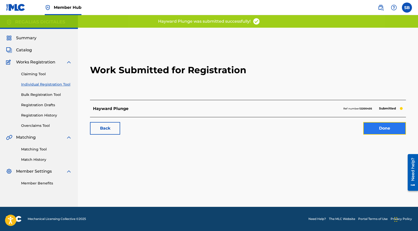
click at [383, 132] on link "Done" at bounding box center [384, 128] width 43 height 13
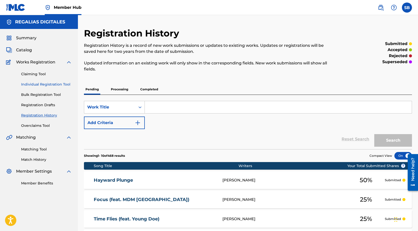
click at [60, 84] on link "Individual Registration Tool" at bounding box center [46, 84] width 51 height 5
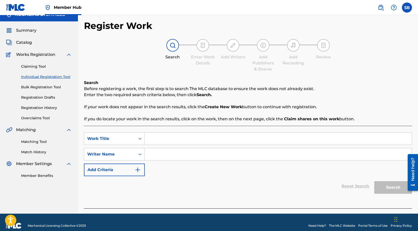
scroll to position [14, 0]
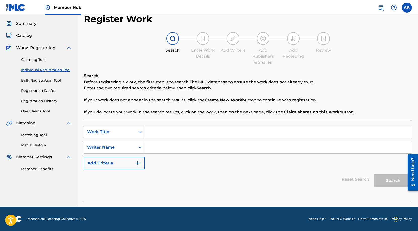
click at [179, 128] on input "Search Form" at bounding box center [278, 132] width 267 height 12
paste input "Da 3way"
type input "Da 3way"
click at [170, 143] on input "Search Form" at bounding box center [278, 147] width 267 height 12
drag, startPoint x: 171, startPoint y: 147, endPoint x: 181, endPoint y: 149, distance: 9.9
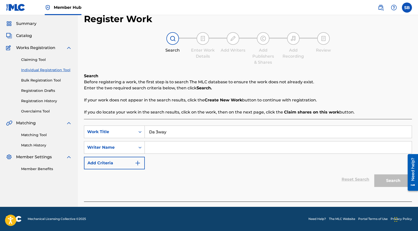
click at [172, 148] on input "Search Form" at bounding box center [278, 147] width 267 height 12
paste input "[PERSON_NAME]"
type input "[PERSON_NAME]"
click at [396, 181] on button "Search" at bounding box center [393, 180] width 38 height 13
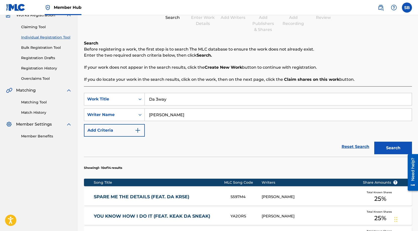
scroll to position [105, 0]
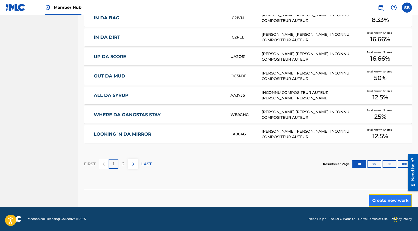
click at [384, 199] on button "Create new work" at bounding box center [390, 200] width 43 height 13
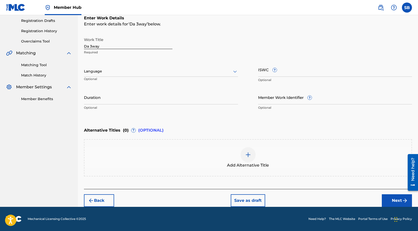
scroll to position [84, 0]
click at [131, 71] on div at bounding box center [161, 71] width 154 height 6
click at [132, 82] on div "English" at bounding box center [161, 82] width 154 height 11
click at [401, 202] on button "Next" at bounding box center [397, 200] width 30 height 13
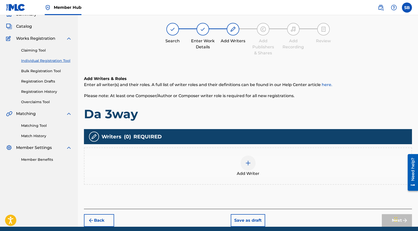
scroll to position [23, 0]
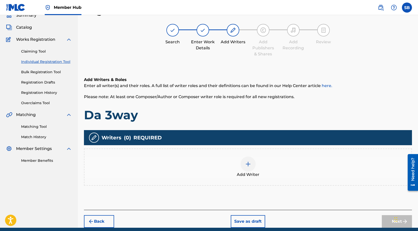
click at [286, 162] on div "Add Writer" at bounding box center [247, 166] width 327 height 21
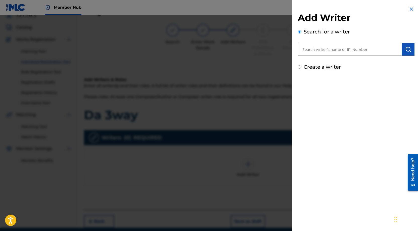
click at [325, 46] on input "text" at bounding box center [350, 49] width 104 height 13
paste input "[PERSON_NAME]"
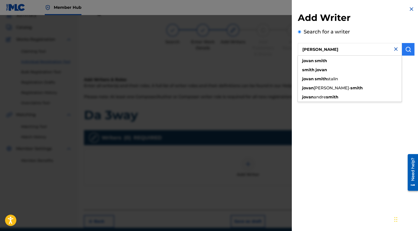
type input "[PERSON_NAME]"
click at [407, 52] on img "submit" at bounding box center [408, 49] width 6 height 6
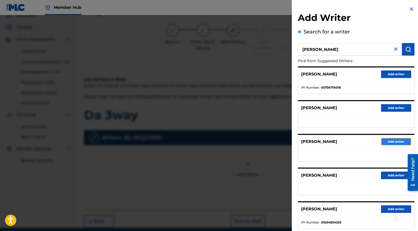
click at [392, 141] on button "Add writer" at bounding box center [396, 142] width 30 height 8
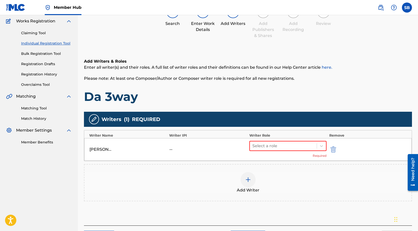
scroll to position [77, 0]
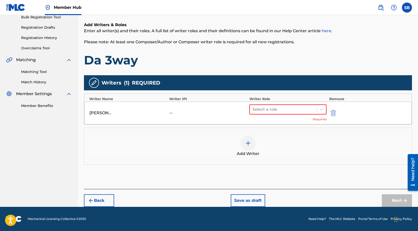
click at [287, 116] on div "Select a role Required" at bounding box center [287, 112] width 77 height 17
click at [287, 112] on div at bounding box center [283, 109] width 62 height 7
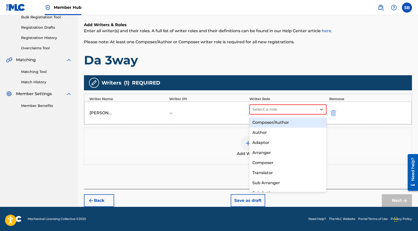
click at [287, 124] on div "Composer/Author" at bounding box center [287, 122] width 77 height 10
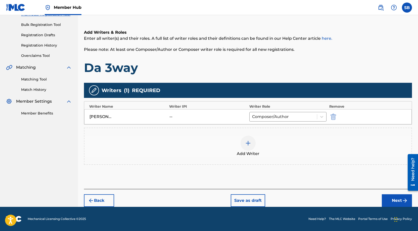
click at [384, 193] on div "Back Save as draft Next" at bounding box center [248, 198] width 328 height 18
click at [389, 197] on button "Next" at bounding box center [397, 200] width 30 height 13
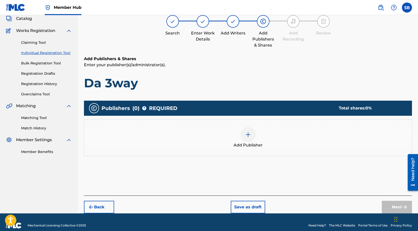
scroll to position [23, 0]
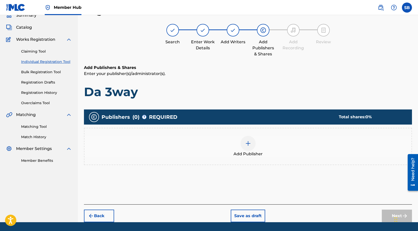
click at [254, 152] on span "Add Publisher" at bounding box center [248, 154] width 29 height 6
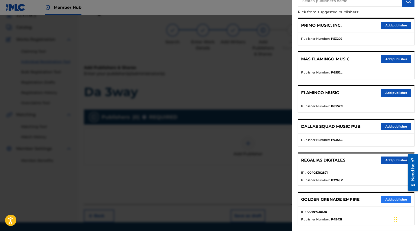
scroll to position [98, 0]
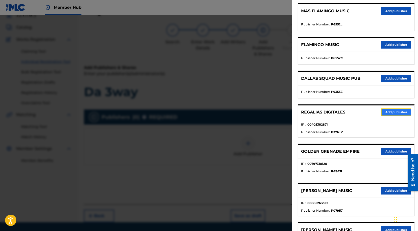
click at [387, 111] on button "Add publisher" at bounding box center [396, 112] width 30 height 8
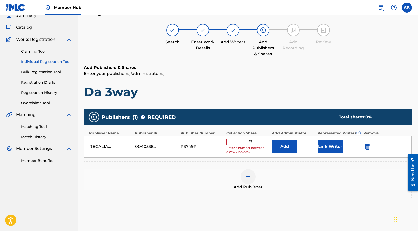
click at [242, 137] on div "REGALIAS DIGITALES 00405382871 P3749P % Enter a number between 0.01% - 100.06% …" at bounding box center [248, 147] width 328 height 22
click at [242, 142] on input "text" at bounding box center [238, 142] width 23 height 7
type input "25"
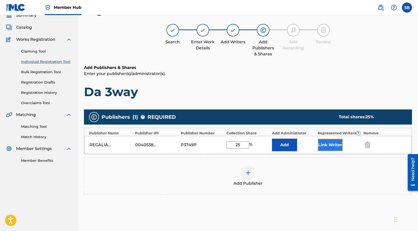
click at [339, 146] on button "Link Writer" at bounding box center [330, 145] width 25 height 13
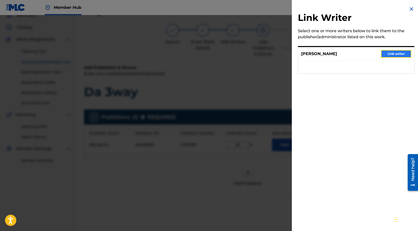
click at [387, 51] on button "Link writer" at bounding box center [396, 54] width 30 height 8
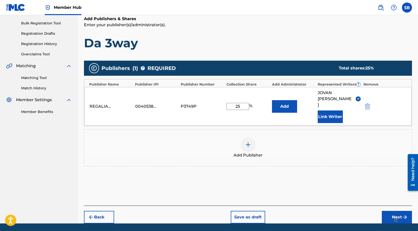
scroll to position [76, 0]
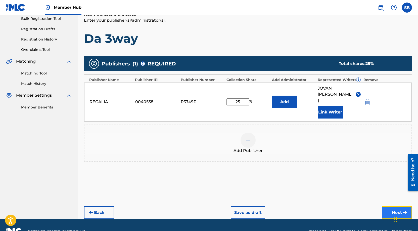
click at [388, 206] on button "Next" at bounding box center [397, 212] width 30 height 13
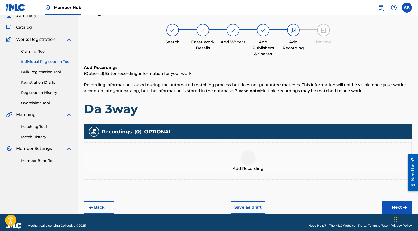
click at [290, 162] on div "Add Recording" at bounding box center [247, 160] width 327 height 21
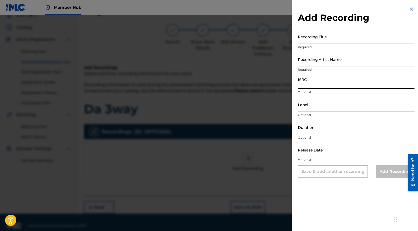
click at [329, 77] on input "ISRC" at bounding box center [356, 82] width 117 height 14
paste input "QZS7J2552530"
type input "QZS7J2552530"
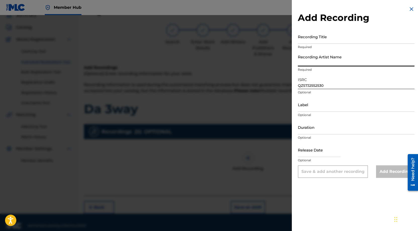
click at [322, 65] on input "Recording Artist Name" at bounding box center [356, 59] width 117 height 14
paste input "Fay3hunnit, [PERSON_NAME]"
type input "Fay3hunnit, [PERSON_NAME]"
click at [356, 34] on input "Recording Title" at bounding box center [356, 36] width 117 height 14
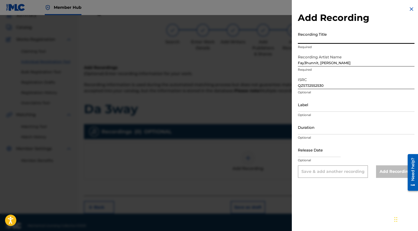
paste input "Da 3way"
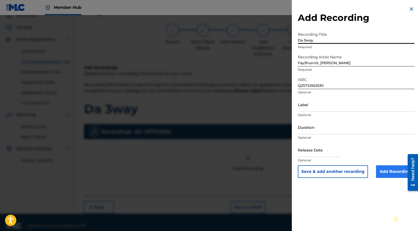
type input "Da 3way"
click at [385, 170] on input "Add Recording" at bounding box center [395, 171] width 38 height 13
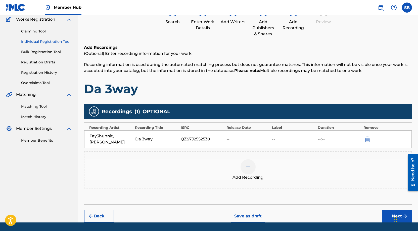
scroll to position [52, 0]
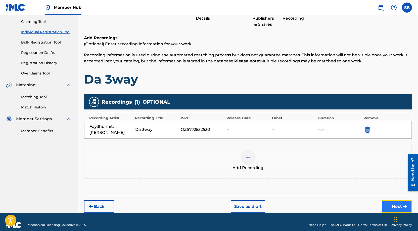
click at [389, 200] on button "Next" at bounding box center [397, 206] width 30 height 13
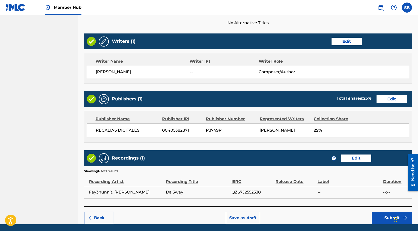
scroll to position [194, 0]
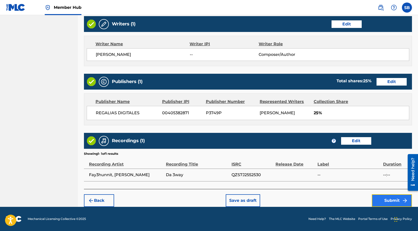
click at [388, 201] on button "Submit" at bounding box center [392, 200] width 40 height 13
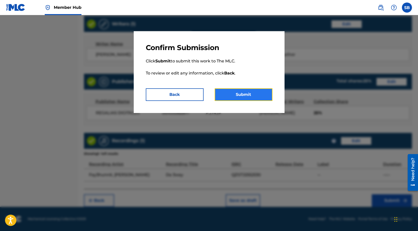
click at [250, 91] on button "Submit" at bounding box center [244, 94] width 58 height 13
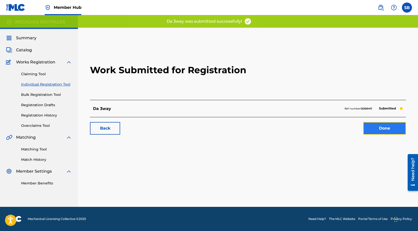
click at [376, 131] on link "Done" at bounding box center [384, 128] width 43 height 13
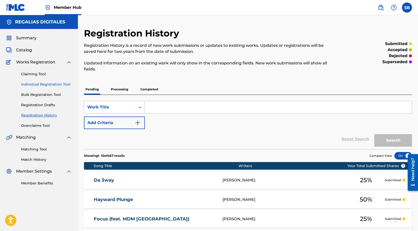
click at [67, 85] on link "Individual Registration Tool" at bounding box center [46, 84] width 51 height 5
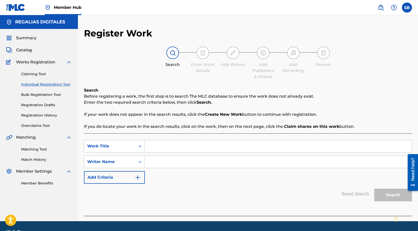
click at [209, 144] on input "Search Form" at bounding box center [278, 146] width 267 height 12
paste input "SUMMERTIME"
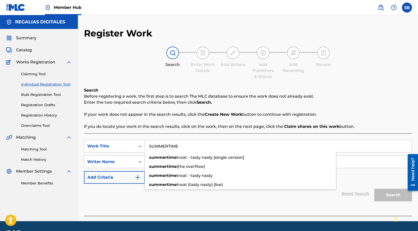
type input "SUMMERTIME"
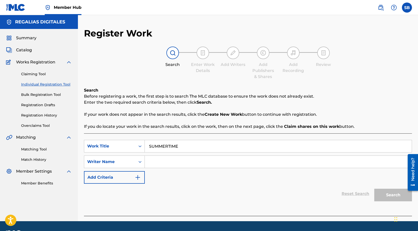
click at [210, 164] on input "Search Form" at bounding box center [278, 162] width 267 height 12
paste input "[PERSON_NAME]"
type input "[PERSON_NAME]"
click at [381, 191] on button "Search" at bounding box center [393, 195] width 38 height 13
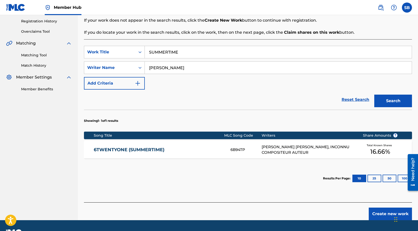
scroll to position [107, 0]
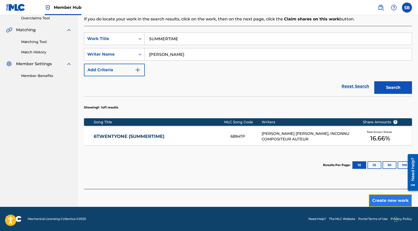
click at [392, 198] on button "Create new work" at bounding box center [390, 200] width 43 height 13
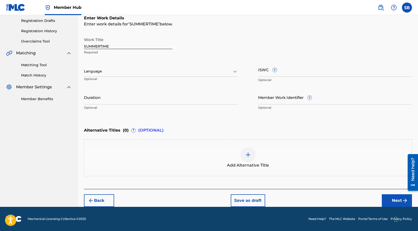
scroll to position [84, 0]
click at [162, 67] on div "Language" at bounding box center [161, 71] width 154 height 11
click at [131, 82] on div "English" at bounding box center [161, 82] width 154 height 11
click at [400, 195] on button "Next" at bounding box center [397, 200] width 30 height 13
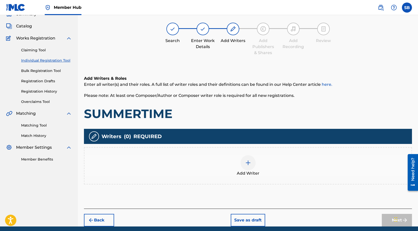
scroll to position [23, 0]
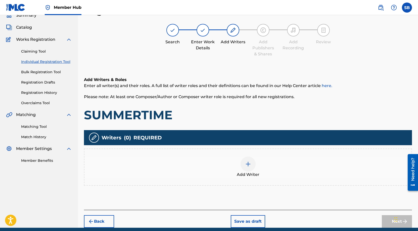
click at [255, 165] on div at bounding box center [248, 163] width 15 height 15
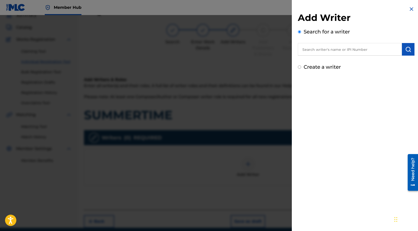
click at [375, 51] on input "text" at bounding box center [350, 49] width 104 height 13
paste input "[PERSON_NAME]"
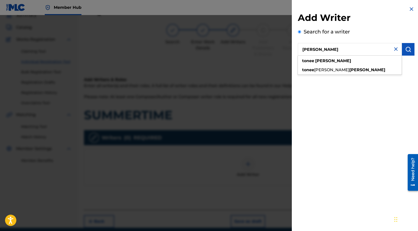
type input "[PERSON_NAME]"
click at [415, 52] on div "Add Writer Search for a writer [PERSON_NAME] Create a writer" at bounding box center [356, 38] width 129 height 77
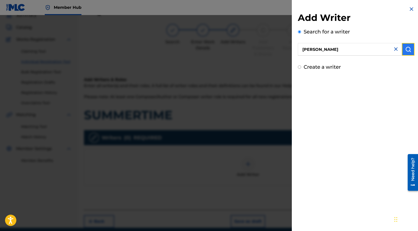
click at [412, 51] on button "submit" at bounding box center [408, 49] width 13 height 13
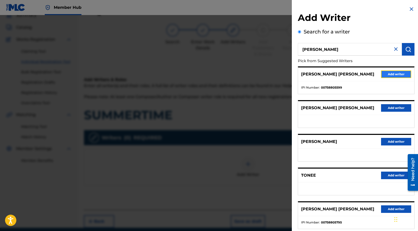
click at [392, 72] on button "Add writer" at bounding box center [396, 74] width 30 height 8
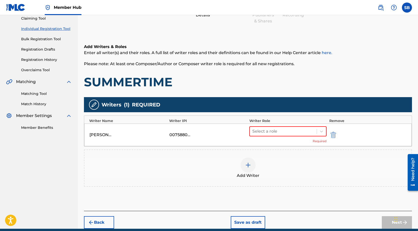
scroll to position [57, 0]
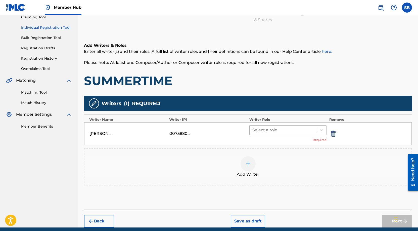
click at [278, 131] on div at bounding box center [283, 129] width 62 height 7
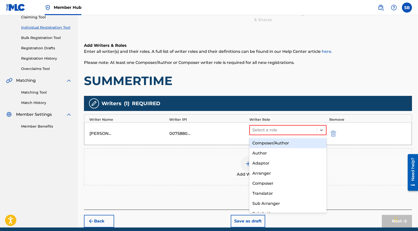
click at [275, 145] on div "Composer/Author" at bounding box center [287, 143] width 77 height 10
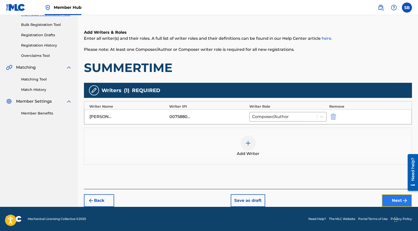
click at [390, 203] on button "Next" at bounding box center [397, 200] width 30 height 13
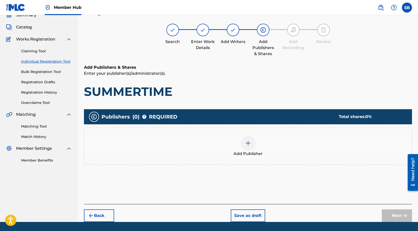
scroll to position [23, 0]
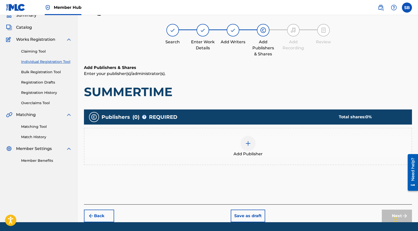
click at [269, 146] on div "Add Publisher" at bounding box center [247, 146] width 327 height 21
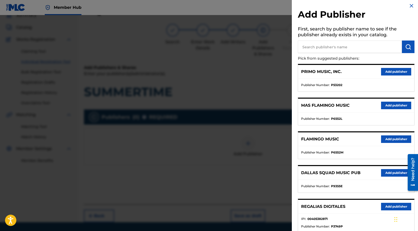
scroll to position [8, 0]
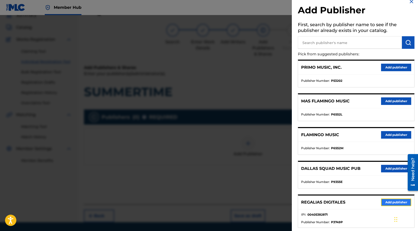
click at [391, 204] on button "Add publisher" at bounding box center [396, 202] width 30 height 8
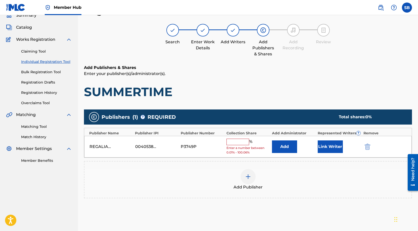
click at [242, 143] on input "text" at bounding box center [238, 142] width 23 height 7
type input "25"
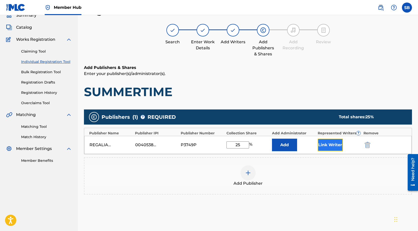
click at [329, 143] on button "Link Writer" at bounding box center [330, 145] width 25 height 13
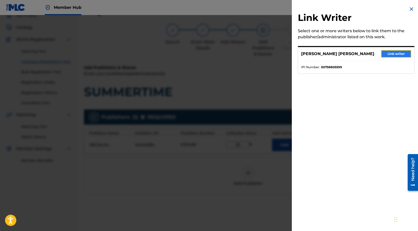
click at [400, 51] on button "Link writer" at bounding box center [396, 54] width 30 height 8
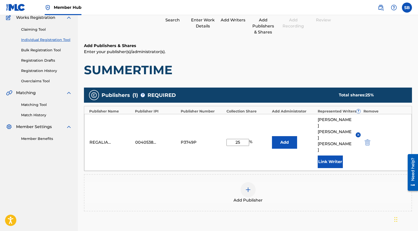
scroll to position [82, 0]
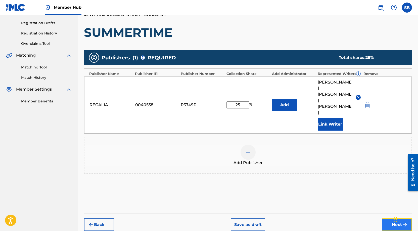
click at [382, 218] on button "Next" at bounding box center [397, 224] width 30 height 13
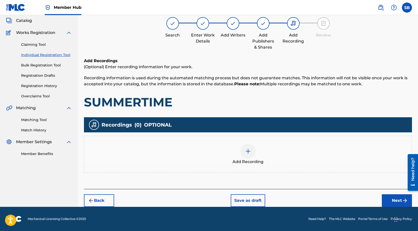
scroll to position [23, 0]
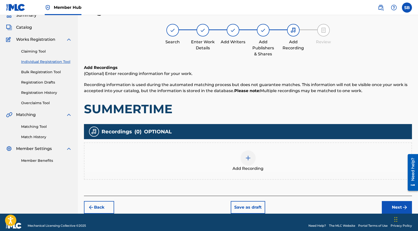
click at [248, 160] on img at bounding box center [248, 158] width 6 height 6
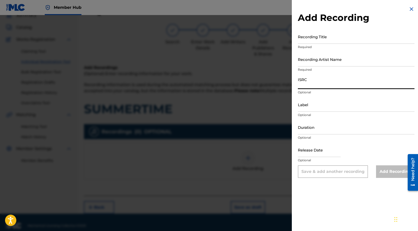
click at [328, 77] on input "ISRC" at bounding box center [356, 82] width 117 height 14
paste input "USUYG1757614"
type input "USUYG1757614"
click at [361, 63] on input "Recording Artist Name" at bounding box center [356, 59] width 117 height 14
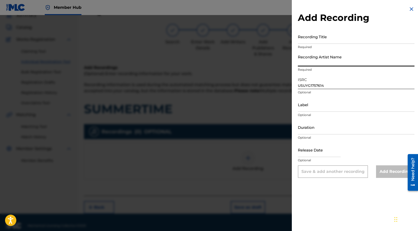
paste input "Dre Cedes, Nef The Pharaoh"
type input "Dre Cedes, Nef The Pharaoh"
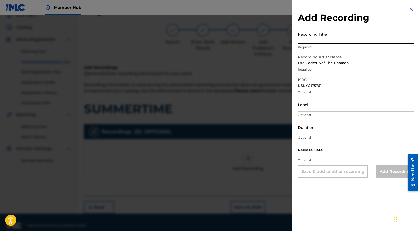
click at [341, 38] on input "Recording Title" at bounding box center [356, 36] width 117 height 14
paste input "SUMMERTIME"
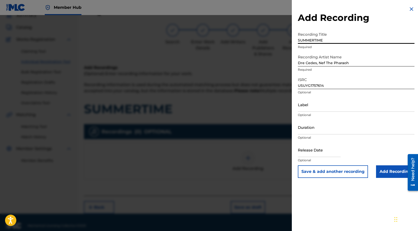
type input "SUMMERTIME"
click at [384, 173] on input "Add Recording" at bounding box center [395, 171] width 38 height 13
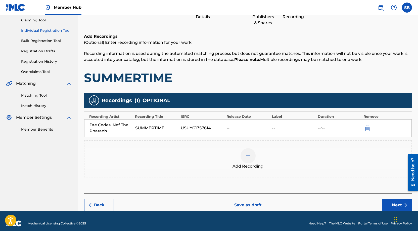
scroll to position [58, 0]
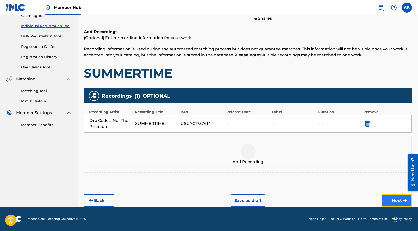
click at [388, 198] on button "Next" at bounding box center [397, 200] width 30 height 13
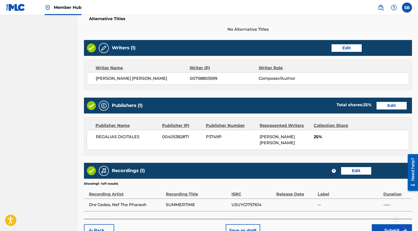
scroll to position [194, 0]
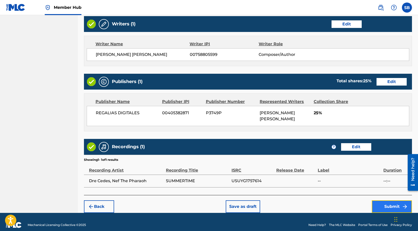
click at [398, 201] on button "Submit" at bounding box center [392, 206] width 40 height 13
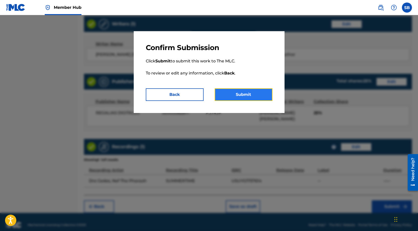
click at [253, 94] on button "Submit" at bounding box center [244, 94] width 58 height 13
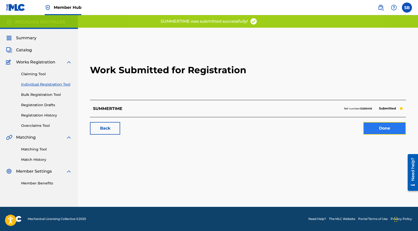
click at [388, 127] on link "Done" at bounding box center [384, 128] width 43 height 13
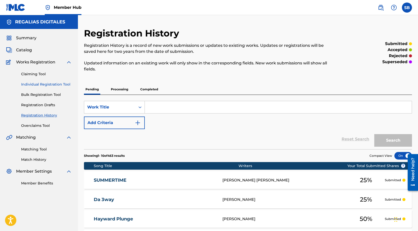
click at [64, 86] on link "Individual Registration Tool" at bounding box center [46, 84] width 51 height 5
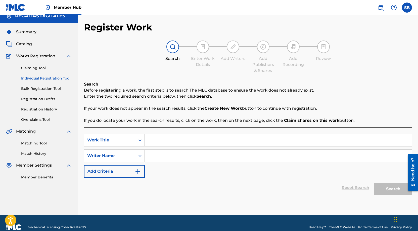
scroll to position [14, 0]
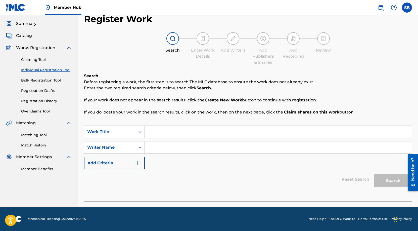
click at [169, 135] on input "Search Form" at bounding box center [278, 132] width 267 height 12
paste input "[PERSON_NAME] [PERSON_NAME]"
type input "[PERSON_NAME] [PERSON_NAME]"
click at [170, 146] on input "Search Form" at bounding box center [278, 147] width 267 height 12
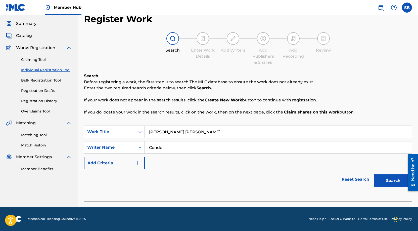
type input "Conde"
click at [374, 174] on button "Search" at bounding box center [393, 180] width 38 height 13
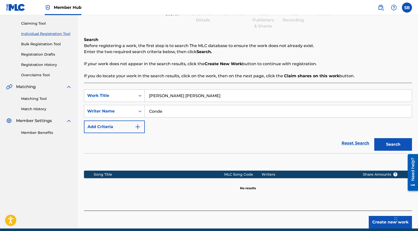
scroll to position [72, 0]
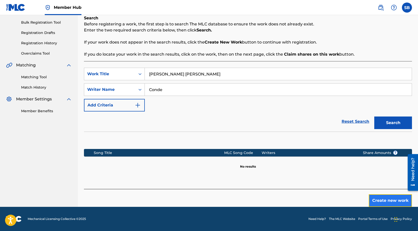
click at [388, 201] on button "Create new work" at bounding box center [390, 200] width 43 height 13
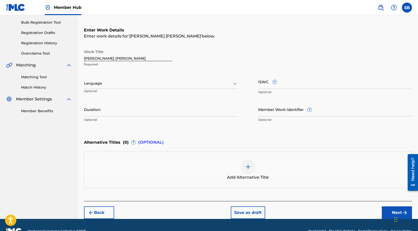
click at [162, 86] on div at bounding box center [161, 83] width 154 height 6
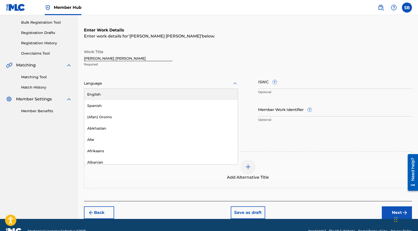
click at [161, 98] on div "English" at bounding box center [161, 94] width 154 height 11
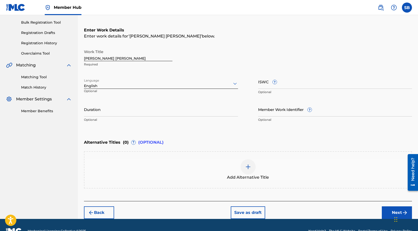
click at [397, 212] on div "Chat Widget" at bounding box center [405, 219] width 25 height 24
click at [390, 210] on button "Next" at bounding box center [397, 212] width 30 height 13
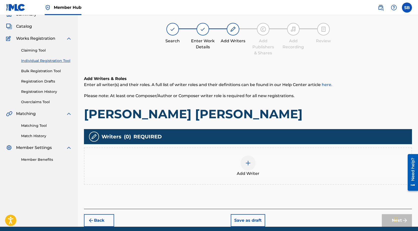
scroll to position [23, 0]
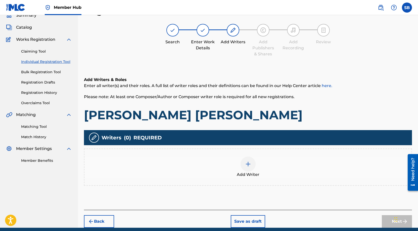
click at [250, 162] on img at bounding box center [248, 164] width 6 height 6
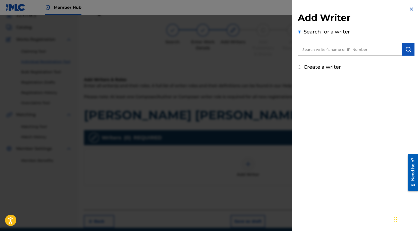
click at [354, 52] on input "text" at bounding box center [350, 49] width 104 height 13
paste input "[PERSON_NAME]"
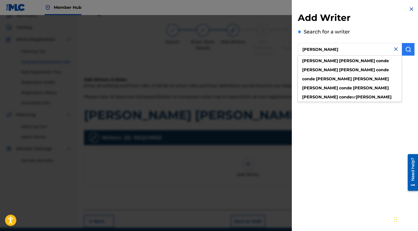
type input "[PERSON_NAME]"
click at [406, 53] on button "submit" at bounding box center [408, 49] width 13 height 13
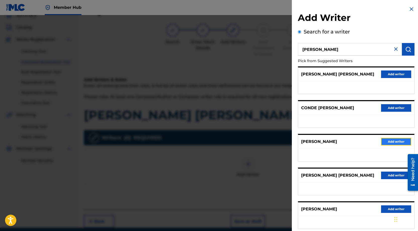
click at [399, 140] on button "Add writer" at bounding box center [396, 142] width 30 height 8
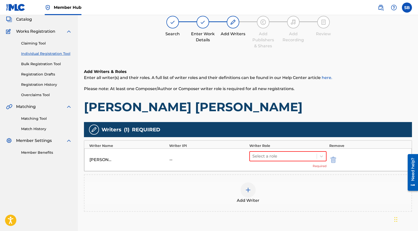
scroll to position [77, 0]
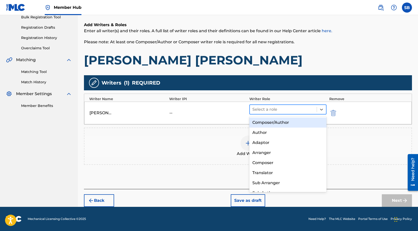
click at [282, 109] on div at bounding box center [283, 109] width 62 height 7
click at [287, 124] on div "Composer/Author" at bounding box center [287, 122] width 77 height 10
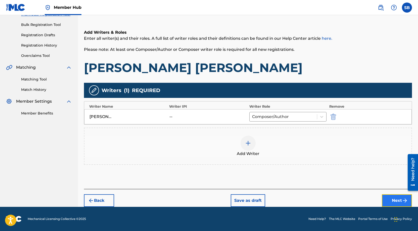
click at [388, 196] on button "Next" at bounding box center [397, 200] width 30 height 13
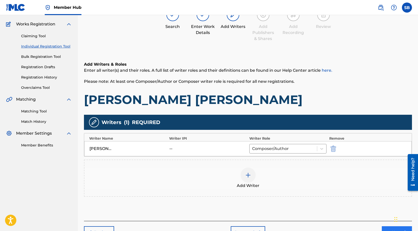
scroll to position [23, 0]
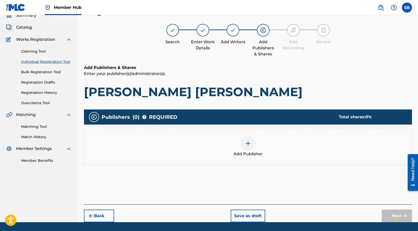
click at [250, 142] on img at bounding box center [248, 143] width 6 height 6
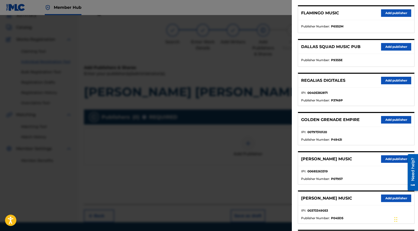
scroll to position [149, 0]
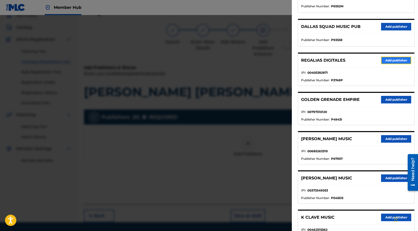
click at [389, 60] on button "Add publisher" at bounding box center [396, 61] width 30 height 8
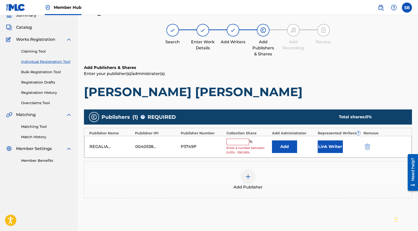
click at [241, 141] on input "text" at bounding box center [238, 142] width 23 height 7
type input "50"
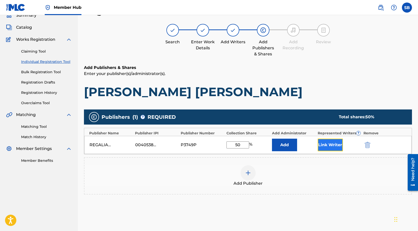
click at [324, 146] on button "Link Writer" at bounding box center [330, 145] width 25 height 13
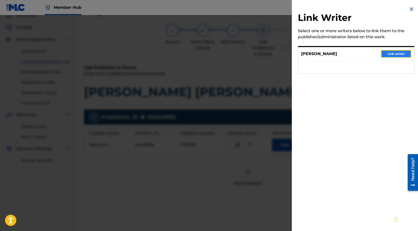
click at [386, 55] on button "Link writer" at bounding box center [396, 54] width 30 height 8
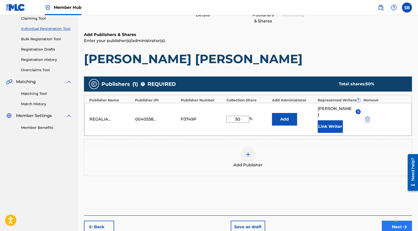
scroll to position [82, 0]
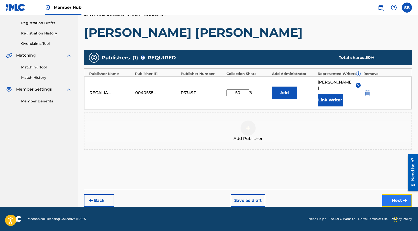
click at [397, 197] on button "Next" at bounding box center [397, 200] width 30 height 13
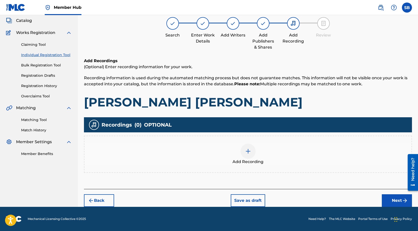
scroll to position [23, 0]
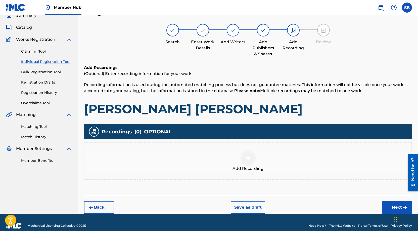
click at [265, 162] on div "Add Recording" at bounding box center [247, 160] width 327 height 21
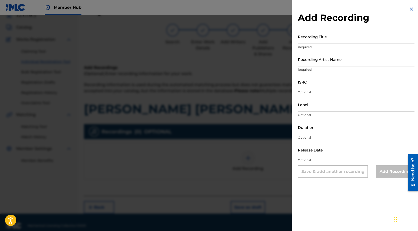
click at [334, 91] on p "Optional" at bounding box center [356, 92] width 117 height 5
click at [330, 85] on input "ISRC" at bounding box center [356, 82] width 117 height 14
paste input "USA2P2543876"
type input "USA2P2543876"
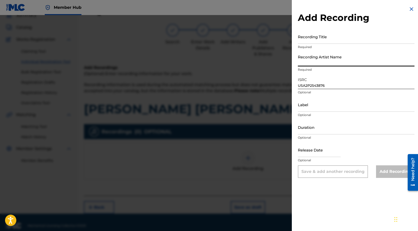
click at [330, 60] on input "Recording Artist Name" at bounding box center [356, 59] width 117 height 14
paste input "[PERSON_NAME], DJ Conds, The Pharmacist Music, Maestro [PERSON_NAME]"
type input "[PERSON_NAME], DJ Conds, The Pharmacist Music, Maestro [PERSON_NAME]"
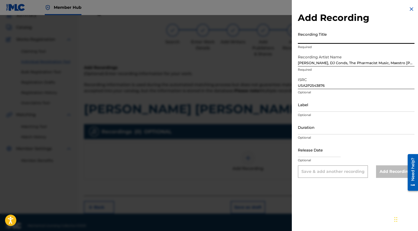
click at [342, 38] on input "Recording Title" at bounding box center [356, 36] width 117 height 14
paste
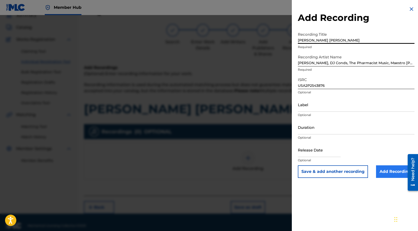
type input "[PERSON_NAME] [PERSON_NAME]"
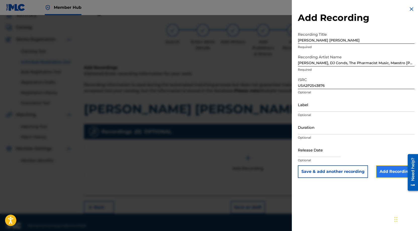
click at [383, 173] on input "Add Recording" at bounding box center [395, 171] width 38 height 13
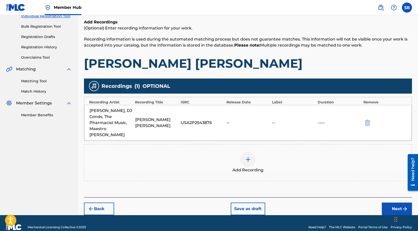
scroll to position [70, 0]
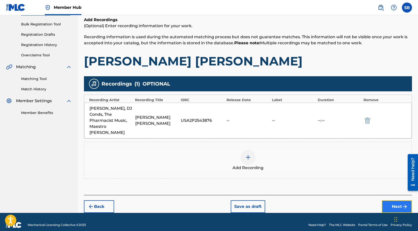
click at [391, 200] on button "Next" at bounding box center [397, 206] width 30 height 13
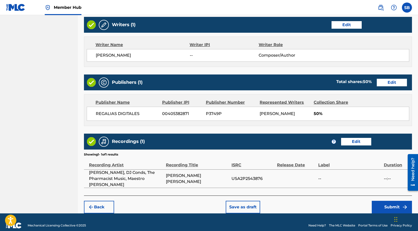
scroll to position [194, 0]
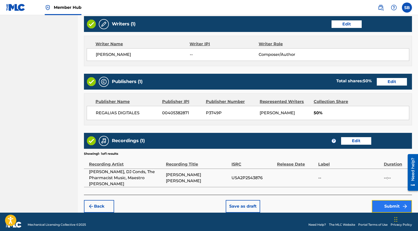
click at [383, 200] on button "Submit" at bounding box center [392, 206] width 40 height 13
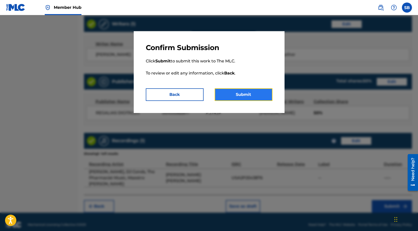
click at [252, 92] on button "Submit" at bounding box center [244, 94] width 58 height 13
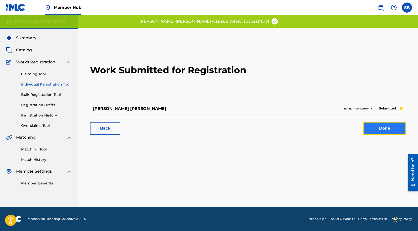
click at [385, 132] on link "Done" at bounding box center [384, 128] width 43 height 13
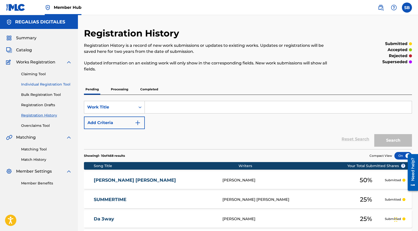
click at [69, 83] on link "Individual Registration Tool" at bounding box center [46, 84] width 51 height 5
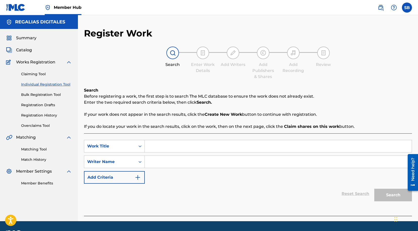
click at [183, 148] on input "Search Form" at bounding box center [278, 146] width 267 height 12
click at [184, 148] on input "Search Form" at bounding box center [278, 146] width 267 height 12
type input "Olvidame"
click at [184, 161] on input "Search Form" at bounding box center [278, 162] width 267 height 12
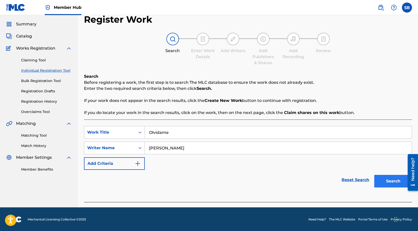
scroll to position [14, 0]
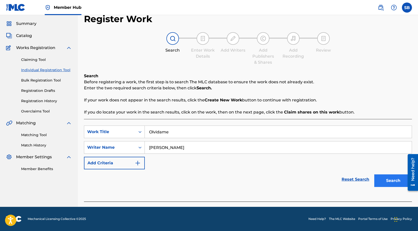
type input "[PERSON_NAME]"
click at [387, 179] on button "Search" at bounding box center [393, 180] width 38 height 13
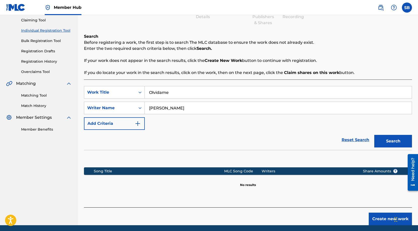
scroll to position [72, 0]
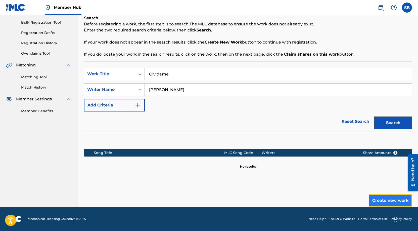
click at [378, 200] on button "Create new work" at bounding box center [390, 200] width 43 height 13
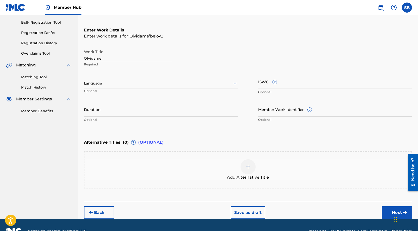
click at [150, 82] on div at bounding box center [161, 83] width 154 height 6
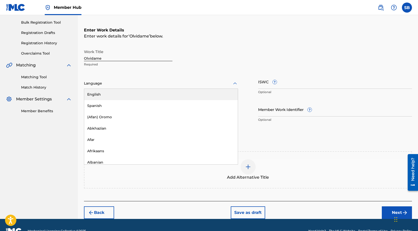
click at [134, 94] on div "English" at bounding box center [161, 94] width 154 height 11
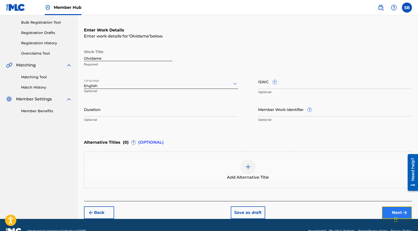
click at [391, 210] on button "Next" at bounding box center [397, 212] width 30 height 13
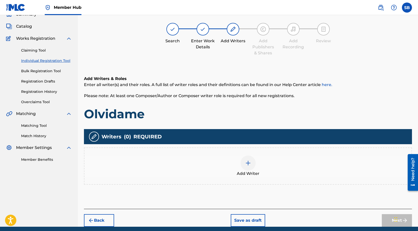
scroll to position [23, 0]
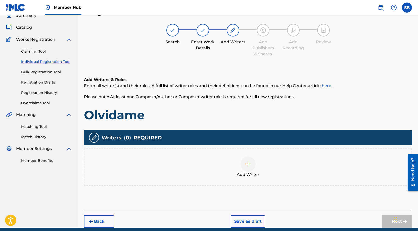
click at [260, 173] on div "Add Writer" at bounding box center [247, 166] width 327 height 21
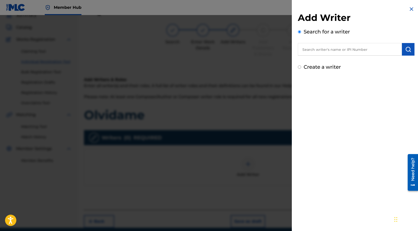
click at [343, 49] on input "text" at bounding box center [350, 49] width 104 height 13
type input "[PERSON_NAME]"
click at [406, 51] on img "submit" at bounding box center [408, 49] width 6 height 6
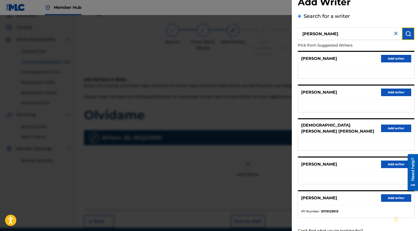
scroll to position [30, 0]
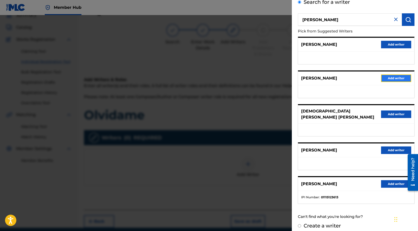
click at [397, 78] on button "Add writer" at bounding box center [396, 78] width 30 height 8
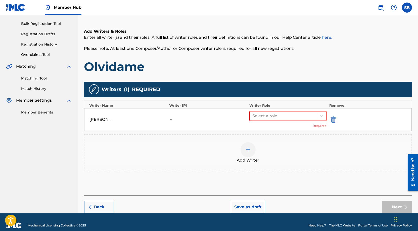
scroll to position [77, 0]
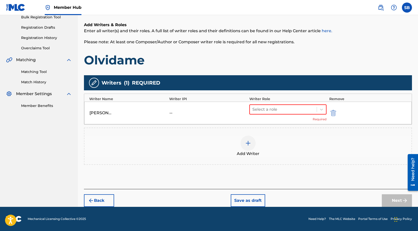
click at [337, 112] on div at bounding box center [340, 113] width 23 height 6
click at [334, 112] on img "submit" at bounding box center [334, 113] width 6 height 6
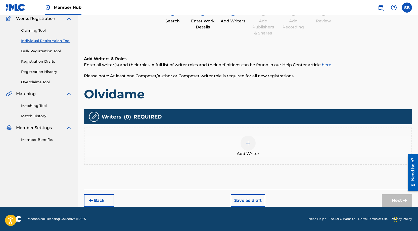
click at [253, 140] on div at bounding box center [248, 143] width 15 height 15
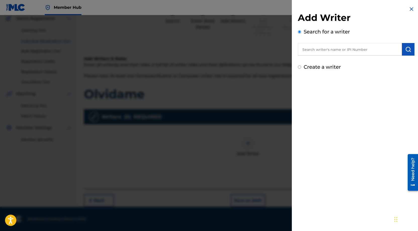
click at [347, 49] on input "text" at bounding box center [350, 49] width 104 height 13
type input "[PERSON_NAME]"
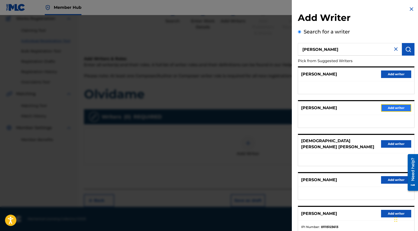
click at [389, 109] on button "Add writer" at bounding box center [396, 108] width 30 height 8
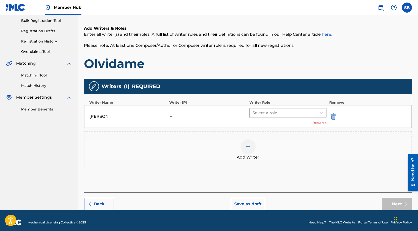
scroll to position [77, 0]
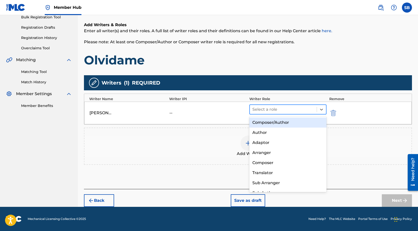
click at [286, 106] on div at bounding box center [283, 109] width 62 height 7
click at [281, 120] on div "Composer/Author" at bounding box center [287, 122] width 77 height 10
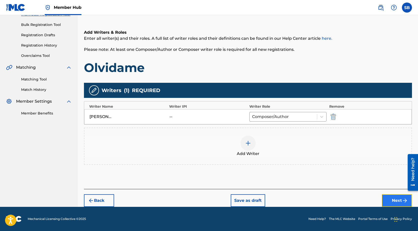
click at [391, 197] on button "Next" at bounding box center [397, 200] width 30 height 13
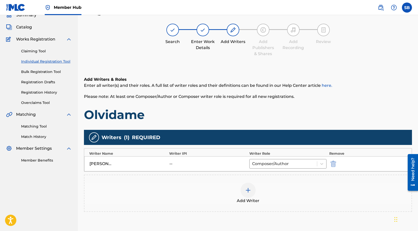
scroll to position [23, 0]
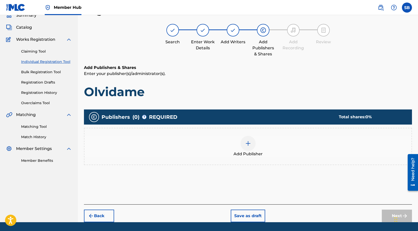
click at [242, 158] on div "Add Publisher" at bounding box center [248, 146] width 328 height 37
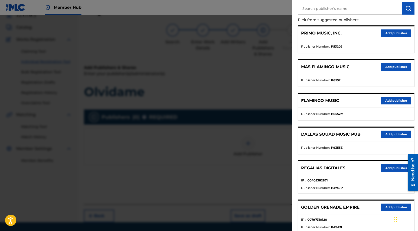
scroll to position [152, 0]
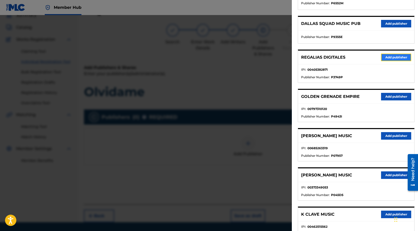
click at [389, 55] on button "Add publisher" at bounding box center [396, 58] width 30 height 8
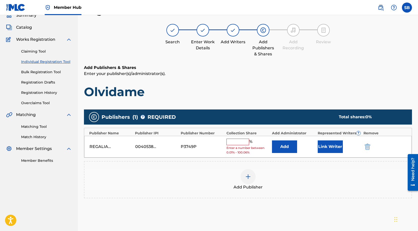
click at [240, 141] on input "text" at bounding box center [238, 142] width 23 height 7
type input "100"
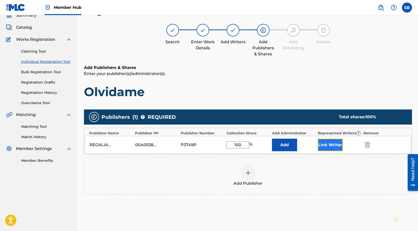
click at [326, 141] on button "Link Writer" at bounding box center [330, 145] width 25 height 13
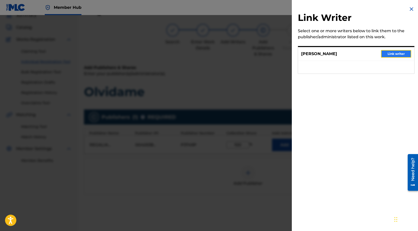
click at [394, 50] on button "Link writer" at bounding box center [396, 54] width 30 height 8
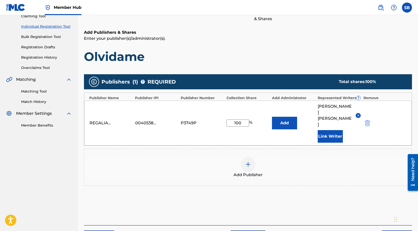
scroll to position [82, 0]
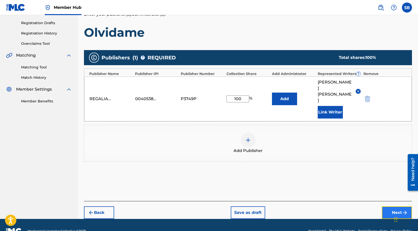
click at [386, 206] on button "Next" at bounding box center [397, 212] width 30 height 13
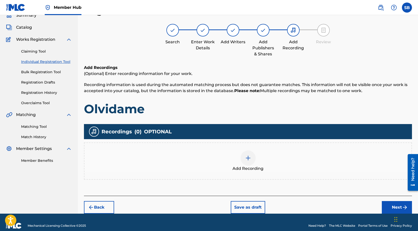
click at [266, 160] on div "Add Recording" at bounding box center [247, 160] width 327 height 21
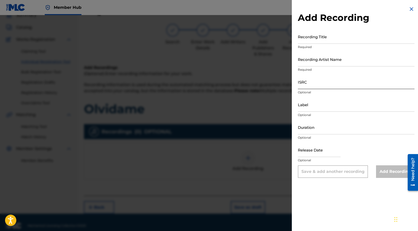
click at [340, 83] on input "ISRC" at bounding box center [356, 82] width 117 height 14
type input "QZZ7W2516006"
click at [374, 59] on input "Recording Artist Name" at bounding box center [356, 59] width 117 height 14
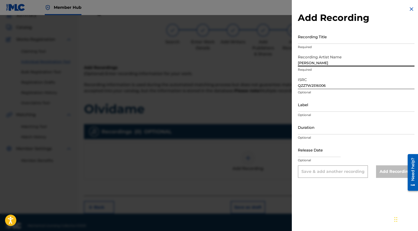
type input "[PERSON_NAME]"
click at [345, 38] on input "Recording Title" at bounding box center [356, 36] width 117 height 14
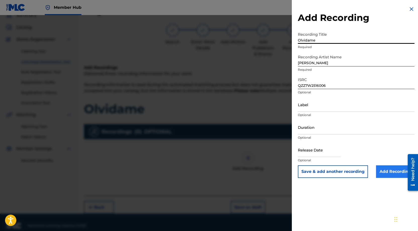
type input "Olvidame"
click at [390, 170] on input "Add Recording" at bounding box center [395, 171] width 38 height 13
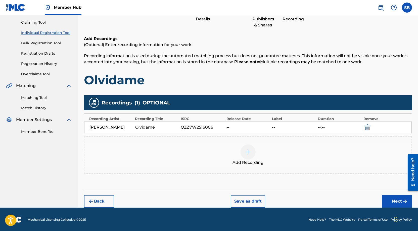
scroll to position [52, 0]
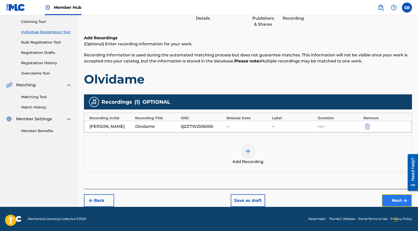
click at [385, 194] on button "Next" at bounding box center [397, 200] width 30 height 13
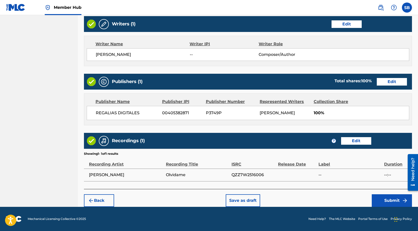
scroll to position [200, 0]
click at [382, 198] on button "Submit" at bounding box center [392, 200] width 40 height 13
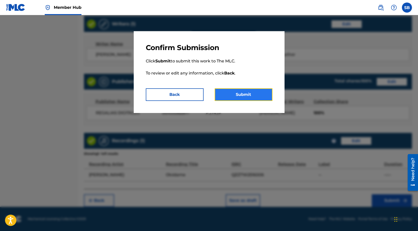
click at [242, 92] on button "Submit" at bounding box center [244, 94] width 58 height 13
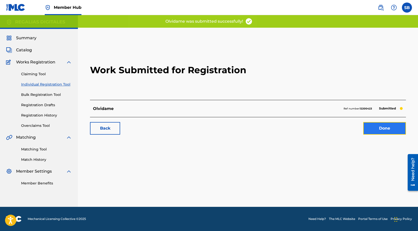
click at [390, 129] on link "Done" at bounding box center [384, 128] width 43 height 13
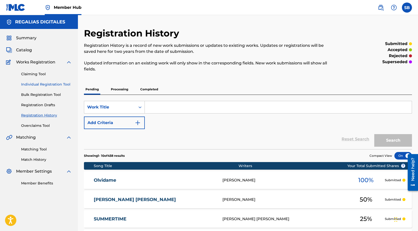
click at [66, 84] on link "Individual Registration Tool" at bounding box center [46, 84] width 51 height 5
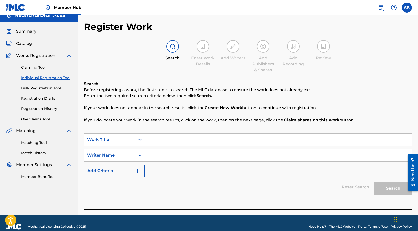
scroll to position [14, 0]
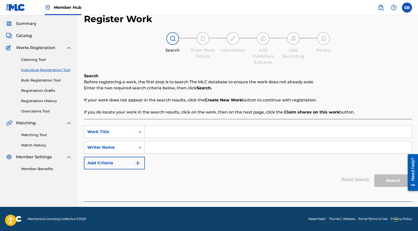
click at [207, 133] on input "Search Form" at bounding box center [278, 132] width 267 height 12
type input "Stush"
click at [235, 145] on input "Search Form" at bounding box center [278, 147] width 267 height 12
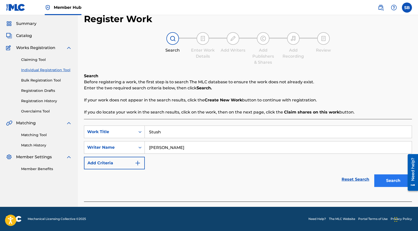
type input "[PERSON_NAME]"
click at [396, 179] on button "Search" at bounding box center [393, 180] width 38 height 13
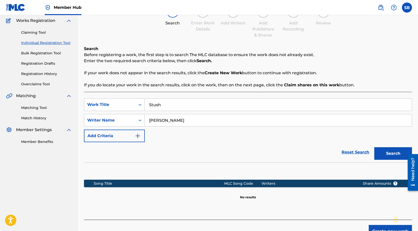
scroll to position [72, 0]
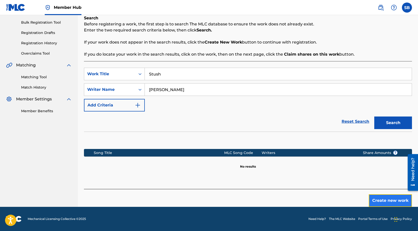
click at [384, 198] on button "Create new work" at bounding box center [390, 200] width 43 height 13
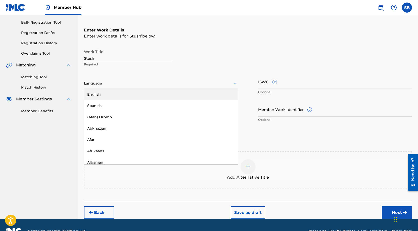
click at [176, 86] on div "Language" at bounding box center [161, 83] width 154 height 11
click at [177, 96] on div "English" at bounding box center [161, 94] width 154 height 11
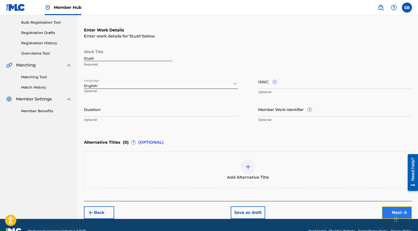
click at [389, 208] on button "Next" at bounding box center [397, 212] width 30 height 13
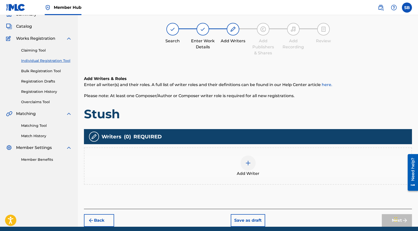
scroll to position [23, 0]
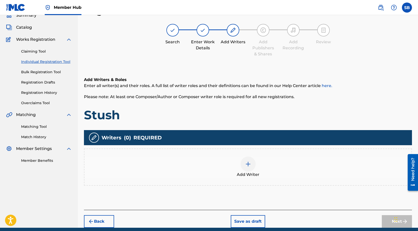
click at [253, 168] on div at bounding box center [248, 163] width 15 height 15
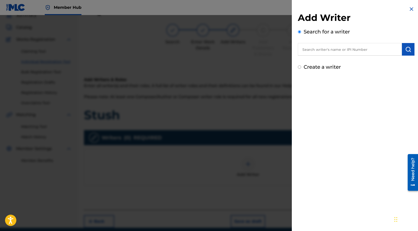
click at [361, 48] on input "text" at bounding box center [350, 49] width 104 height 13
type input "[PERSON_NAME]"
click at [405, 50] on img "submit" at bounding box center [408, 49] width 6 height 6
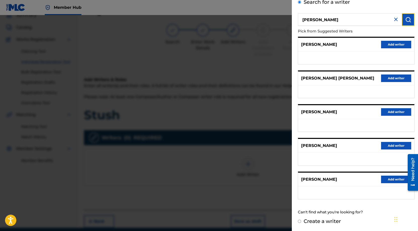
scroll to position [34, 0]
click at [394, 175] on button "Add writer" at bounding box center [396, 179] width 30 height 8
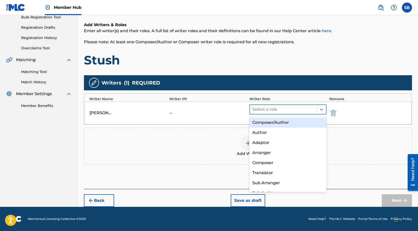
click at [269, 113] on div "Select a role" at bounding box center [283, 109] width 67 height 9
click at [279, 123] on div "Composer/Author" at bounding box center [287, 122] width 77 height 10
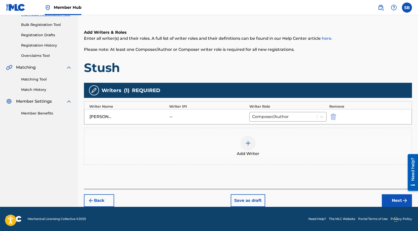
scroll to position [70, 0]
click at [393, 202] on button "Next" at bounding box center [397, 200] width 30 height 13
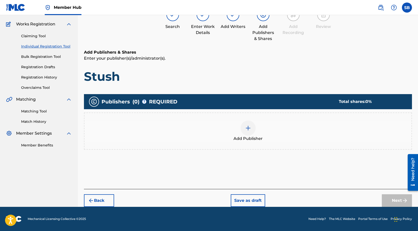
scroll to position [23, 0]
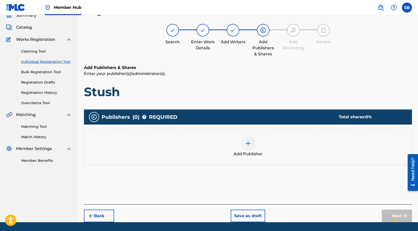
click at [194, 130] on div "Add Publisher" at bounding box center [248, 146] width 328 height 37
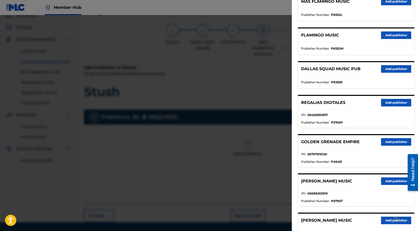
scroll to position [161, 0]
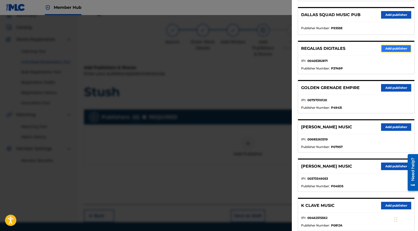
click at [388, 46] on button "Add publisher" at bounding box center [396, 49] width 30 height 8
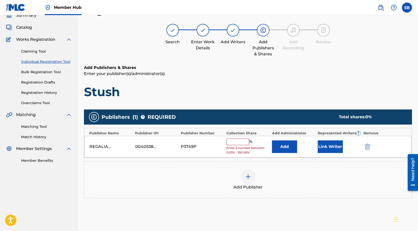
click at [243, 140] on input "text" at bounding box center [238, 142] width 23 height 7
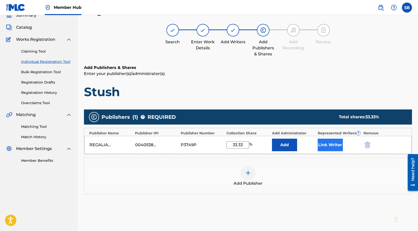
type input "33.33"
click at [334, 144] on button "Link Writer" at bounding box center [330, 145] width 25 height 13
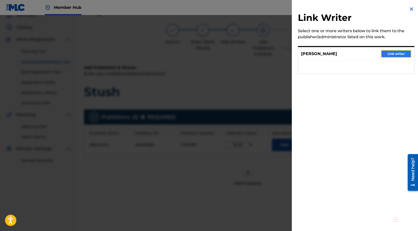
click at [404, 55] on button "Link writer" at bounding box center [396, 54] width 30 height 8
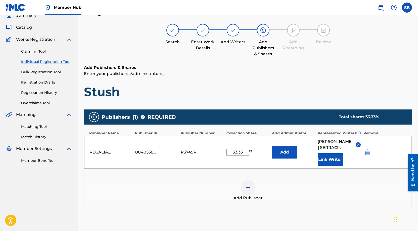
scroll to position [88, 0]
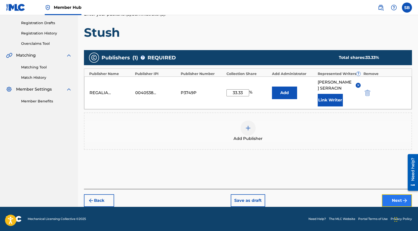
click at [393, 201] on button "Next" at bounding box center [397, 200] width 30 height 13
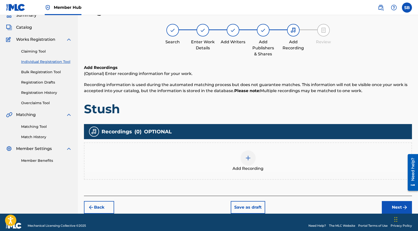
click at [281, 165] on div "Add Recording" at bounding box center [247, 160] width 327 height 21
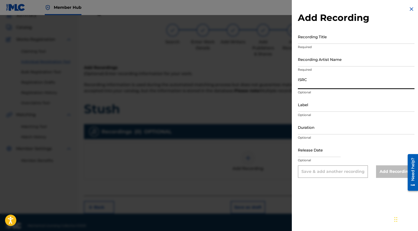
click at [309, 86] on input "ISRC" at bounding box center [356, 82] width 117 height 14
type input "QZWV32576875"
click at [345, 59] on input "Recording Artist Name" at bounding box center [356, 59] width 117 height 14
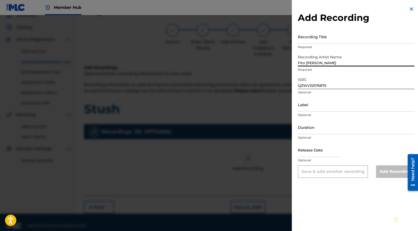
type input "Fito [PERSON_NAME]"
click at [352, 45] on p "Required" at bounding box center [356, 47] width 117 height 5
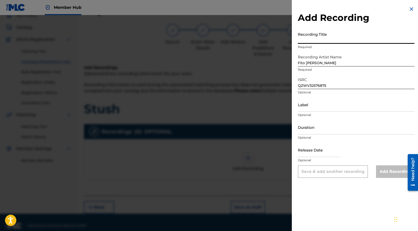
click at [347, 41] on input "Recording Title" at bounding box center [356, 36] width 117 height 14
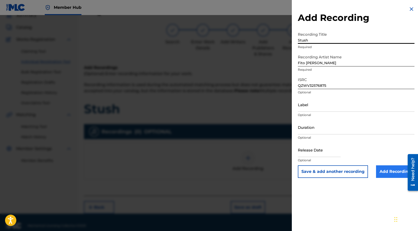
type input "Stush"
click at [395, 170] on input "Add Recording" at bounding box center [395, 171] width 38 height 13
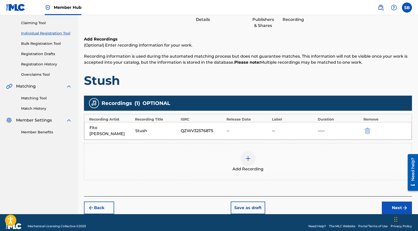
scroll to position [52, 0]
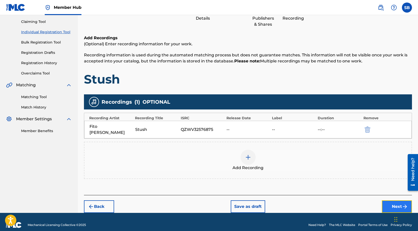
click at [390, 200] on button "Next" at bounding box center [397, 206] width 30 height 13
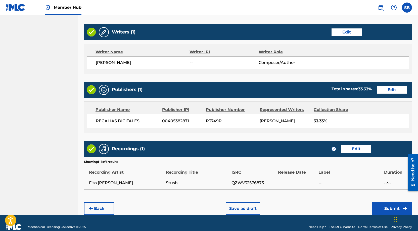
scroll to position [200, 0]
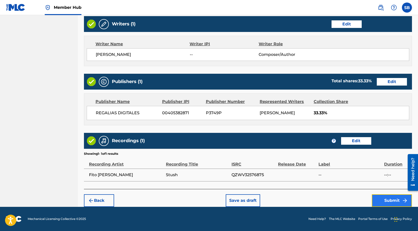
click at [386, 200] on button "Submit" at bounding box center [392, 200] width 40 height 13
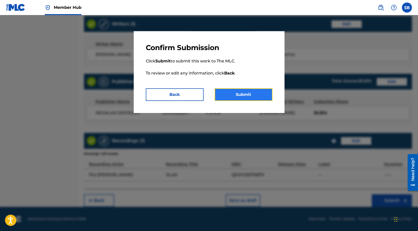
click at [266, 97] on button "Submit" at bounding box center [244, 94] width 58 height 13
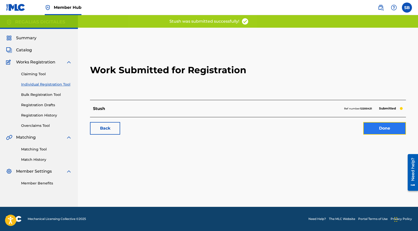
click at [379, 130] on link "Done" at bounding box center [384, 128] width 43 height 13
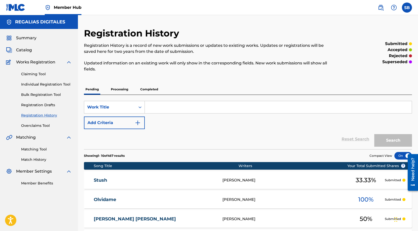
click at [77, 85] on div "Summary Catalog Works Registration Claiming Tool Individual Registration Tool B…" at bounding box center [39, 110] width 78 height 163
click at [52, 85] on link "Individual Registration Tool" at bounding box center [46, 84] width 51 height 5
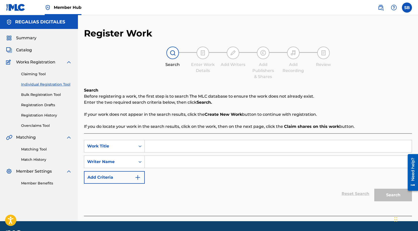
scroll to position [14, 0]
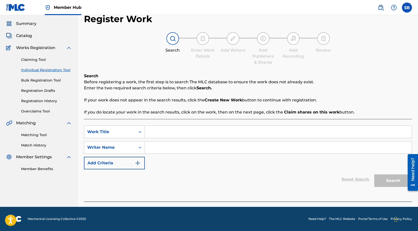
click at [175, 126] on input "Search Form" at bounding box center [278, 132] width 267 height 12
type input "Ghetto Caviar"
click at [184, 141] on input "Search Form" at bounding box center [278, 147] width 267 height 12
click at [239, 148] on input "Search Form" at bounding box center [278, 147] width 267 height 12
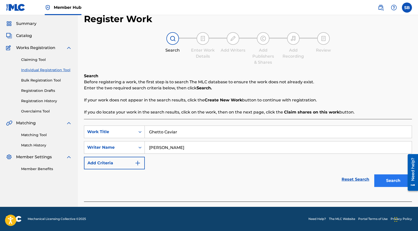
type input "[PERSON_NAME]"
click at [388, 182] on button "Search" at bounding box center [393, 180] width 38 height 13
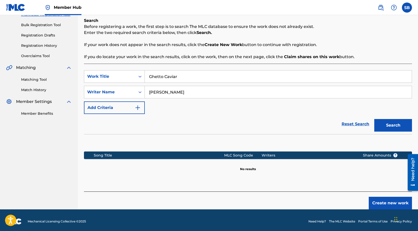
scroll to position [72, 0]
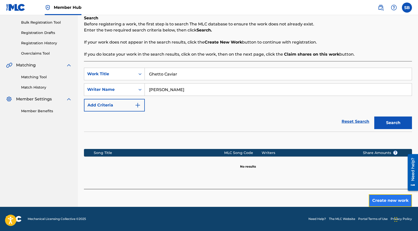
click at [388, 203] on button "Create new work" at bounding box center [390, 200] width 43 height 13
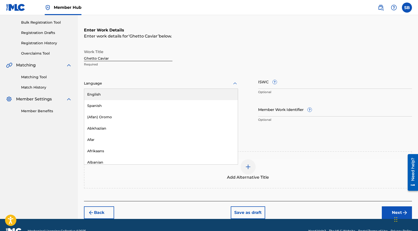
click at [147, 88] on div "Language" at bounding box center [161, 83] width 154 height 11
click at [144, 93] on div "English" at bounding box center [161, 94] width 154 height 11
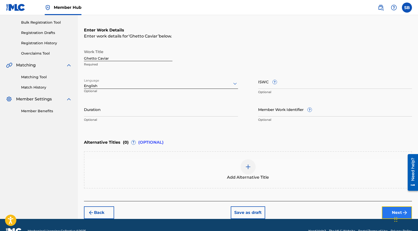
click at [391, 210] on button "Next" at bounding box center [397, 212] width 30 height 13
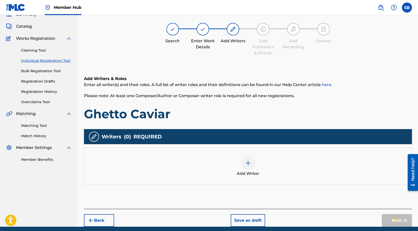
scroll to position [23, 0]
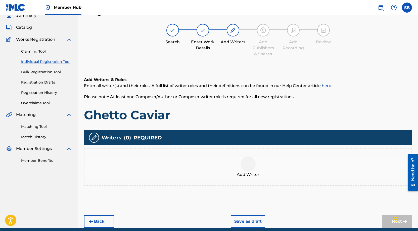
click at [241, 163] on div at bounding box center [248, 163] width 15 height 15
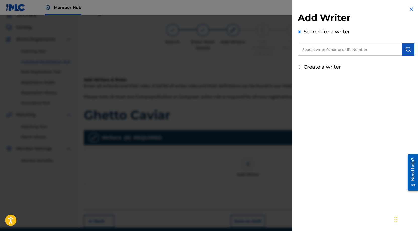
click at [370, 50] on input "text" at bounding box center [350, 49] width 104 height 13
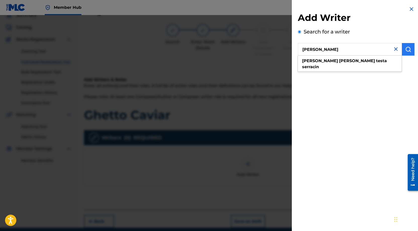
type input "[PERSON_NAME]"
click at [412, 53] on button "submit" at bounding box center [408, 49] width 13 height 13
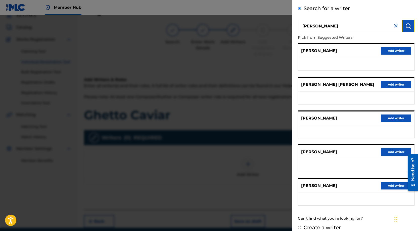
scroll to position [30, 0]
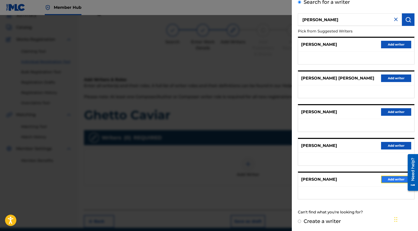
click at [387, 180] on button "Add writer" at bounding box center [396, 179] width 30 height 8
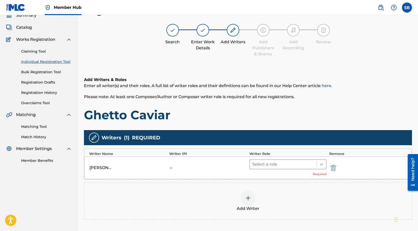
click at [321, 165] on icon at bounding box center [321, 164] width 5 height 5
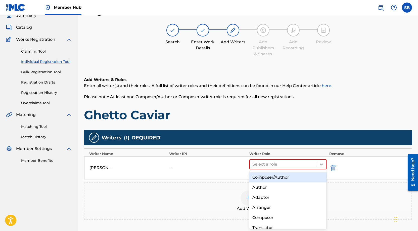
click at [306, 175] on div "Composer/Author" at bounding box center [287, 177] width 77 height 10
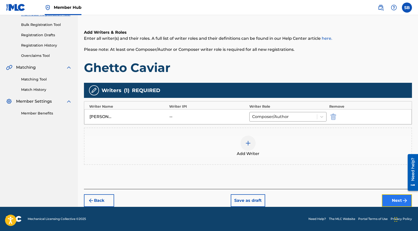
click at [393, 195] on button "Next" at bounding box center [397, 200] width 30 height 13
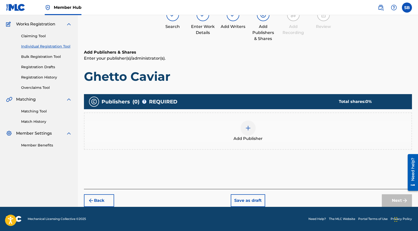
scroll to position [23, 0]
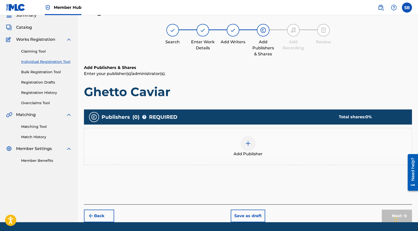
click at [277, 160] on div "Add Publisher" at bounding box center [248, 146] width 328 height 37
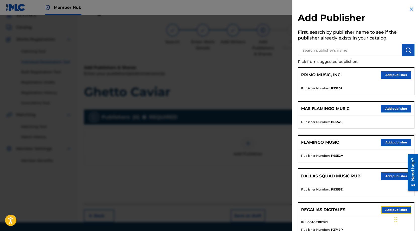
drag, startPoint x: 391, startPoint y: 209, endPoint x: 372, endPoint y: 203, distance: 19.4
click at [391, 209] on button "Add publisher" at bounding box center [396, 210] width 30 height 8
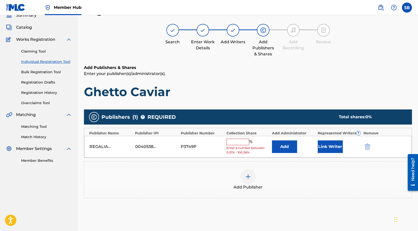
click at [244, 143] on input "text" at bounding box center [238, 142] width 23 height 7
type input "50"
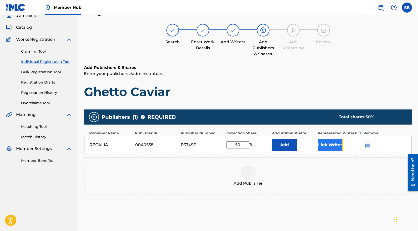
click at [331, 145] on button "Link Writer" at bounding box center [330, 145] width 25 height 13
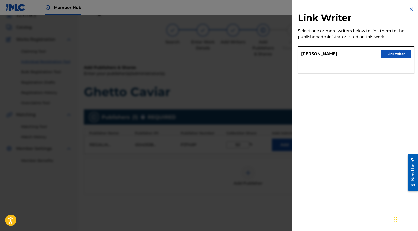
click at [392, 61] on div "[PERSON_NAME] Link writer" at bounding box center [356, 54] width 116 height 14
click at [391, 58] on button "Link writer" at bounding box center [396, 54] width 30 height 8
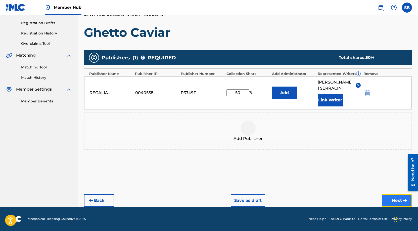
click at [391, 199] on button "Next" at bounding box center [397, 200] width 30 height 13
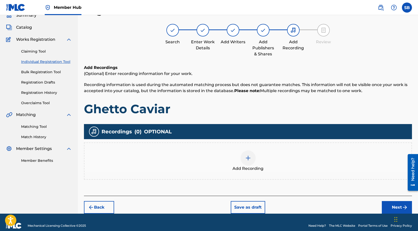
click at [256, 164] on div "Add Recording" at bounding box center [247, 160] width 327 height 21
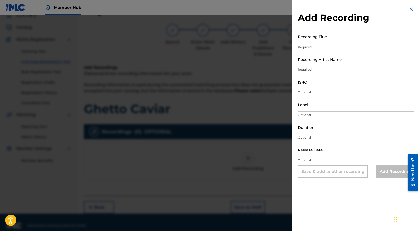
click at [352, 88] on input "ISRC" at bounding box center [356, 82] width 117 height 14
type input "QZWV32591098"
click at [338, 64] on input "Recording Artist Name" at bounding box center [356, 59] width 117 height 14
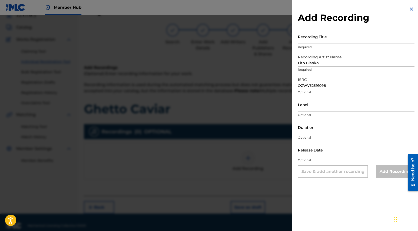
type input "Fito Blanko"
click at [336, 38] on input "Recording Title" at bounding box center [356, 36] width 117 height 14
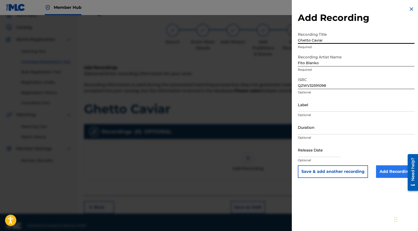
type input "Ghetto Caviar"
click at [384, 171] on input "Add Recording" at bounding box center [395, 171] width 38 height 13
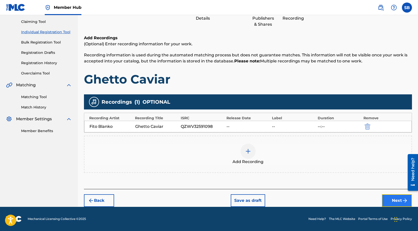
click at [389, 196] on button "Next" at bounding box center [397, 200] width 30 height 13
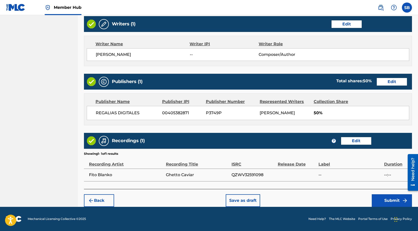
scroll to position [200, 0]
click at [381, 201] on button "Submit" at bounding box center [392, 200] width 40 height 13
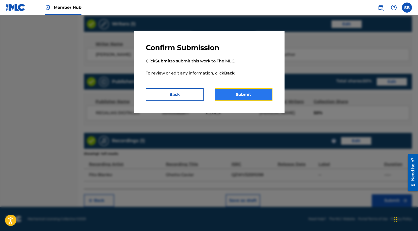
click at [258, 94] on button "Submit" at bounding box center [244, 94] width 58 height 13
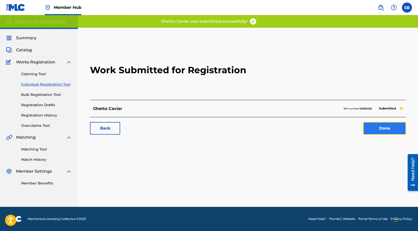
click at [388, 134] on link "Done" at bounding box center [384, 128] width 43 height 13
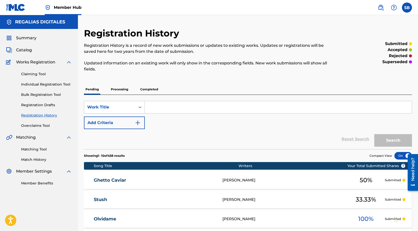
click at [63, 81] on div "Claiming Tool Individual Registration Tool Bulk Registration Tool Registration …" at bounding box center [39, 96] width 66 height 63
click at [64, 84] on link "Individual Registration Tool" at bounding box center [46, 84] width 51 height 5
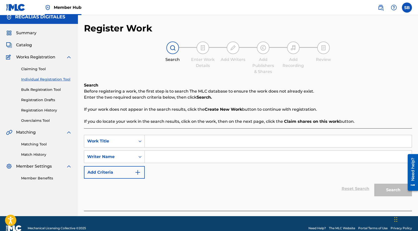
scroll to position [14, 0]
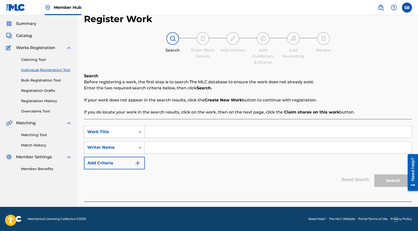
click at [183, 136] on input "Search Form" at bounding box center [278, 132] width 267 height 12
click at [183, 130] on input "Search Form" at bounding box center [278, 132] width 267 height 12
type input "SLEEZY"
click at [183, 142] on input "Search Form" at bounding box center [278, 147] width 267 height 12
click at [187, 148] on input "Search Form" at bounding box center [278, 147] width 267 height 12
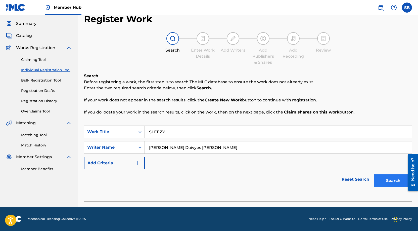
type input "[PERSON_NAME] Daivyes [PERSON_NAME]"
click at [391, 182] on button "Search" at bounding box center [393, 180] width 38 height 13
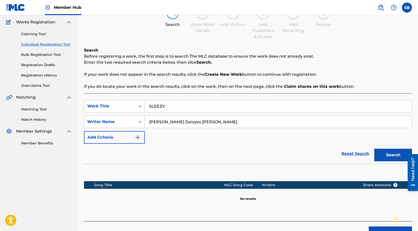
scroll to position [72, 0]
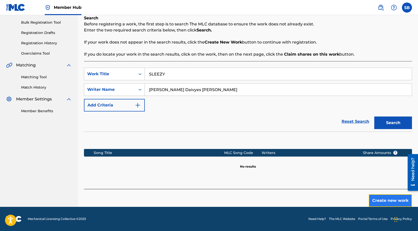
click at [380, 203] on button "Create new work" at bounding box center [390, 200] width 43 height 13
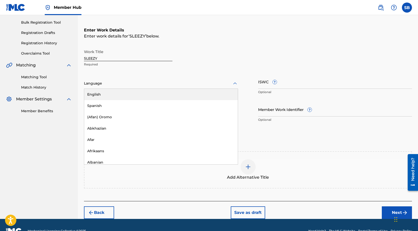
click at [172, 79] on div "Language" at bounding box center [161, 83] width 154 height 11
click at [159, 90] on div "English" at bounding box center [161, 94] width 154 height 11
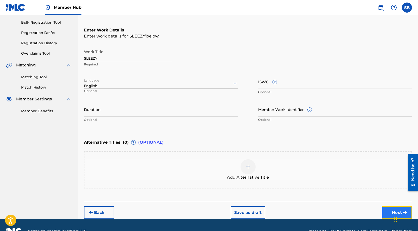
click at [392, 210] on button "Next" at bounding box center [397, 212] width 30 height 13
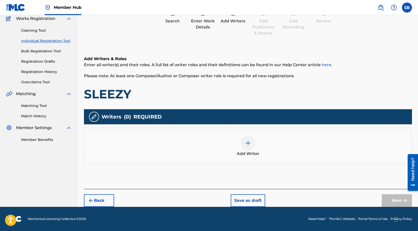
scroll to position [23, 0]
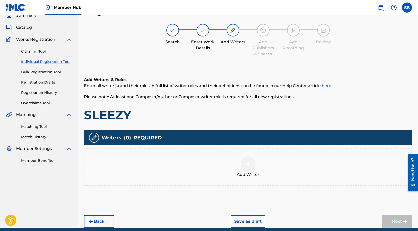
click at [263, 169] on div "Add Writer" at bounding box center [247, 166] width 327 height 21
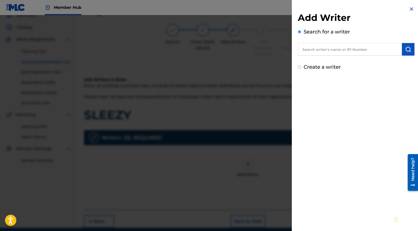
click at [335, 50] on input "text" at bounding box center [350, 49] width 104 height 13
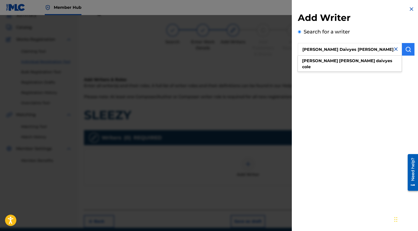
type input "[PERSON_NAME] Daivyes [PERSON_NAME]"
click at [405, 50] on img "submit" at bounding box center [408, 49] width 6 height 6
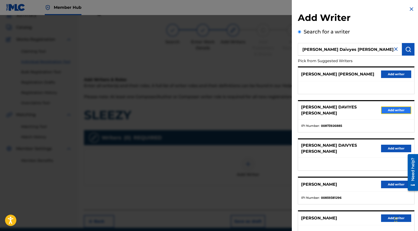
click at [396, 110] on button "Add writer" at bounding box center [396, 110] width 30 height 8
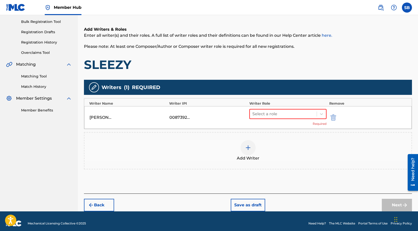
scroll to position [77, 0]
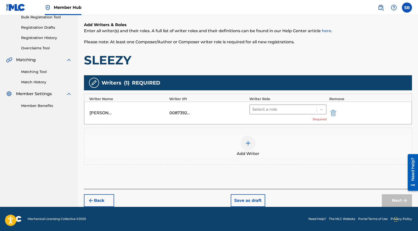
click at [301, 110] on div at bounding box center [283, 109] width 62 height 7
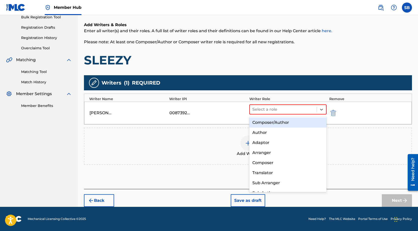
click at [302, 120] on div "Composer/Author" at bounding box center [287, 122] width 77 height 10
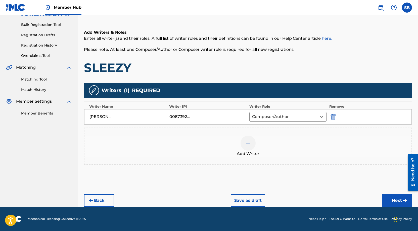
scroll to position [70, 0]
click at [393, 196] on button "Next" at bounding box center [397, 200] width 30 height 13
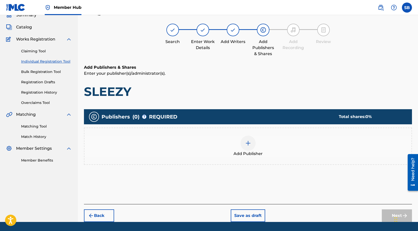
scroll to position [23, 0]
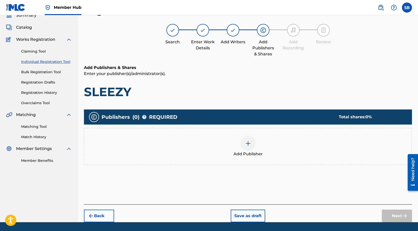
click at [235, 147] on div "Add Publisher" at bounding box center [247, 146] width 327 height 21
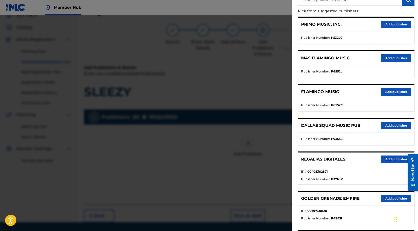
scroll to position [71, 0]
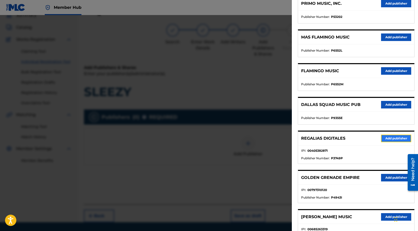
click at [402, 137] on button "Add publisher" at bounding box center [396, 139] width 30 height 8
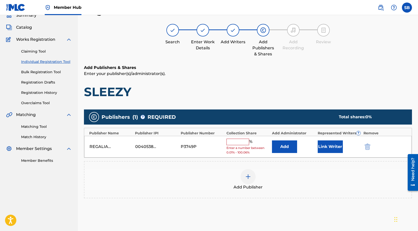
click at [244, 142] on input "text" at bounding box center [238, 142] width 23 height 7
type input "100"
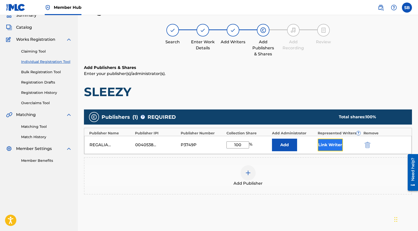
click at [332, 144] on button "Link Writer" at bounding box center [330, 145] width 25 height 13
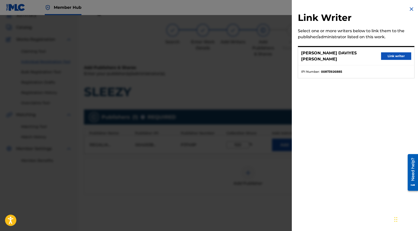
click at [397, 60] on div "[PERSON_NAME] [PERSON_NAME] Link writer" at bounding box center [356, 56] width 116 height 18
click at [395, 56] on button "Link writer" at bounding box center [396, 56] width 30 height 8
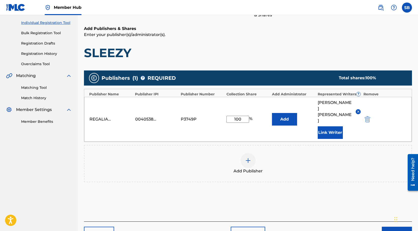
scroll to position [88, 0]
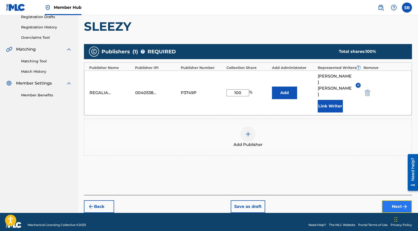
click at [388, 200] on button "Next" at bounding box center [397, 206] width 30 height 13
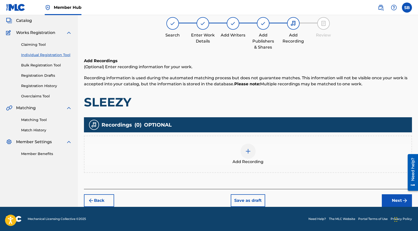
scroll to position [23, 0]
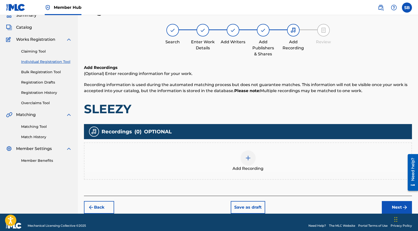
click at [256, 160] on div "Add Recording" at bounding box center [247, 160] width 327 height 21
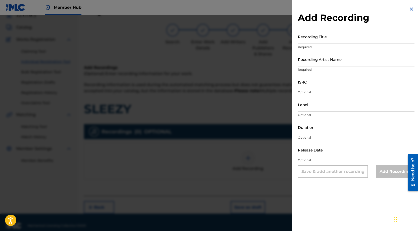
click at [335, 79] on input "ISRC" at bounding box center [356, 82] width 117 height 14
type input "SE6SA2544438"
click at [337, 66] on div "Recording Artist Name Required" at bounding box center [356, 63] width 117 height 23
click at [339, 60] on input "Recording Artist Name" at bounding box center [356, 59] width 117 height 14
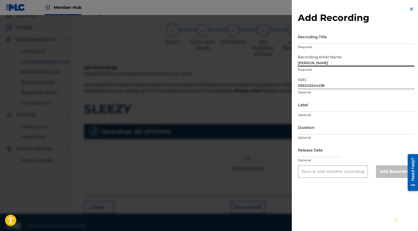
type input "[PERSON_NAME]"
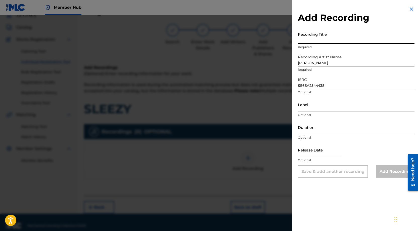
click at [337, 32] on input "Recording Title" at bounding box center [356, 36] width 117 height 14
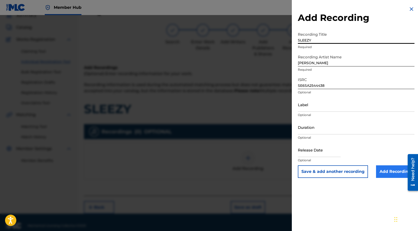
type input "SLEEZY"
click at [388, 171] on input "Add Recording" at bounding box center [395, 171] width 38 height 13
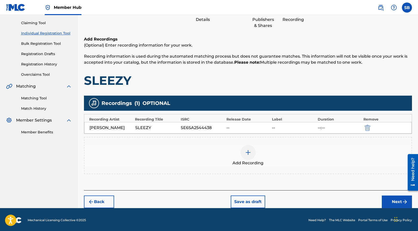
scroll to position [52, 0]
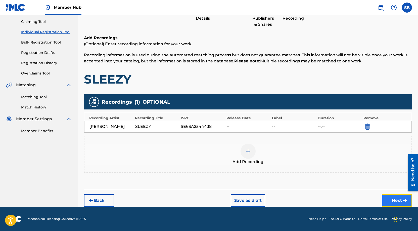
click at [400, 201] on button "Next" at bounding box center [397, 200] width 30 height 13
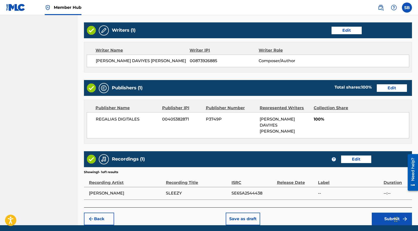
scroll to position [200, 0]
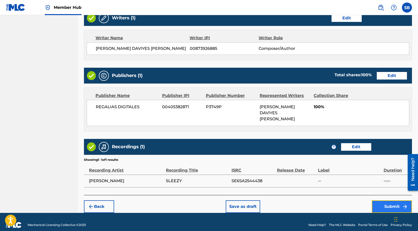
click at [387, 203] on button "Submit" at bounding box center [392, 206] width 40 height 13
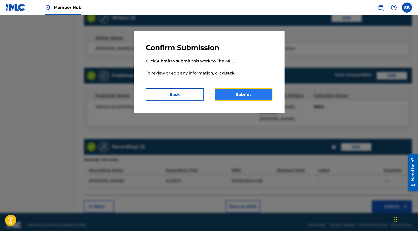
click at [251, 92] on button "Submit" at bounding box center [244, 94] width 58 height 13
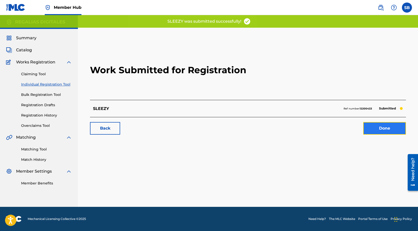
click at [384, 129] on link "Done" at bounding box center [384, 128] width 43 height 13
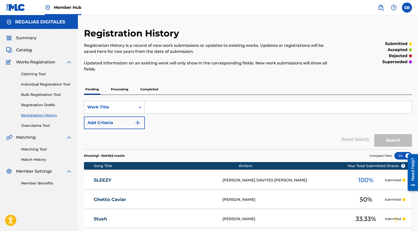
click at [63, 81] on div "Claiming Tool Individual Registration Tool Bulk Registration Tool Registration …" at bounding box center [39, 96] width 66 height 63
click at [65, 82] on link "Individual Registration Tool" at bounding box center [46, 84] width 51 height 5
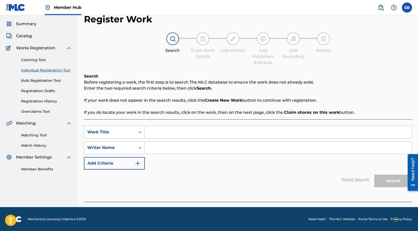
scroll to position [14, 0]
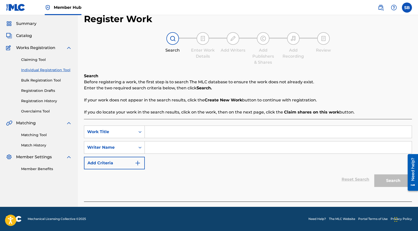
click at [160, 124] on div "SearchWithCriteria1a531d7b-a5f2-4d3a-9d67-fcb167538145 Work Title SearchWithCri…" at bounding box center [248, 160] width 328 height 82
click at [164, 128] on input "Search Form" at bounding box center [278, 132] width 267 height 12
type input "Making [DEMOGRAPHIC_DATA]"
click at [219, 146] on input "Search Form" at bounding box center [278, 147] width 267 height 12
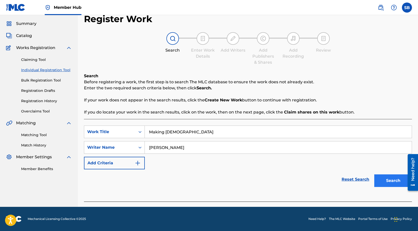
type input "[PERSON_NAME]"
click at [385, 181] on button "Search" at bounding box center [393, 180] width 38 height 13
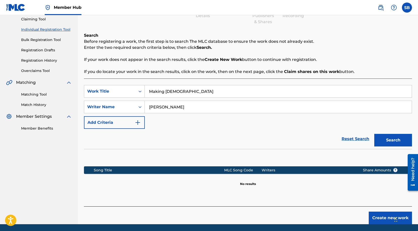
scroll to position [72, 0]
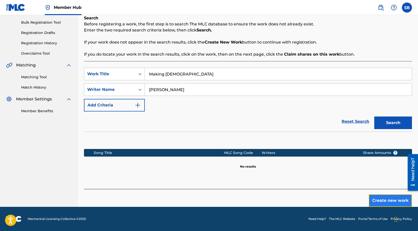
click at [385, 201] on button "Create new work" at bounding box center [390, 200] width 43 height 13
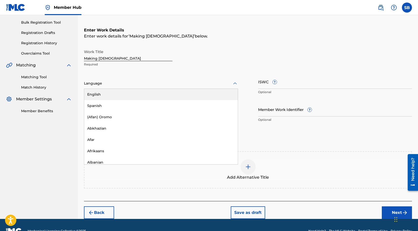
click at [151, 82] on div at bounding box center [161, 83] width 154 height 6
click at [140, 97] on div "English" at bounding box center [161, 94] width 154 height 11
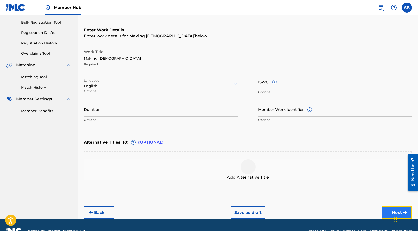
click at [391, 211] on button "Next" at bounding box center [397, 212] width 30 height 13
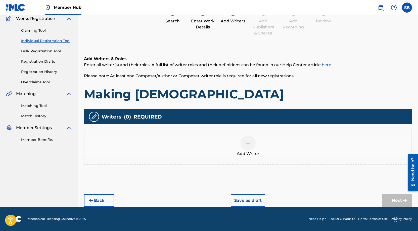
scroll to position [23, 0]
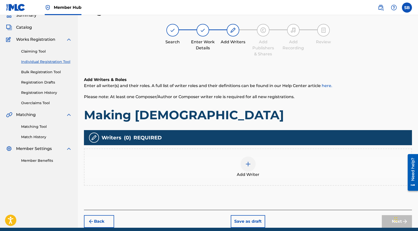
click at [246, 162] on img at bounding box center [248, 164] width 6 height 6
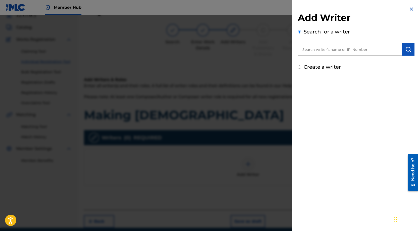
click at [351, 50] on input "text" at bounding box center [350, 49] width 104 height 13
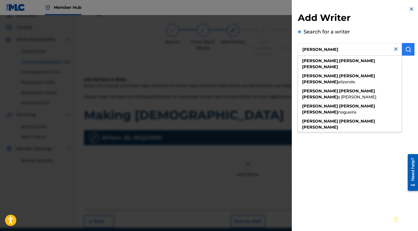
type input "[PERSON_NAME]"
click at [412, 49] on button "submit" at bounding box center [408, 49] width 13 height 13
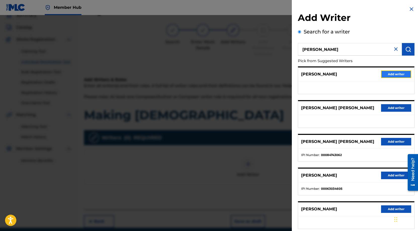
click at [398, 74] on button "Add writer" at bounding box center [396, 74] width 30 height 8
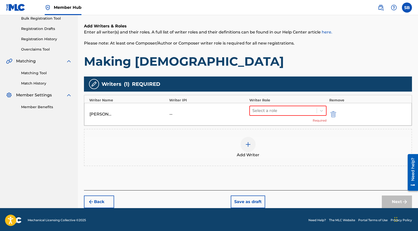
scroll to position [77, 0]
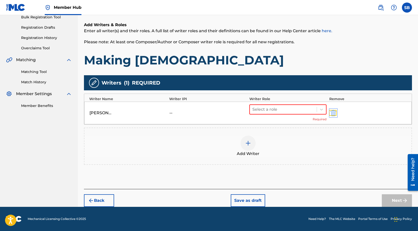
click at [335, 112] on img "submit" at bounding box center [334, 113] width 6 height 6
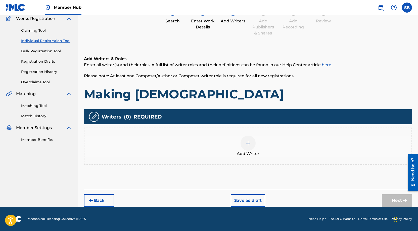
click at [253, 144] on div at bounding box center [248, 143] width 15 height 15
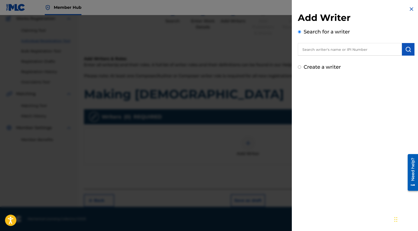
click at [337, 53] on input "text" at bounding box center [350, 49] width 104 height 13
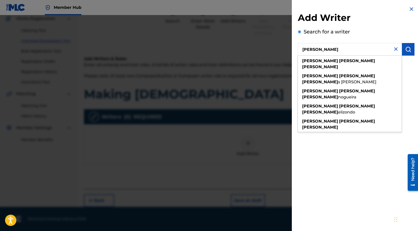
type input "[PERSON_NAME]"
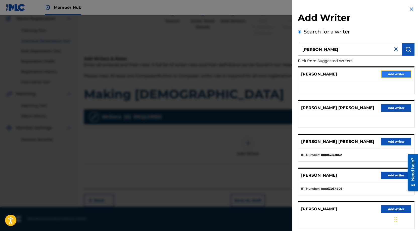
click at [397, 74] on button "Add writer" at bounding box center [396, 74] width 30 height 8
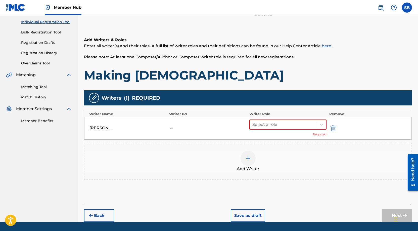
scroll to position [77, 0]
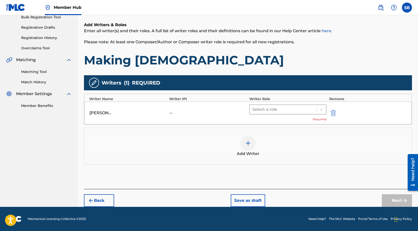
click at [274, 109] on div at bounding box center [283, 109] width 62 height 7
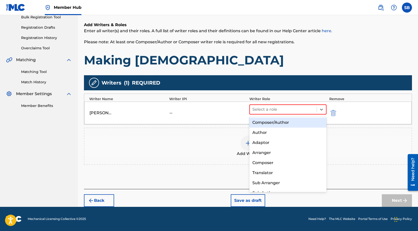
click at [260, 120] on div "Composer/Author" at bounding box center [287, 122] width 77 height 10
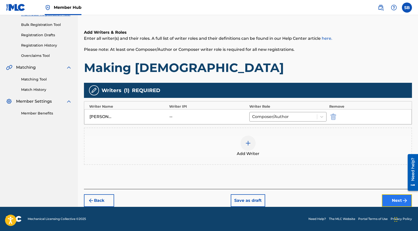
click at [388, 195] on button "Next" at bounding box center [397, 200] width 30 height 13
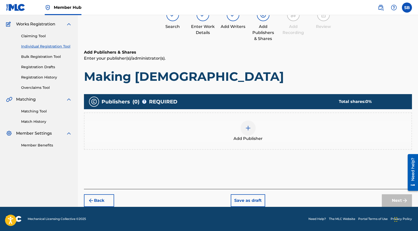
scroll to position [23, 0]
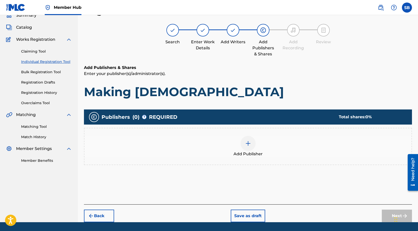
click at [300, 166] on div "Publishers ( 0 ) ? REQUIRED Total shares: 0 % Add Publisher" at bounding box center [248, 139] width 328 height 61
click at [249, 141] on img at bounding box center [248, 143] width 6 height 6
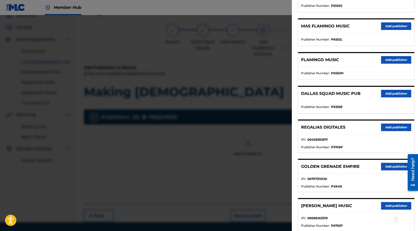
scroll to position [104, 0]
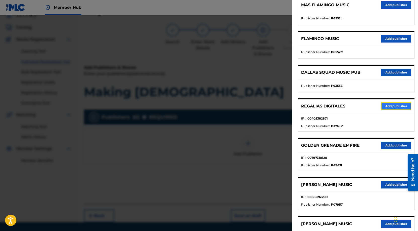
click at [397, 102] on button "Add publisher" at bounding box center [396, 106] width 30 height 8
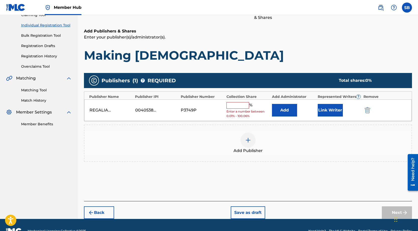
scroll to position [71, 0]
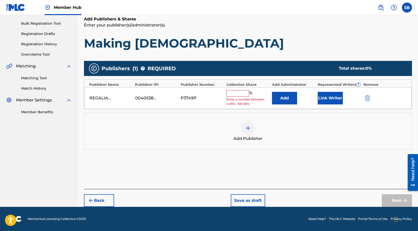
click at [243, 92] on input "text" at bounding box center [238, 93] width 23 height 7
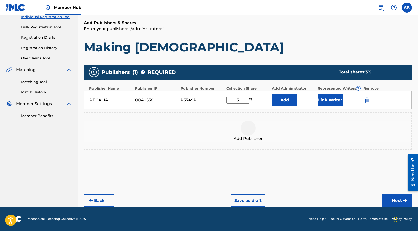
scroll to position [67, 0]
type input "30"
click at [331, 100] on button "Link Writer" at bounding box center [330, 100] width 25 height 13
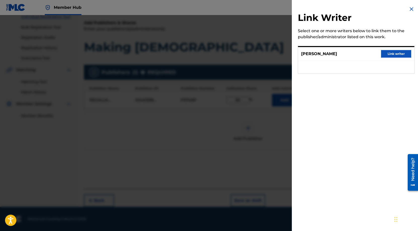
click at [398, 48] on div "[PERSON_NAME] Link writer" at bounding box center [356, 54] width 116 height 14
click at [398, 52] on button "Link writer" at bounding box center [396, 54] width 30 height 8
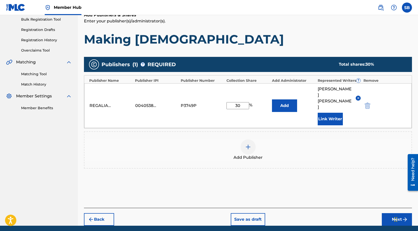
scroll to position [82, 0]
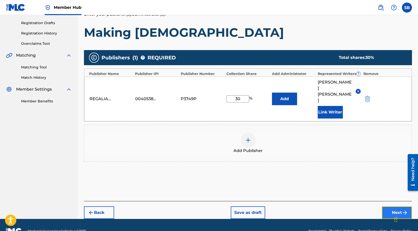
click at [397, 206] on button "Next" at bounding box center [397, 212] width 30 height 13
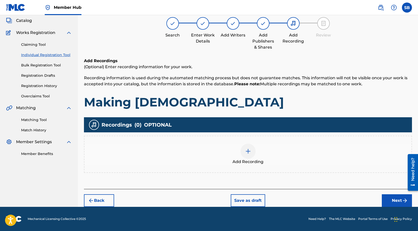
scroll to position [23, 0]
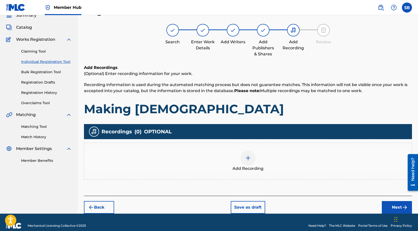
click at [274, 163] on div "Add Recording" at bounding box center [247, 160] width 327 height 21
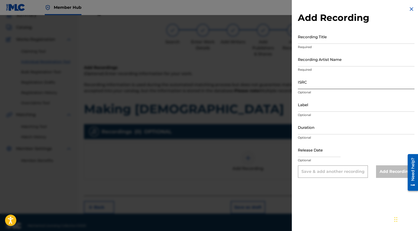
drag, startPoint x: 356, startPoint y: 92, endPoint x: 345, endPoint y: 88, distance: 12.2
click at [349, 90] on div "ISRC Optional" at bounding box center [356, 86] width 117 height 23
click at [339, 86] on input "ISRC" at bounding box center [356, 82] width 117 height 14
type input "QZZ7T2587647"
click at [339, 62] on input "Recording Artist Name" at bounding box center [356, 59] width 117 height 14
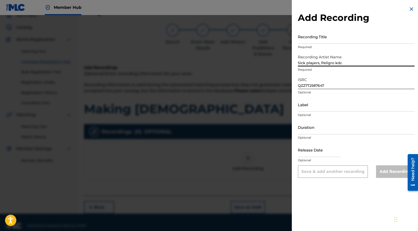
type input "Sick players, Peligro kdc"
click at [360, 37] on input "Recording Title" at bounding box center [356, 36] width 117 height 14
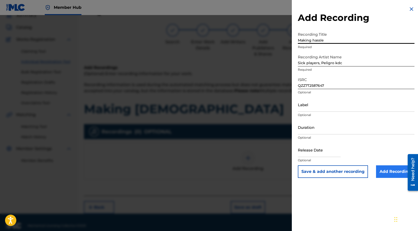
type input "Making hassle"
click at [390, 173] on input "Add Recording" at bounding box center [395, 171] width 38 height 13
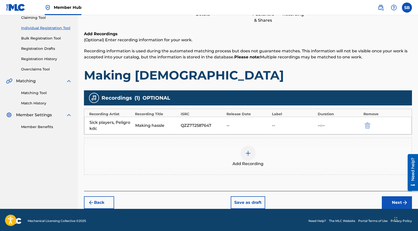
scroll to position [58, 0]
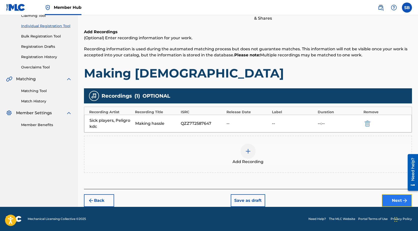
click at [392, 200] on button "Next" at bounding box center [397, 200] width 30 height 13
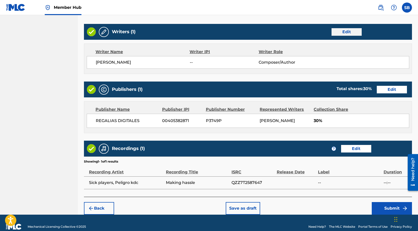
scroll to position [194, 0]
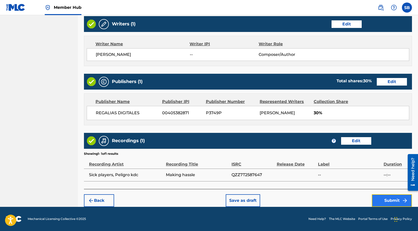
click at [388, 199] on button "Submit" at bounding box center [392, 200] width 40 height 13
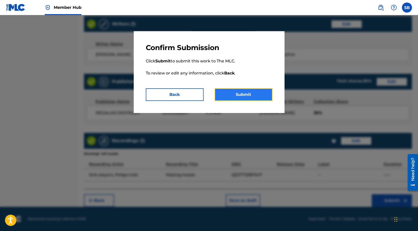
click at [254, 94] on button "Submit" at bounding box center [244, 94] width 58 height 13
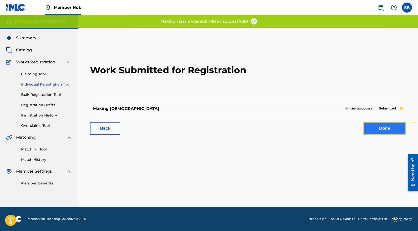
click at [381, 128] on link "Done" at bounding box center [384, 128] width 43 height 13
